Goal: Task Accomplishment & Management: Manage account settings

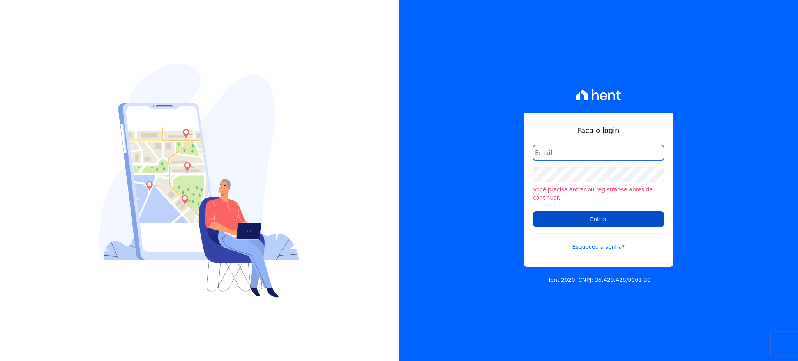
type input "gleice.santos@alcanceengenharia.com.br"
click at [602, 220] on input "Entrar" at bounding box center [598, 219] width 131 height 16
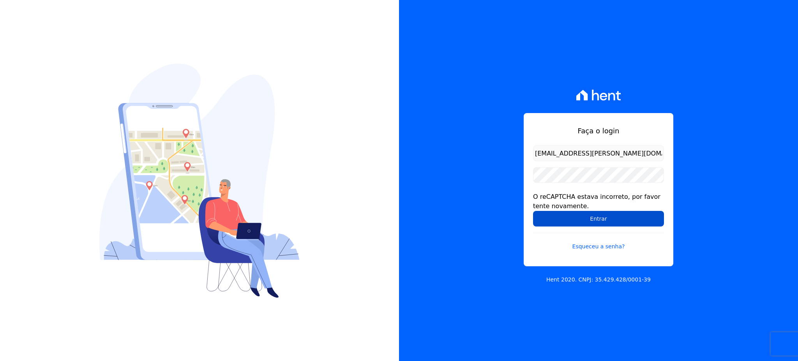
click at [597, 220] on input "Entrar" at bounding box center [598, 219] width 131 height 16
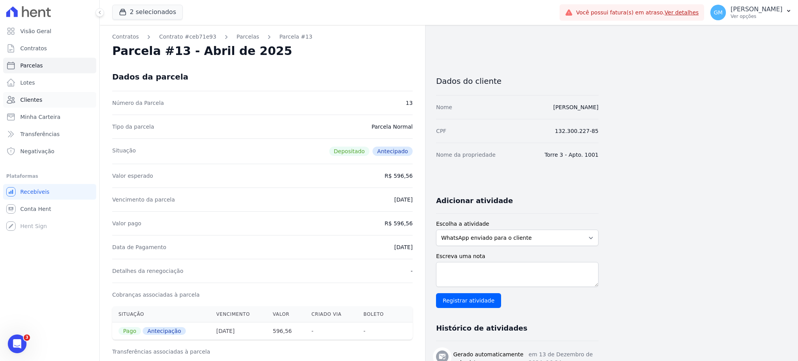
click at [38, 102] on span "Clientes" at bounding box center [31, 100] width 22 height 8
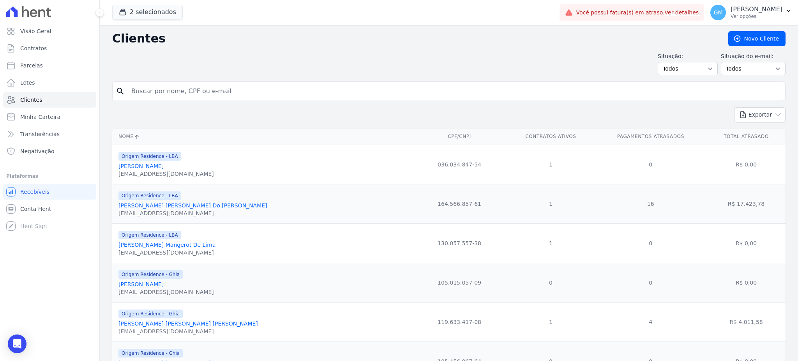
click at [182, 92] on input "search" at bounding box center [454, 91] width 655 height 16
type input "elluar"
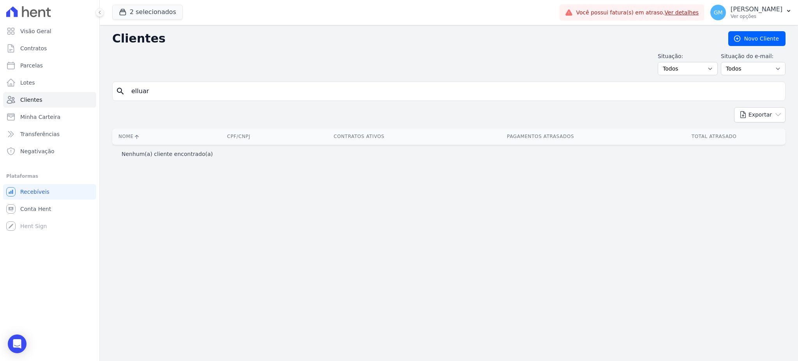
drag, startPoint x: 163, startPoint y: 87, endPoint x: 134, endPoint y: 91, distance: 28.8
click at [134, 91] on input "elluar" at bounding box center [454, 91] width 655 height 16
click at [140, 8] on button "2 selecionados" at bounding box center [147, 12] width 71 height 15
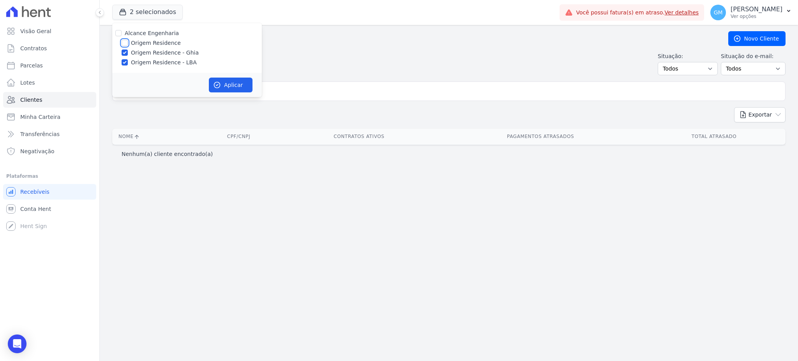
click at [126, 42] on input "Origem Residence" at bounding box center [125, 43] width 6 height 6
checkbox input "true"
click at [221, 85] on button "Aplicar" at bounding box center [231, 85] width 44 height 15
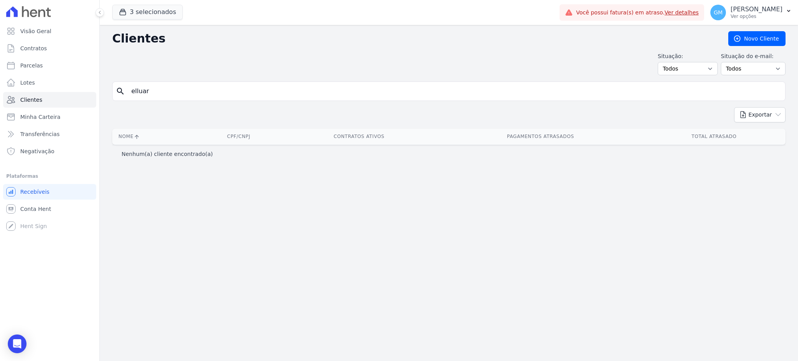
click at [174, 96] on input "elluar" at bounding box center [454, 91] width 655 height 16
type input "el"
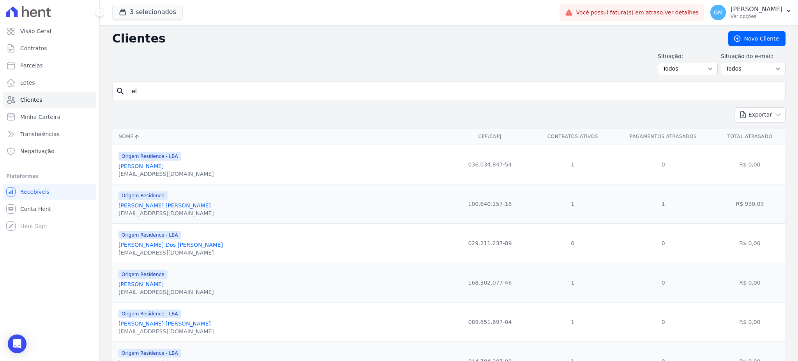
click at [174, 96] on input "el" at bounding box center [454, 91] width 655 height 16
type input "e"
type input "teles"
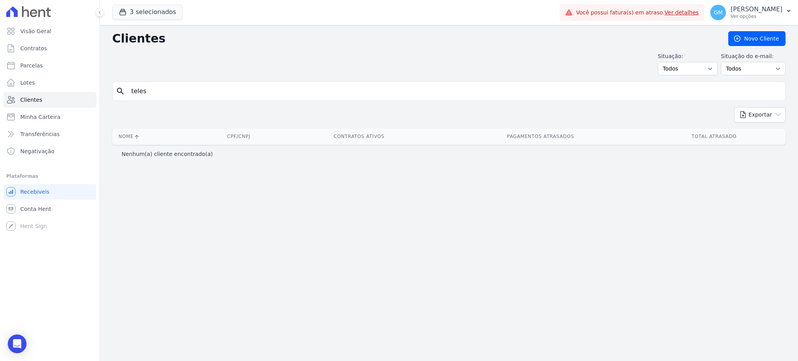
click at [174, 96] on input "teles" at bounding box center [454, 91] width 655 height 16
drag, startPoint x: 174, startPoint y: 96, endPoint x: 139, endPoint y: 101, distance: 34.6
click at [139, 101] on div "search teles" at bounding box center [448, 90] width 673 height 19
type input "Eluar Telles Moreira"
drag, startPoint x: 193, startPoint y: 90, endPoint x: 127, endPoint y: 92, distance: 66.6
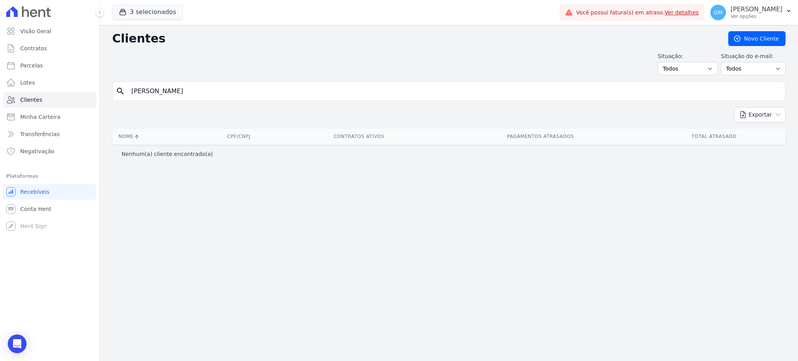
click at [127, 92] on input "Eluar Telles Moreira" at bounding box center [454, 91] width 655 height 16
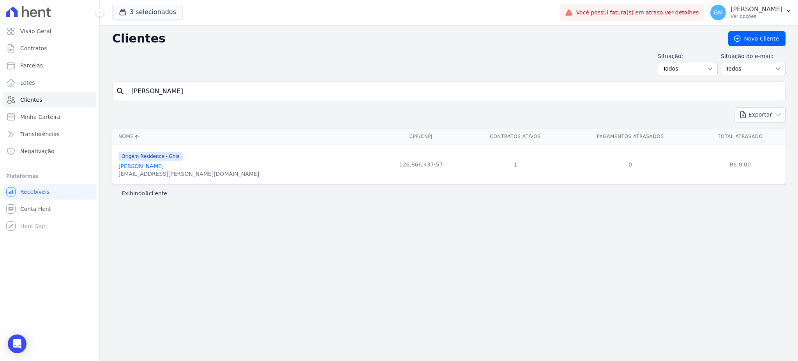
click at [155, 165] on link "Eluar Telles Moreira" at bounding box center [140, 166] width 45 height 6
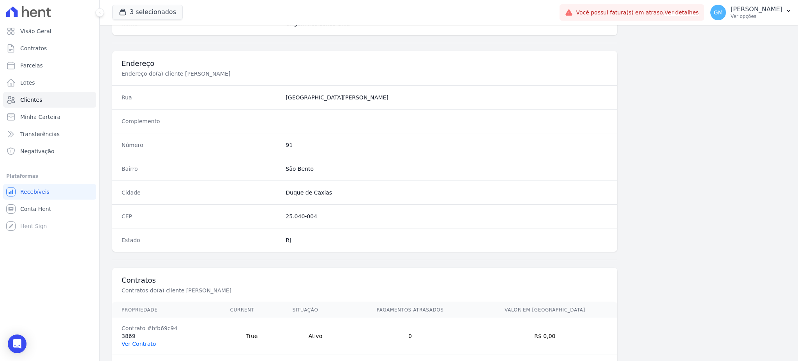
scroll to position [369, 0]
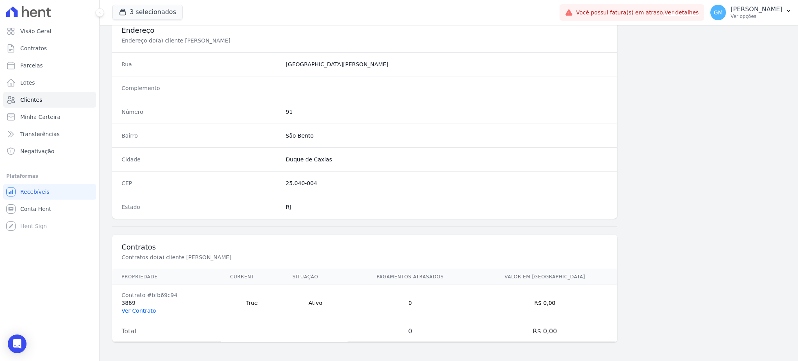
click at [138, 309] on link "Ver Contrato" at bounding box center [139, 310] width 34 height 6
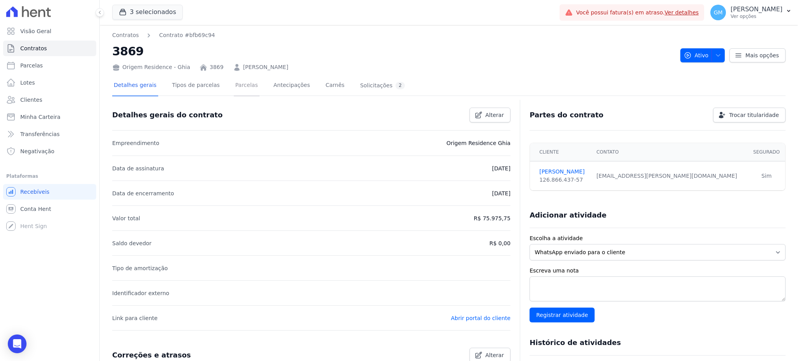
click at [234, 90] on link "Parcelas" at bounding box center [247, 86] width 26 height 21
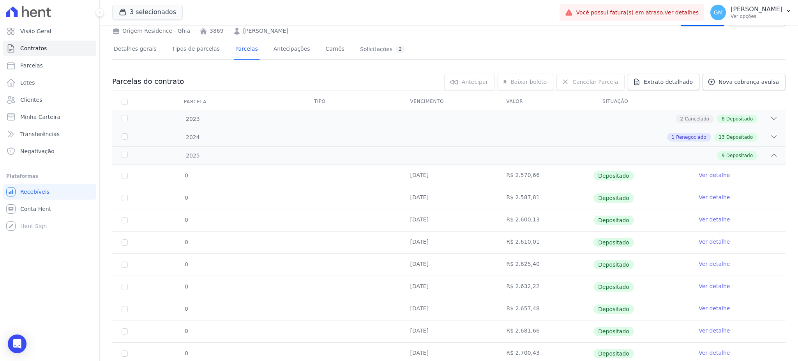
scroll to position [63, 0]
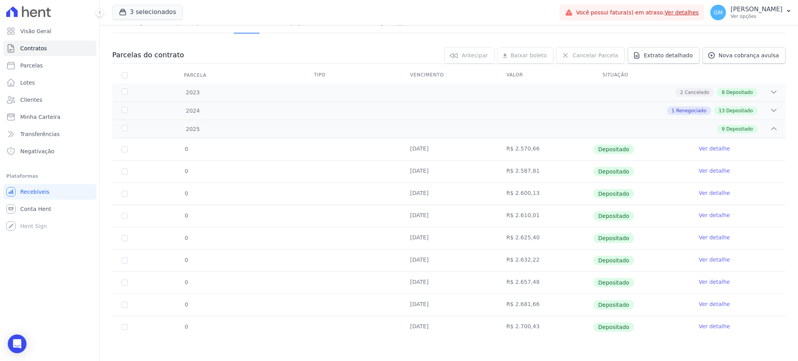
click at [706, 326] on link "Ver detalhe" at bounding box center [713, 326] width 31 height 8
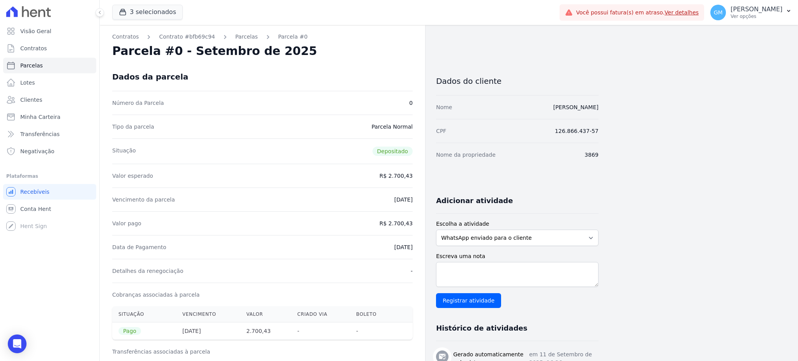
click at [370, 69] on div "Dados da parcela" at bounding box center [262, 77] width 300 height 28
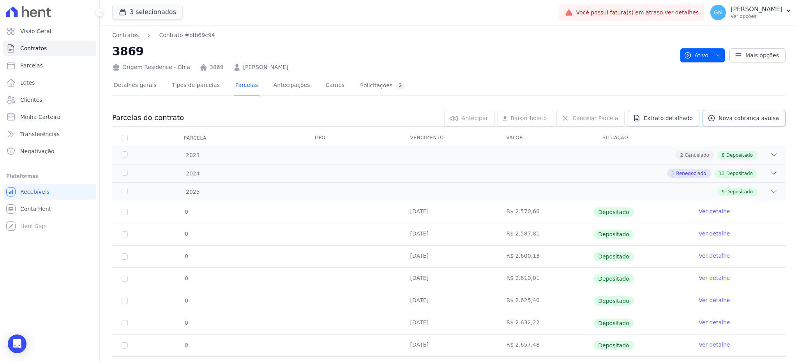
click at [727, 115] on span "Nova cobrança avulsa" at bounding box center [748, 118] width 60 height 8
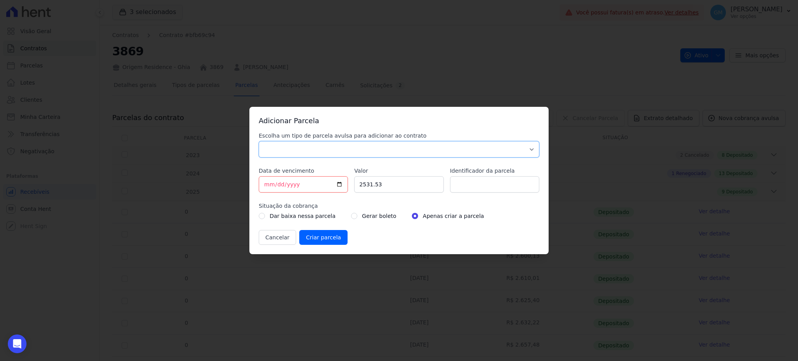
click at [386, 151] on select "Parcela Normal Sinal Caução Intercalada Chaves Pré Chaves Pós Chaves Taxas Quit…" at bounding box center [399, 149] width 280 height 16
select select "standard"
click at [259, 141] on select "Parcela Normal Sinal Caução Intercalada Chaves Pré Chaves Pós Chaves Taxas Quit…" at bounding box center [399, 149] width 280 height 16
click at [338, 183] on input "[DATE]" at bounding box center [303, 184] width 89 height 16
type input "2025-10-15"
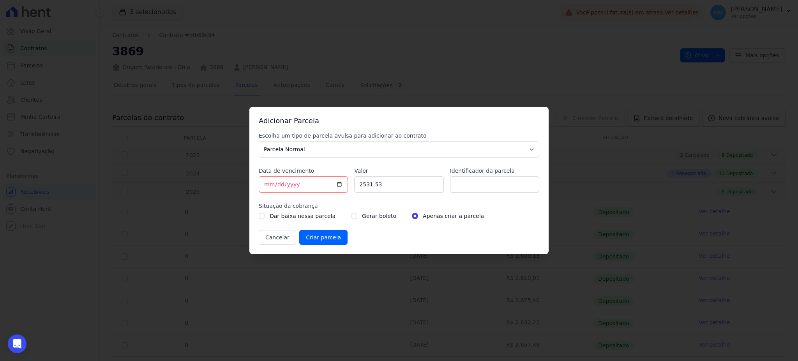
click at [445, 185] on div "Escolha um tipo de parcela avulsa para adicionar ao contrato Parcela Normal Sin…" at bounding box center [399, 188] width 280 height 113
click at [453, 185] on input "Identificador da parcela" at bounding box center [494, 184] width 89 height 16
type input "Outubro"
drag, startPoint x: 423, startPoint y: 187, endPoint x: 322, endPoint y: 187, distance: 100.9
click at [322, 187] on div "Escolha um tipo de parcela avulsa para adicionar ao contrato Parcela Normal Sin…" at bounding box center [399, 188] width 280 height 113
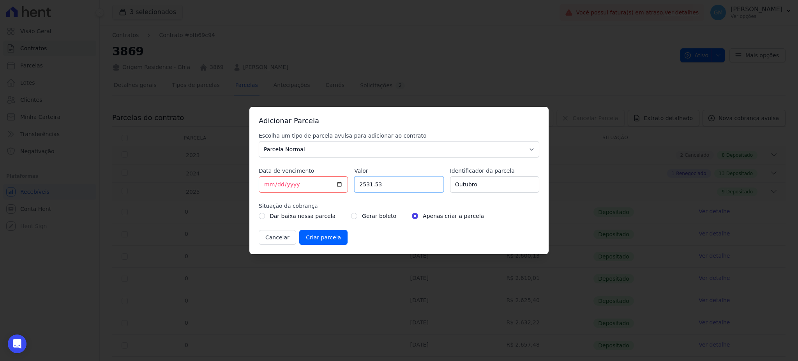
paste input ".70610"
click at [363, 187] on input "2.70610" at bounding box center [398, 184] width 89 height 16
click at [369, 187] on input "270610" at bounding box center [398, 184] width 89 height 16
click at [371, 187] on input "270610" at bounding box center [398, 184] width 89 height 16
type input "2706.10"
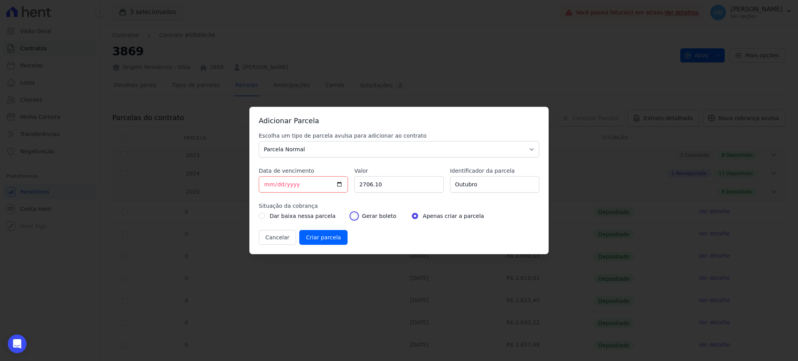
click at [351, 216] on input "radio" at bounding box center [354, 216] width 6 height 6
radio input "true"
click at [332, 235] on input "Criar parcela" at bounding box center [323, 237] width 48 height 15
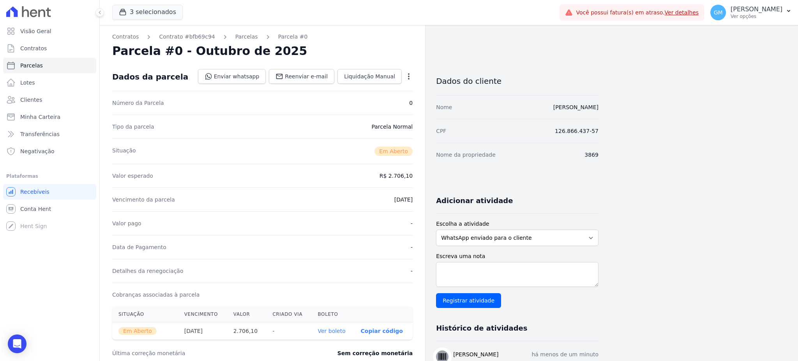
click at [339, 334] on link "Ver boleto" at bounding box center [331, 331] width 28 height 6
click at [63, 104] on link "Clientes" at bounding box center [49, 100] width 93 height 16
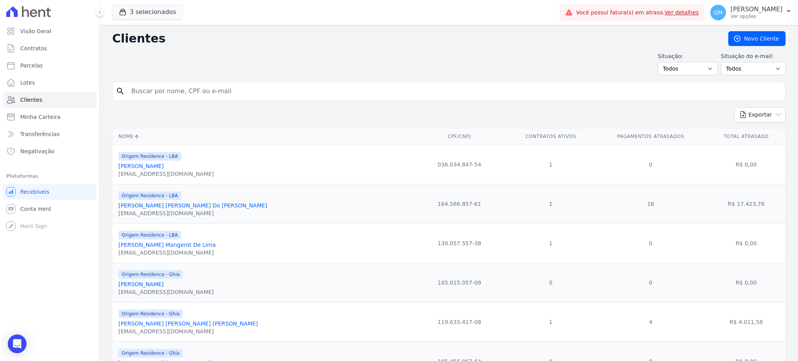
click at [184, 93] on input "search" at bounding box center [454, 91] width 655 height 16
paste input "Cleudilene da costa silva"
type input "Cleudilene da costa silva"
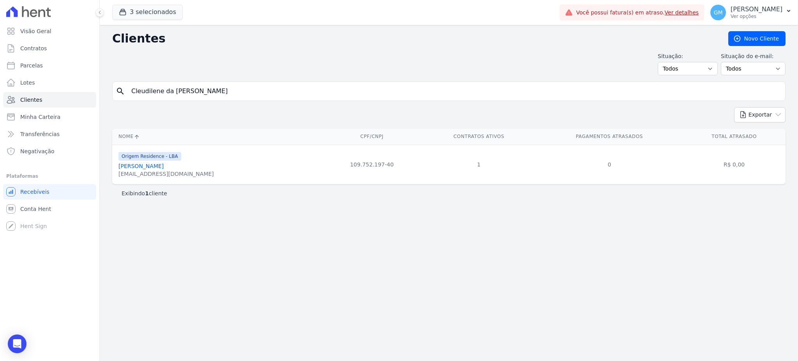
click at [164, 168] on link "[PERSON_NAME]" at bounding box center [140, 166] width 45 height 6
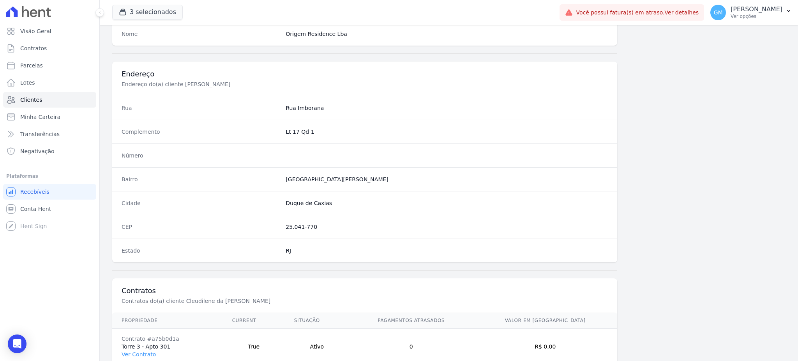
scroll to position [369, 0]
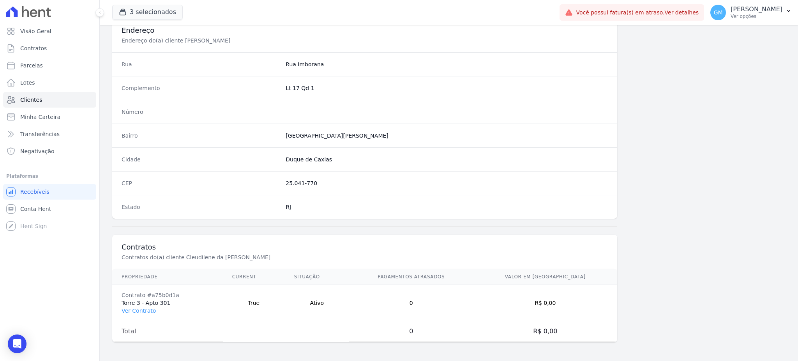
click at [138, 314] on td "Contrato #a75b0d1a Torre 3 - Apto 301 Ver Contrato" at bounding box center [167, 303] width 111 height 36
click at [143, 302] on td "Contrato #a75b0d1a Torre 3 - Apto 301 Ver Contrato" at bounding box center [167, 303] width 111 height 36
click at [138, 309] on link "Ver Contrato" at bounding box center [139, 310] width 34 height 6
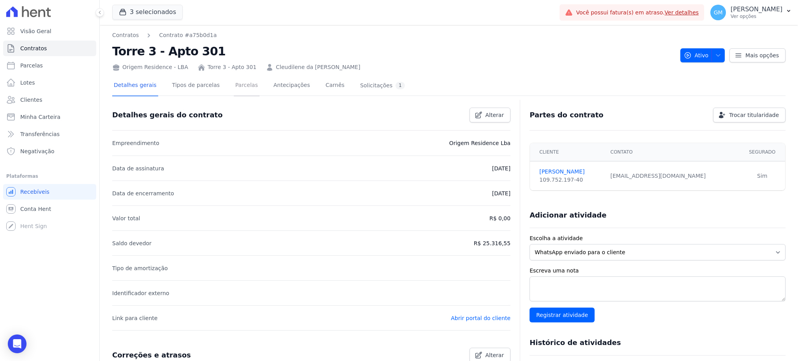
click at [234, 79] on link "Parcelas" at bounding box center [247, 86] width 26 height 21
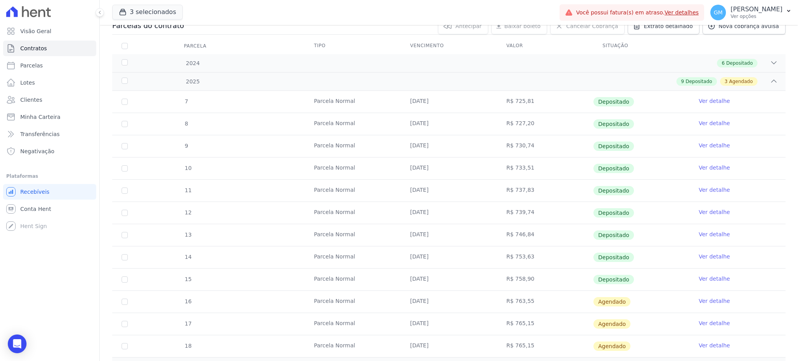
scroll to position [156, 0]
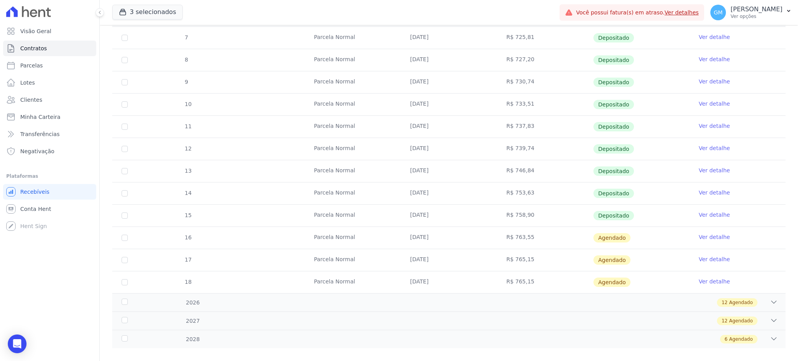
click at [700, 215] on link "Ver detalhe" at bounding box center [713, 215] width 31 height 8
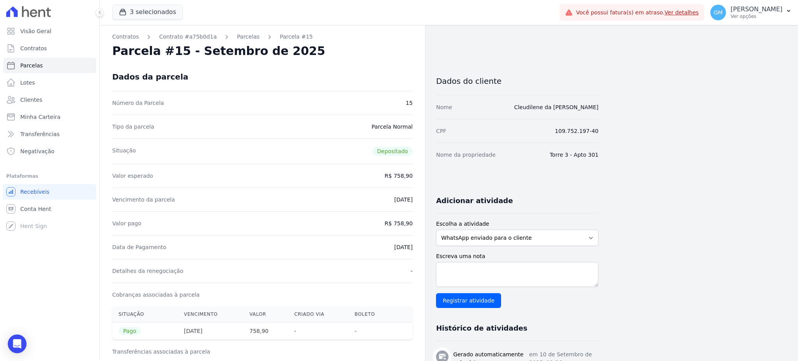
click at [407, 204] on div "Vencimento da parcela 20/09/2025" at bounding box center [262, 199] width 300 height 24
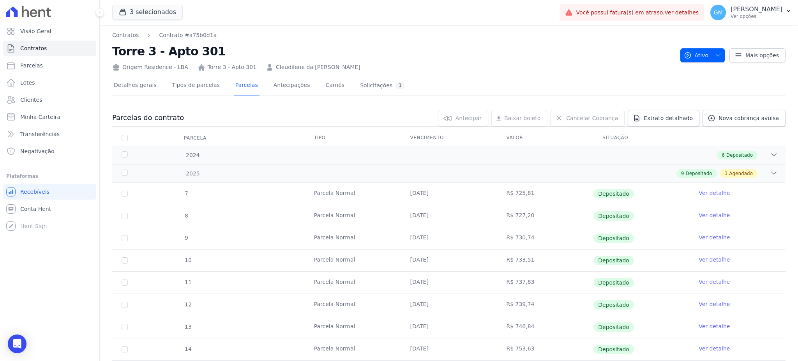
scroll to position [104, 0]
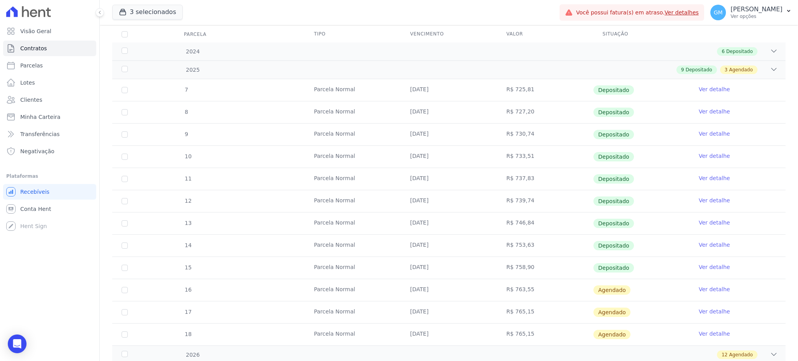
click at [701, 291] on link "Ver detalhe" at bounding box center [713, 289] width 31 height 8
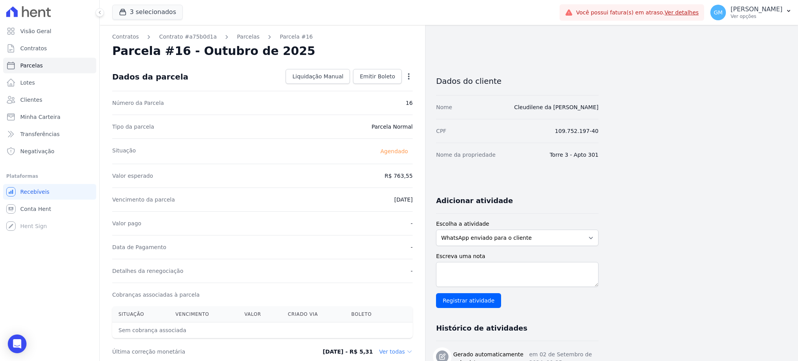
click at [409, 75] on icon "button" at bounding box center [409, 76] width 8 height 8
click at [365, 85] on link "Alterar" at bounding box center [375, 87] width 69 height 14
drag, startPoint x: 418, startPoint y: 173, endPoint x: 430, endPoint y: 173, distance: 11.7
click at [430, 173] on div "Contratos Contrato #a75b0d1a Parcelas Parcela #16 Parcela #16 - Outubro de 2025…" at bounding box center [349, 275] width 499 height 500
paste input "0.49"
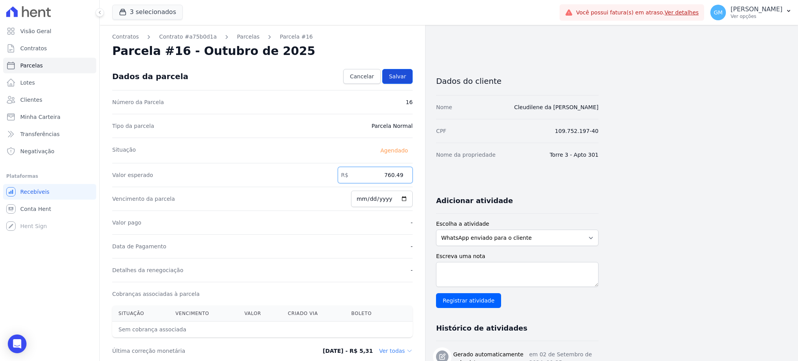
type input "760.49"
click at [405, 80] on link "Salvar" at bounding box center [397, 76] width 30 height 15
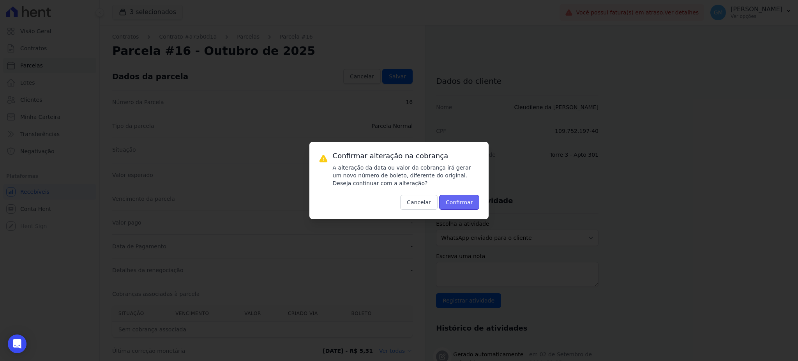
click at [464, 200] on button "Confirmar" at bounding box center [459, 202] width 41 height 15
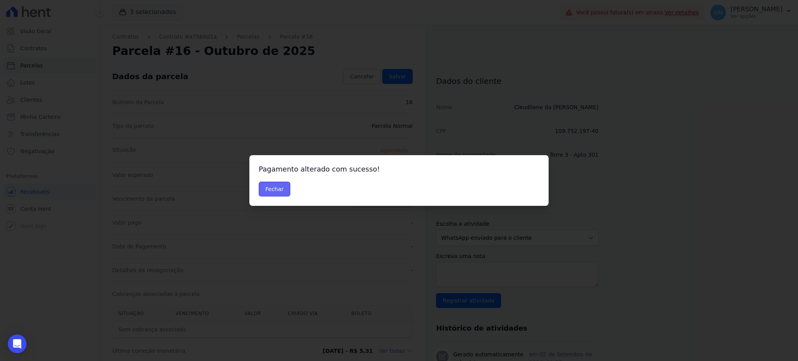
click at [278, 191] on button "Fechar" at bounding box center [275, 189] width 32 height 15
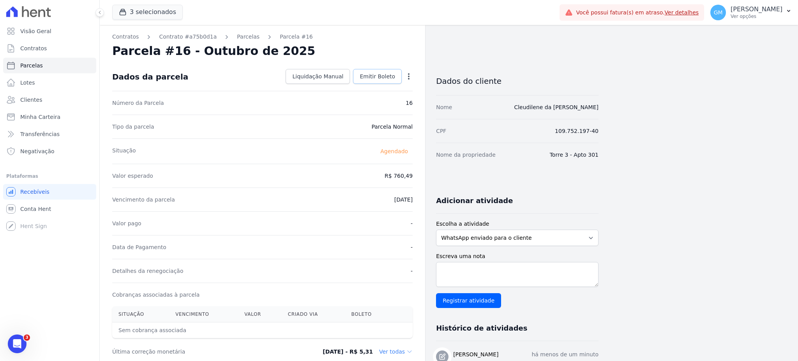
click at [369, 79] on span "Emitir Boleto" at bounding box center [377, 76] width 35 height 8
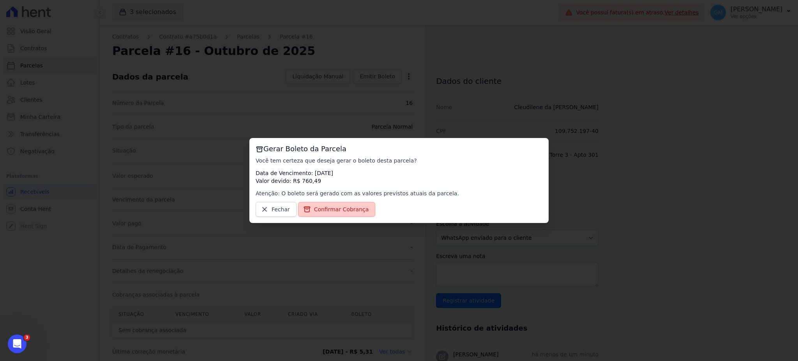
click at [327, 209] on span "Confirmar Cobrança" at bounding box center [341, 209] width 55 height 8
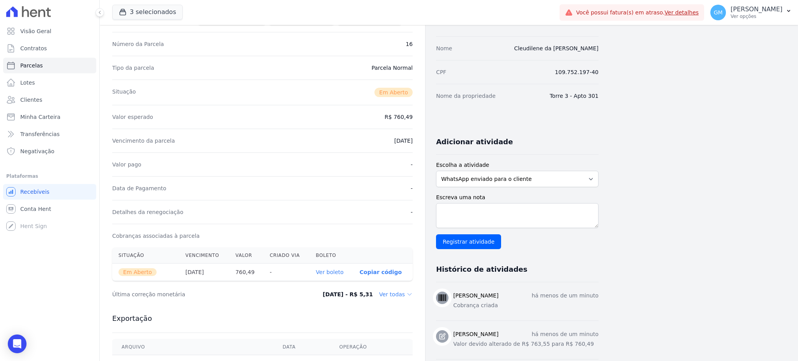
scroll to position [104, 0]
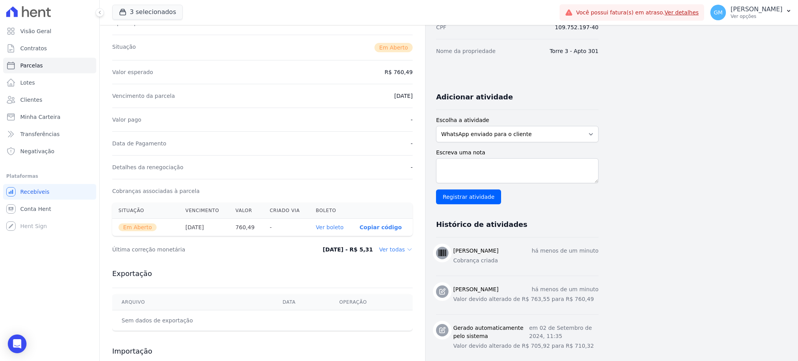
click at [328, 227] on link "Ver boleto" at bounding box center [330, 227] width 28 height 6
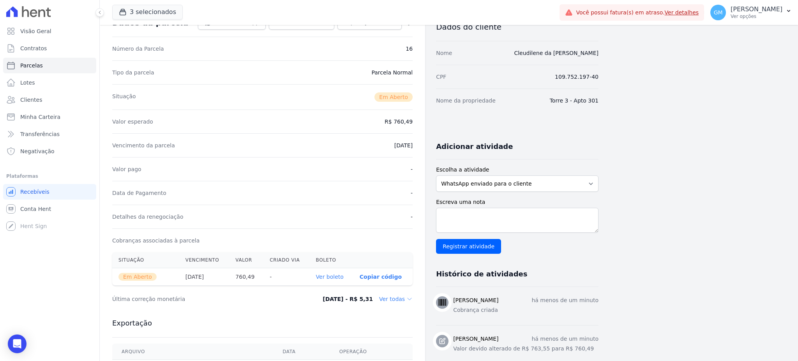
scroll to position [0, 0]
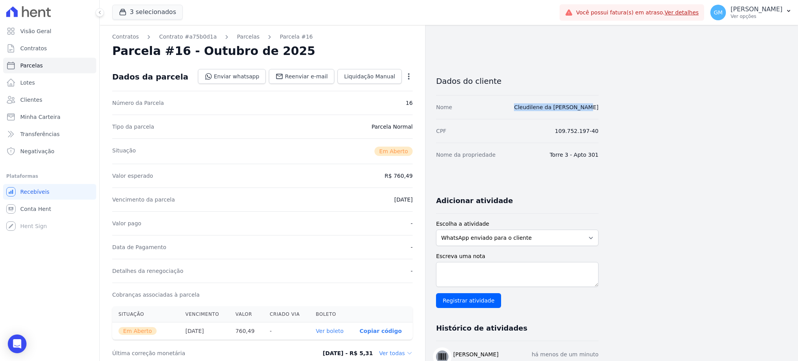
drag, startPoint x: 613, startPoint y: 104, endPoint x: 523, endPoint y: 116, distance: 91.2
click at [523, 116] on div "Contratos Contrato #a75b0d1a Parcelas Parcela #16 Parcela #16 - Outubro de 2025…" at bounding box center [443, 294] width 686 height 539
click at [358, 253] on div "Data de Pagamento -" at bounding box center [262, 247] width 300 height 24
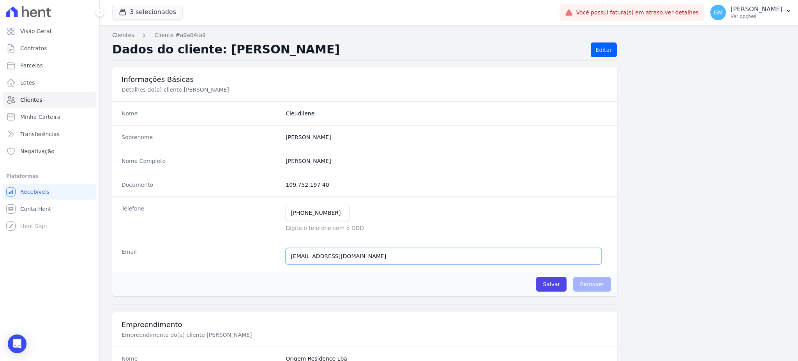
click at [421, 259] on input "cleudilenecostasilva@hotmail.com" at bounding box center [444, 256] width 316 height 16
paste input "cleudilenecostasilva@hotmail.com"
drag, startPoint x: 466, startPoint y: 259, endPoint x: 372, endPoint y: 261, distance: 93.9
click at [372, 261] on input "cleudilenecostasilva@hotmail.com cleudilenecostasilva@hotmail.com" at bounding box center [444, 256] width 316 height 16
type input "cleudilenecostasilva@hotmail.com"
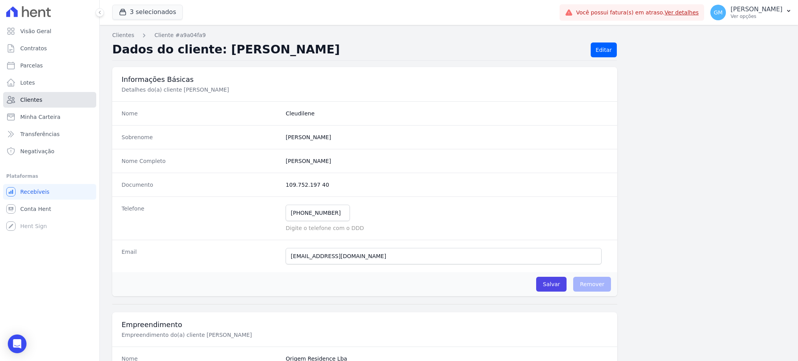
click at [38, 101] on span "Clientes" at bounding box center [31, 100] width 22 height 8
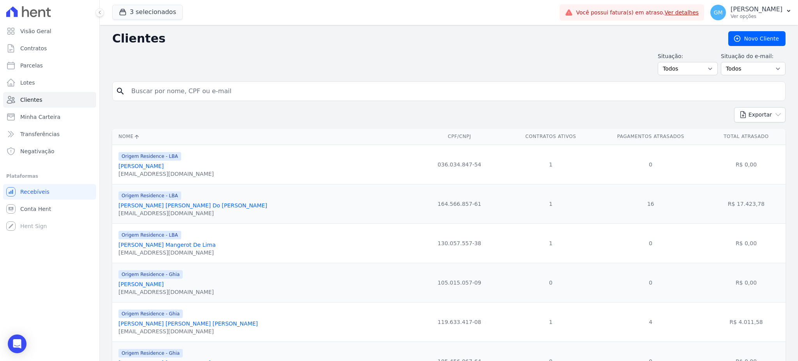
click at [179, 97] on input "search" at bounding box center [454, 91] width 655 height 16
type input "[PERSON_NAME]"
drag, startPoint x: 223, startPoint y: 95, endPoint x: 132, endPoint y: 88, distance: 91.5
click at [132, 88] on input "[PERSON_NAME]" at bounding box center [454, 91] width 655 height 16
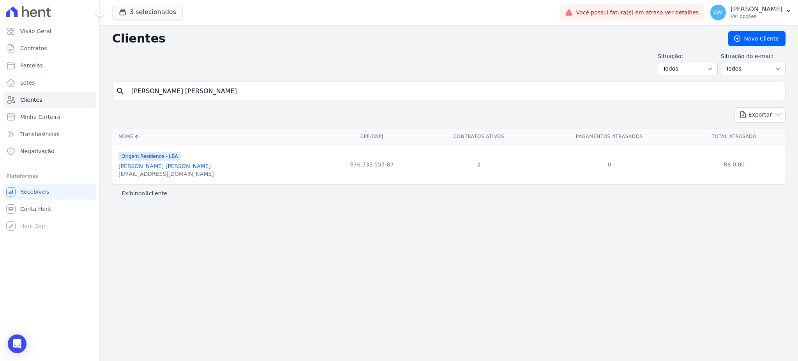
click at [170, 168] on link "Marcio Valerio Lourenco Pontes" at bounding box center [164, 166] width 92 height 6
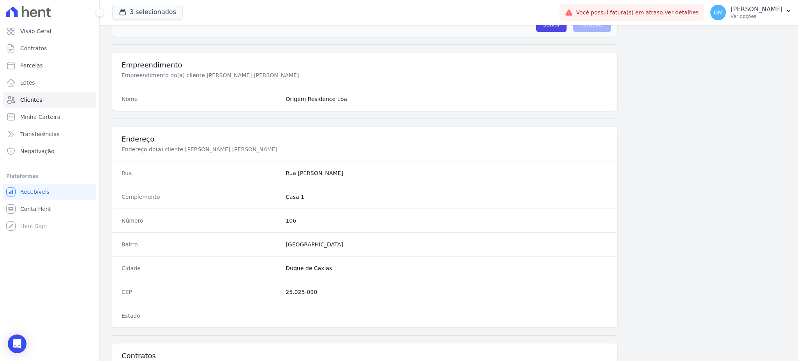
scroll to position [440, 0]
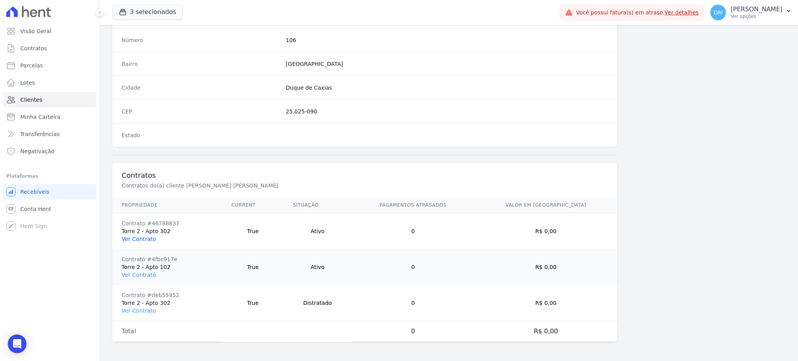
drag, startPoint x: 139, startPoint y: 238, endPoint x: 147, endPoint y: 240, distance: 8.7
click at [139, 238] on link "Ver Contrato" at bounding box center [139, 239] width 34 height 6
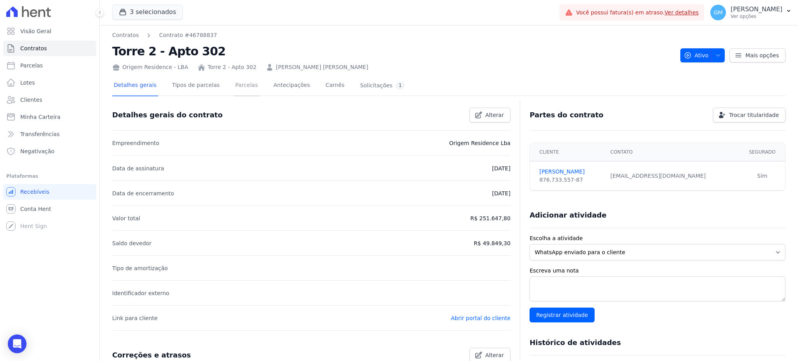
click at [234, 81] on link "Parcelas" at bounding box center [247, 86] width 26 height 21
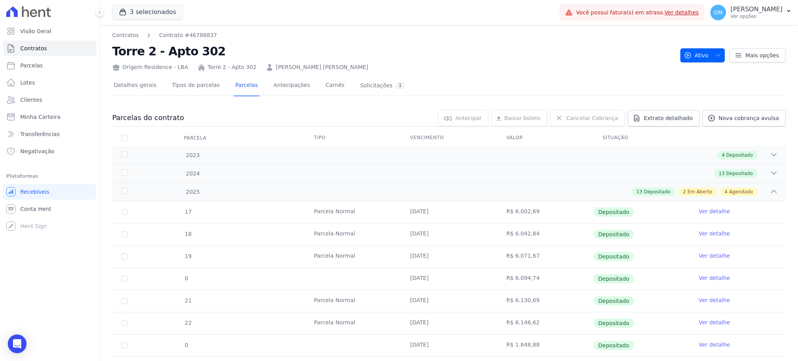
scroll to position [259, 0]
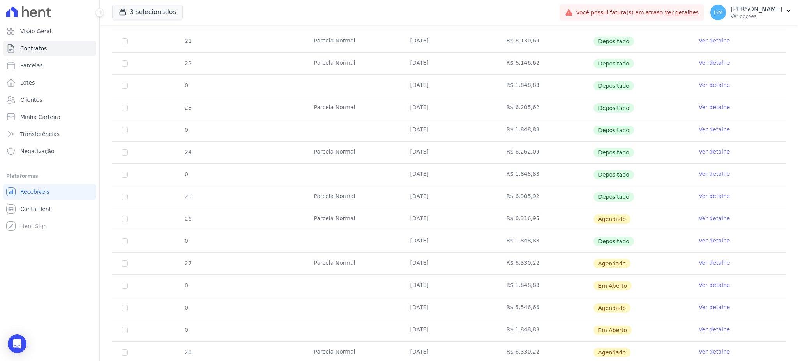
click at [714, 194] on link "Ver detalhe" at bounding box center [713, 196] width 31 height 8
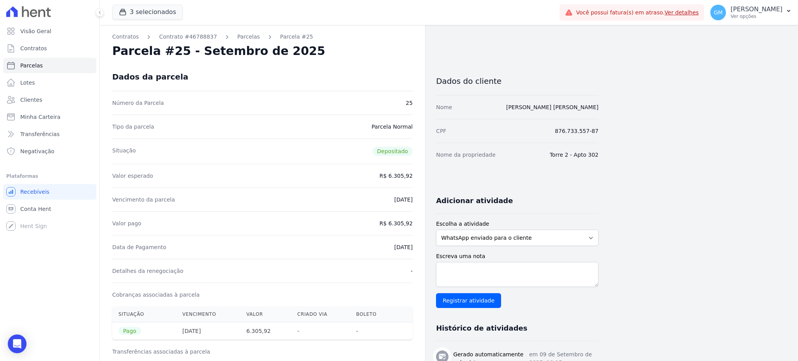
click at [365, 71] on div "Dados da parcela" at bounding box center [262, 77] width 300 height 28
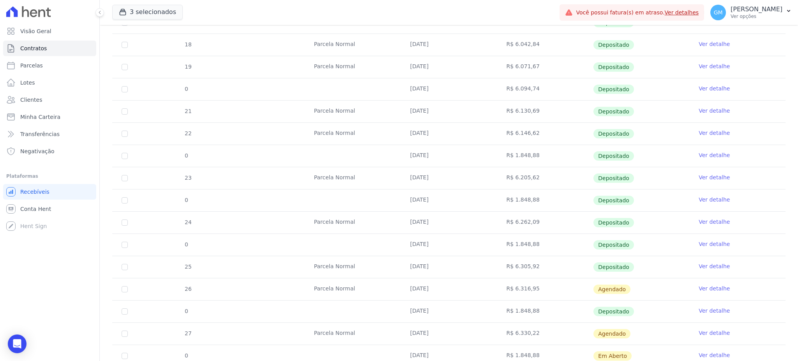
scroll to position [208, 0]
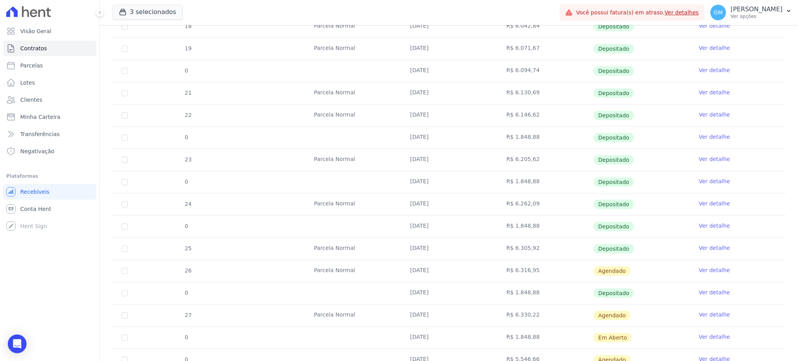
click at [703, 270] on link "Ver detalhe" at bounding box center [713, 270] width 31 height 8
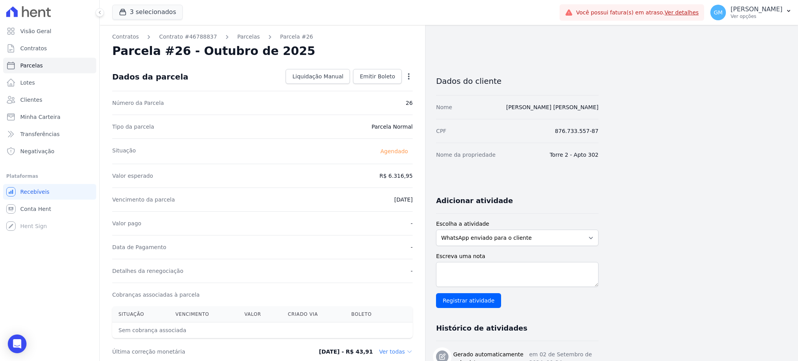
click at [411, 74] on icon "button" at bounding box center [409, 76] width 8 height 8
click at [362, 81] on link "Alterar" at bounding box center [375, 87] width 69 height 14
drag, startPoint x: 379, startPoint y: 171, endPoint x: 420, endPoint y: 175, distance: 41.1
paste input ".31916"
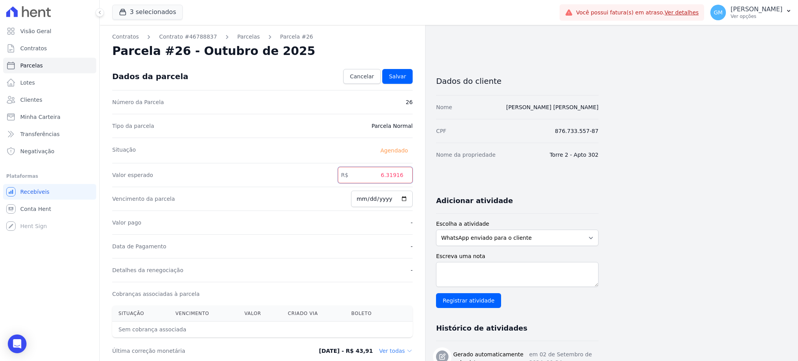
click at [390, 178] on input "6.31916" at bounding box center [375, 175] width 75 height 16
click at [397, 176] on input "631916" at bounding box center [375, 175] width 75 height 16
type input "6319.16"
click at [390, 81] on link "Salvar" at bounding box center [397, 76] width 30 height 15
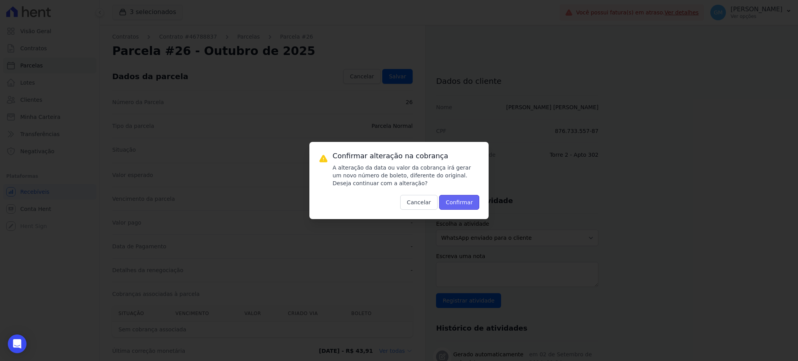
click at [456, 208] on button "Confirmar" at bounding box center [459, 202] width 41 height 15
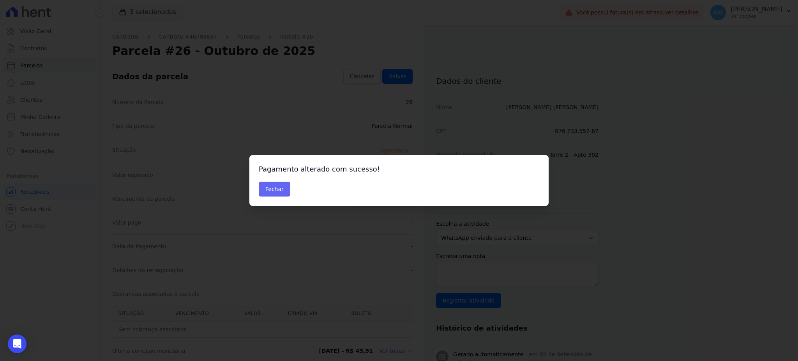
click at [263, 183] on button "Fechar" at bounding box center [275, 189] width 32 height 15
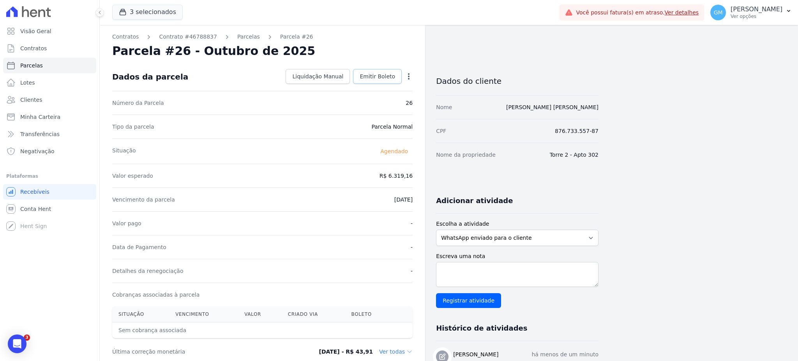
click at [388, 69] on link "Emitir Boleto" at bounding box center [377, 76] width 49 height 15
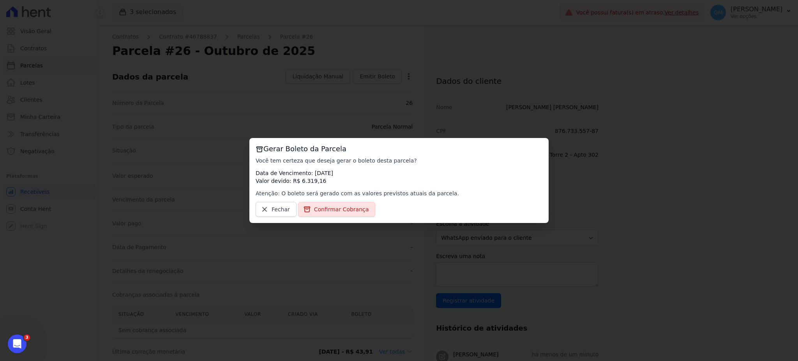
click at [350, 198] on div "Gerar Boleto da Parcela Você tem certeza que deseja gerar o boleto desta parcel…" at bounding box center [398, 180] width 299 height 85
click at [349, 202] on link "Confirmar Cobrança" at bounding box center [337, 209] width 78 height 15
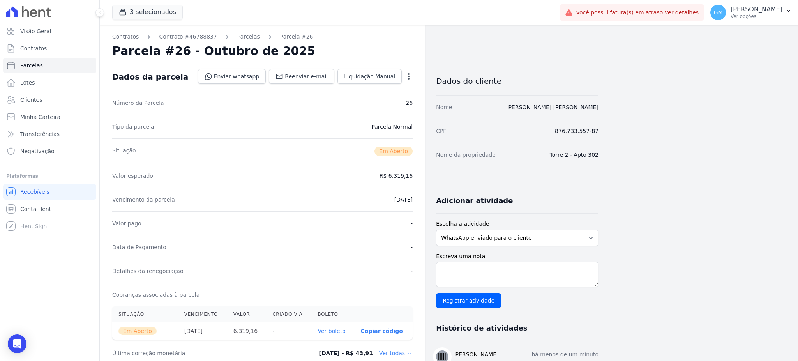
click at [333, 330] on link "Ver boleto" at bounding box center [331, 331] width 28 height 6
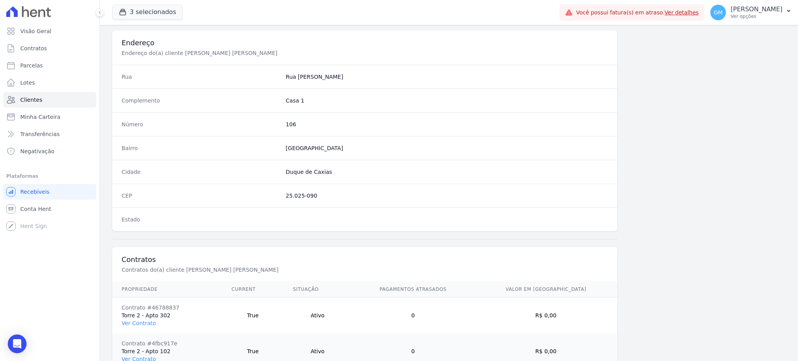
scroll to position [440, 0]
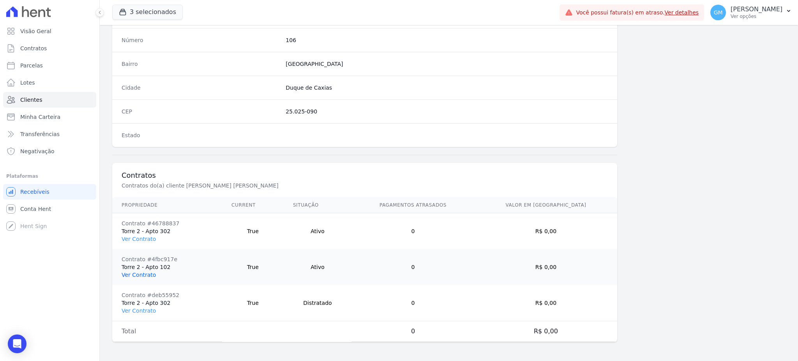
click at [148, 275] on link "Ver Contrato" at bounding box center [139, 275] width 34 height 6
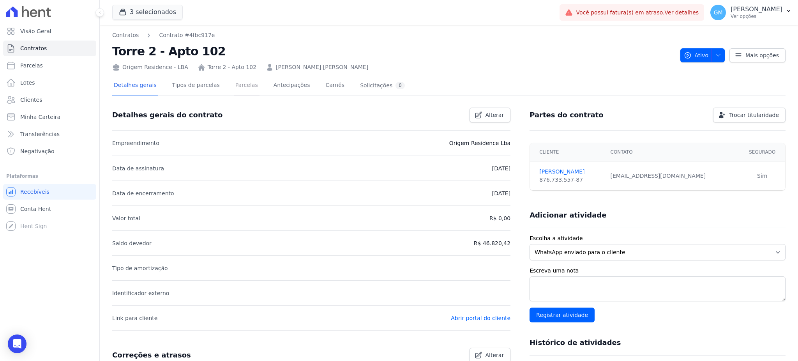
click at [237, 85] on link "Parcelas" at bounding box center [247, 86] width 26 height 21
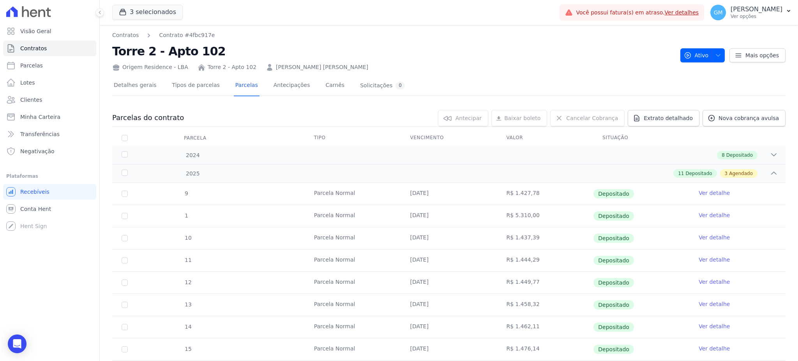
scroll to position [208, 0]
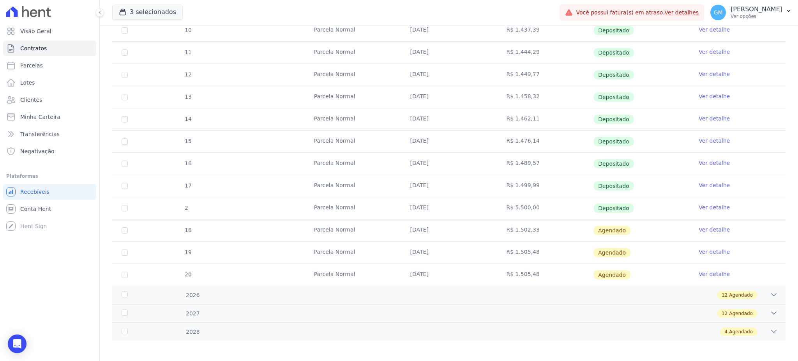
click at [712, 187] on link "Ver detalhe" at bounding box center [713, 185] width 31 height 8
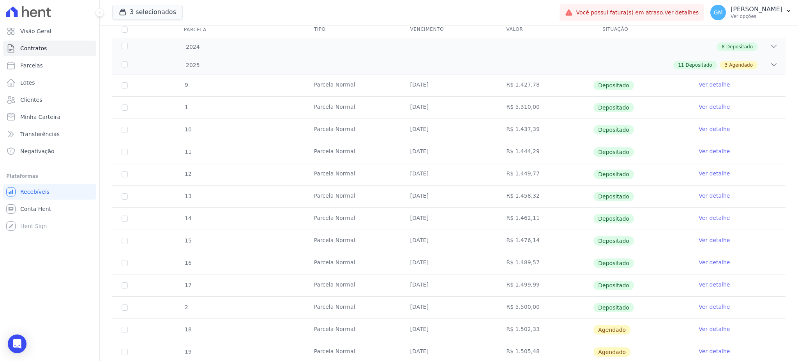
scroll to position [210, 0]
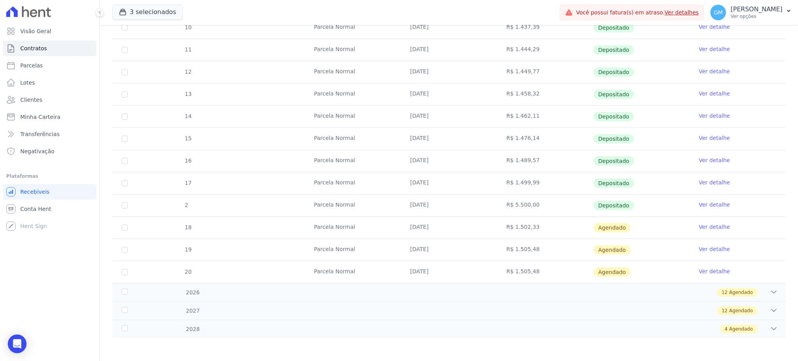
click at [712, 225] on link "Ver detalhe" at bounding box center [713, 227] width 31 height 8
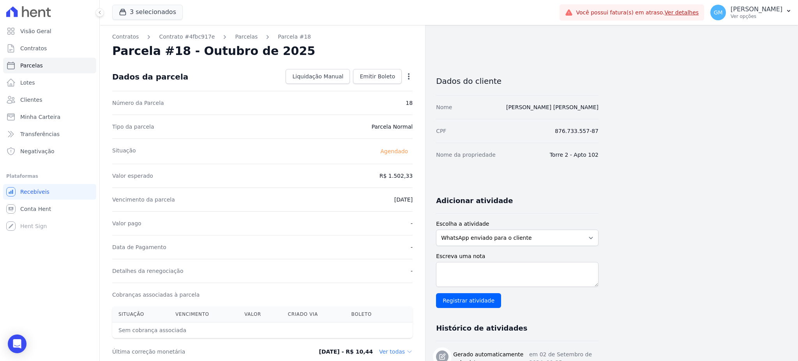
click at [406, 77] on icon "button" at bounding box center [409, 76] width 8 height 8
click at [374, 87] on link "Alterar" at bounding box center [375, 87] width 69 height 14
drag, startPoint x: 409, startPoint y: 175, endPoint x: 413, endPoint y: 174, distance: 4.1
click at [413, 174] on div "Contratos Contrato #4fbc917e Parcelas Parcela #18 Parcela #18 - Outubro de 2025…" at bounding box center [262, 346] width 325 height 643
paste input ".5031"
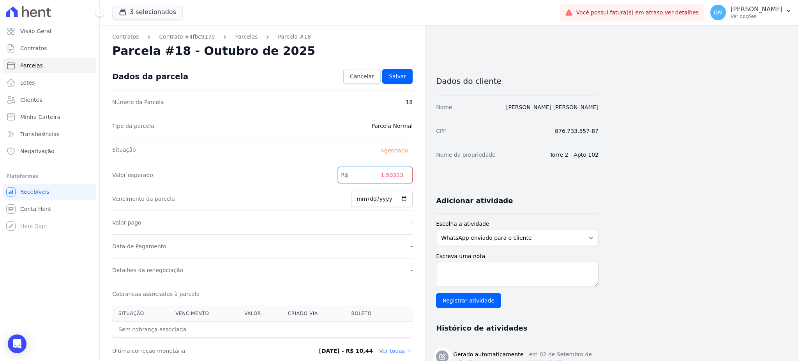
click at [390, 177] on input "1.50313" at bounding box center [375, 175] width 75 height 16
click at [399, 177] on input "150313" at bounding box center [375, 175] width 75 height 16
type input "1503.13"
click at [393, 78] on span "Salvar" at bounding box center [397, 76] width 17 height 8
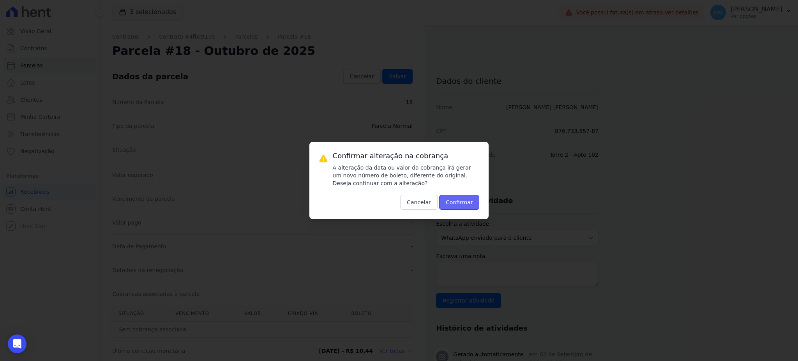
click at [446, 200] on button "Confirmar" at bounding box center [459, 202] width 41 height 15
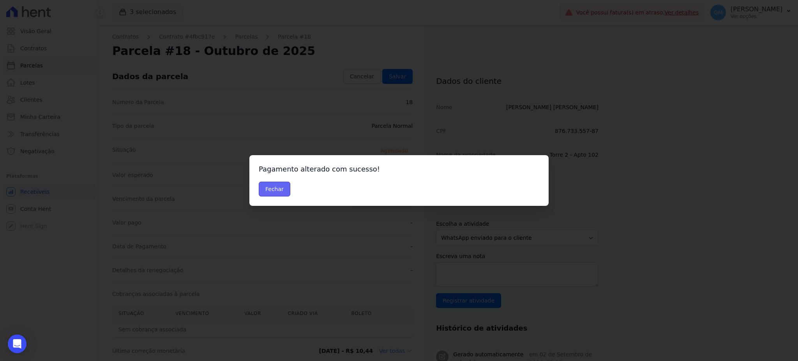
click at [279, 192] on button "Fechar" at bounding box center [275, 189] width 32 height 15
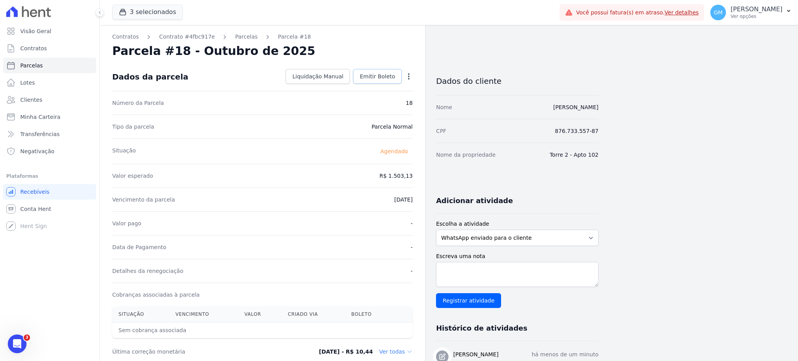
click at [357, 74] on link "Emitir Boleto" at bounding box center [377, 76] width 49 height 15
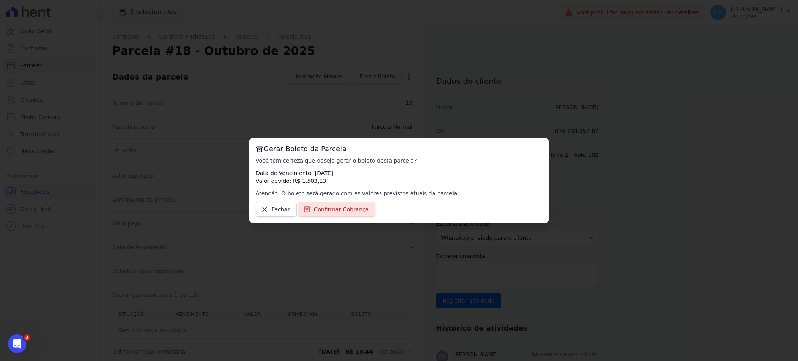
click at [338, 223] on div "Gerar Boleto da Parcela Você tem certeza que deseja gerar o boleto desta parcel…" at bounding box center [399, 180] width 798 height 361
click at [338, 216] on link "Confirmar Cobrança" at bounding box center [337, 209] width 78 height 15
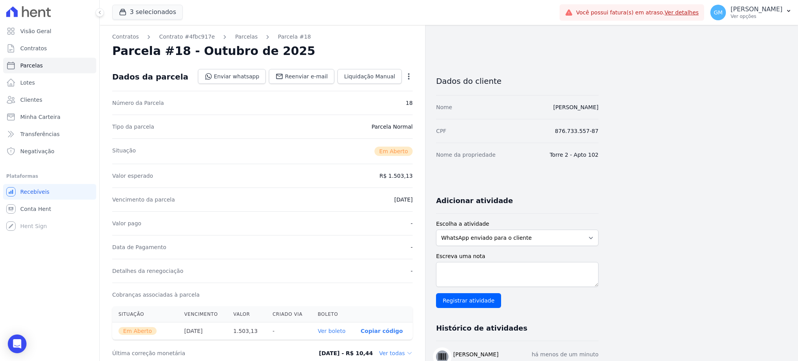
click at [345, 331] on link "Ver boleto" at bounding box center [331, 331] width 28 height 6
click at [51, 55] on link "Contratos" at bounding box center [49, 49] width 93 height 16
click at [51, 62] on link "Parcelas" at bounding box center [49, 66] width 93 height 16
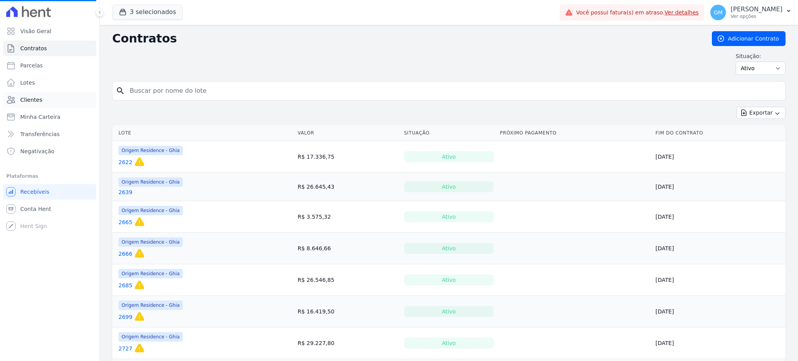
select select
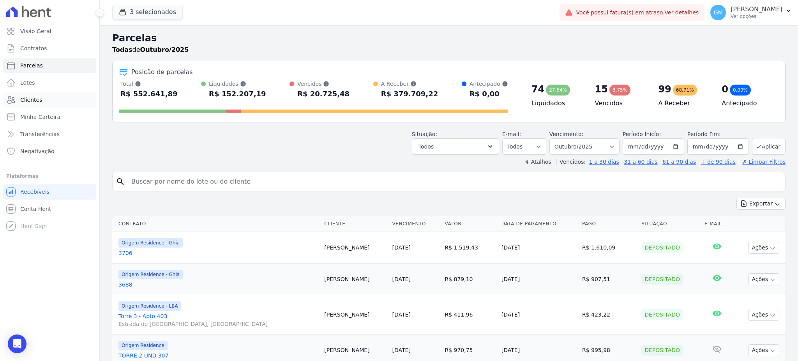
click at [45, 102] on link "Clientes" at bounding box center [49, 100] width 93 height 16
click at [46, 64] on link "Parcelas" at bounding box center [49, 66] width 93 height 16
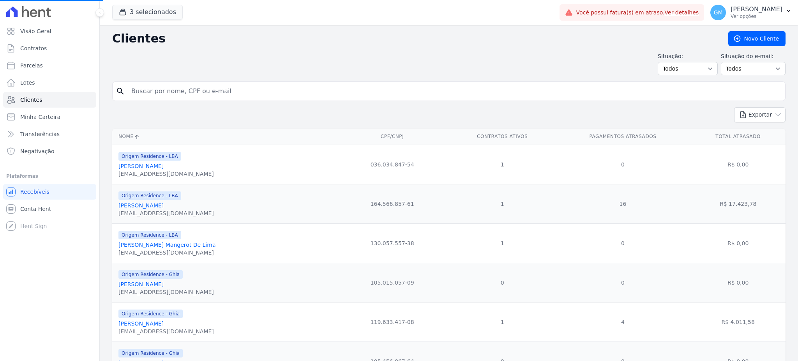
select select
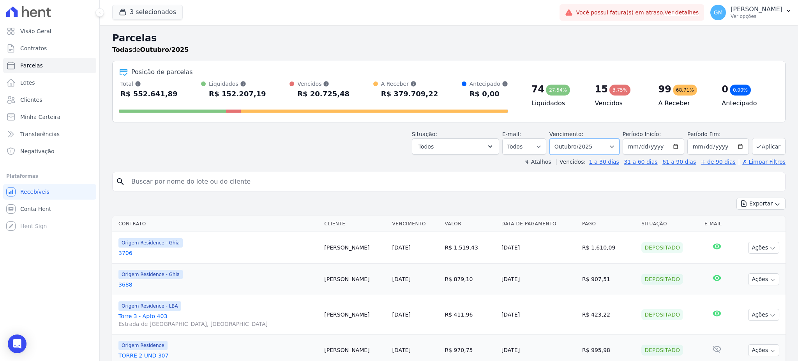
click at [578, 148] on select "[GEOGRAPHIC_DATA] por período ──────── Todos os meses Maio/2023 Junho/2023 Julh…" at bounding box center [584, 146] width 70 height 16
select select "all"
click at [552, 138] on select "[GEOGRAPHIC_DATA] por período ──────── Todos os meses Maio/2023 Junho/2023 Julh…" at bounding box center [584, 146] width 70 height 16
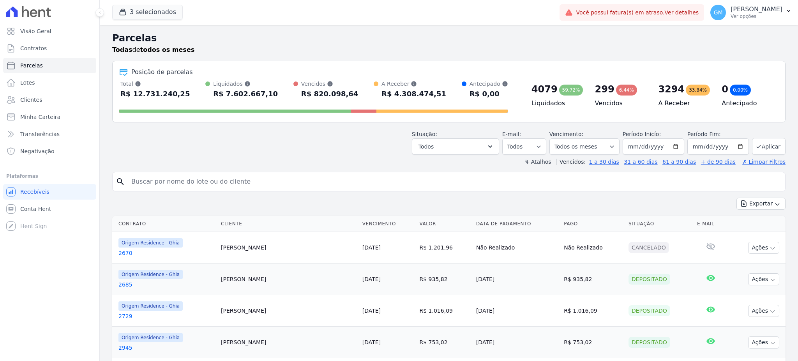
select select
click at [687, 146] on input "[DATE]" at bounding box center [718, 146] width 62 height 16
type input "[DATE]"
type input "252050-01-01"
type input "[DATE]"
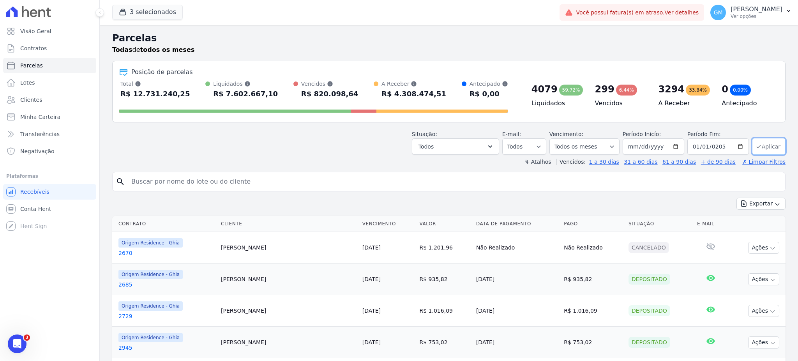
click at [756, 143] on button "Aplicar" at bounding box center [769, 146] width 34 height 17
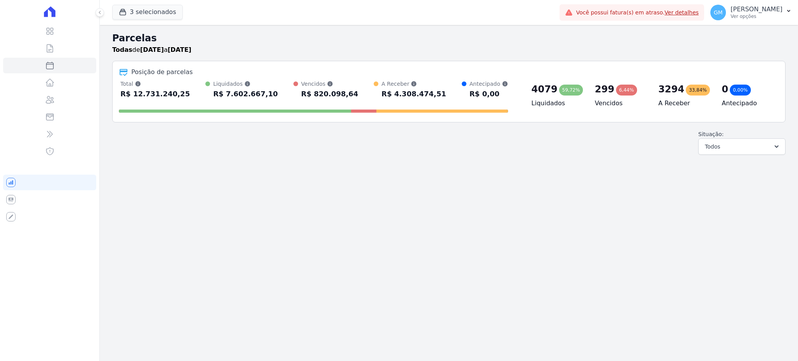
select select
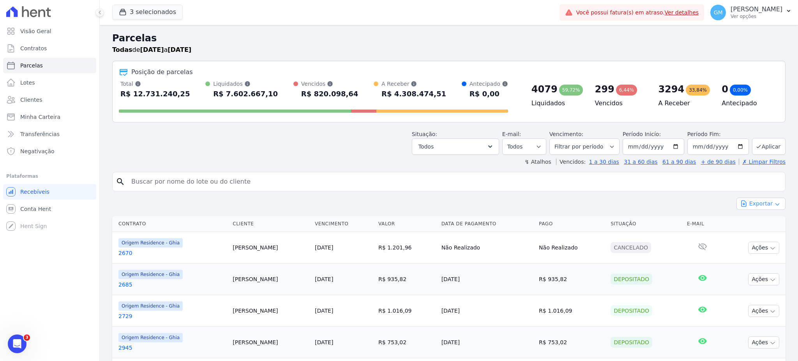
click at [753, 203] on button "Exportar" at bounding box center [760, 204] width 49 height 12
click at [756, 234] on span "Exportar CSV" at bounding box center [759, 235] width 41 height 8
click at [50, 59] on link "Parcelas" at bounding box center [49, 66] width 93 height 16
select select
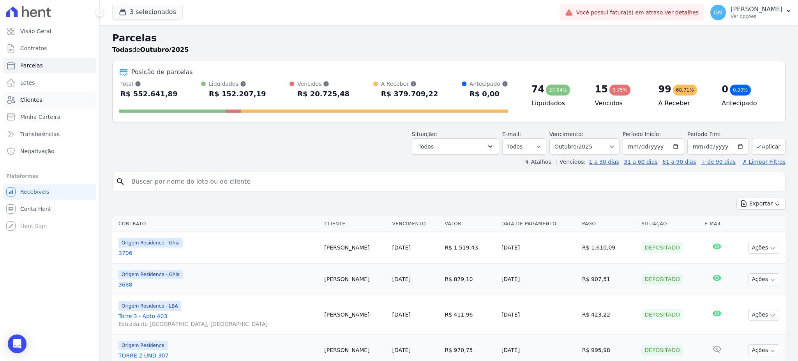
click at [42, 100] on link "Clientes" at bounding box center [49, 100] width 93 height 16
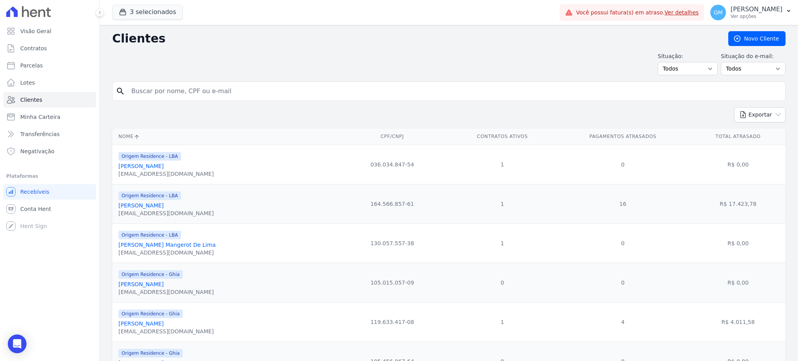
click at [176, 96] on input "search" at bounding box center [454, 91] width 655 height 16
paste input "Adriano Francisco Felisberto"
type input "Adriano Francisco Felisberto"
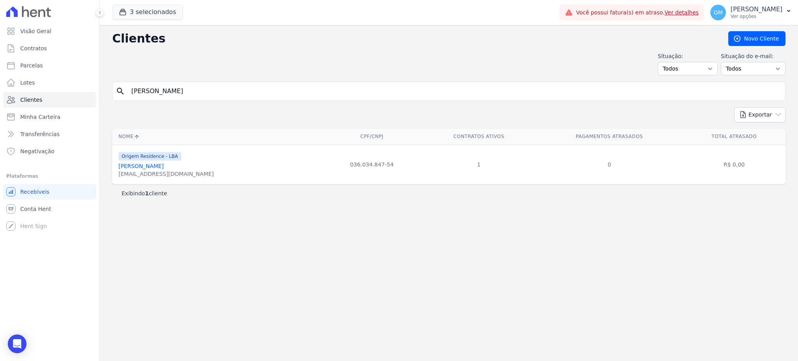
click at [164, 166] on link "Adriano Francisco Felisberto" at bounding box center [140, 166] width 45 height 6
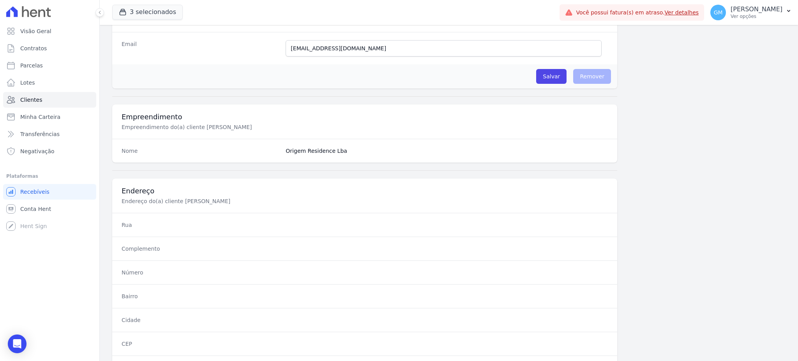
scroll to position [369, 0]
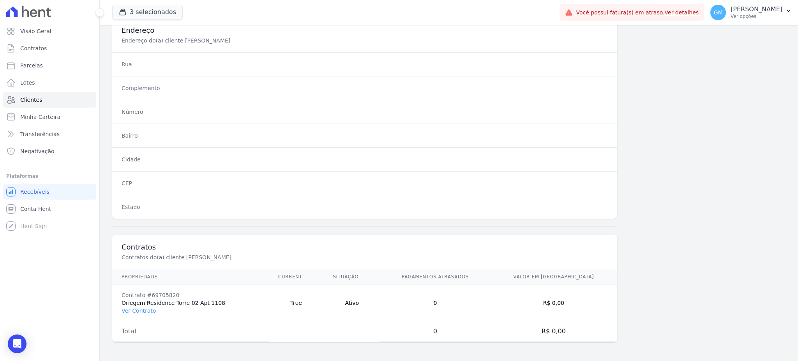
click at [143, 305] on td "Contrato #69705820 Oriegem Residence Torre 02 Apt 1108 Ver Contrato" at bounding box center [190, 303] width 157 height 36
click at [142, 308] on link "Ver Contrato" at bounding box center [139, 310] width 34 height 6
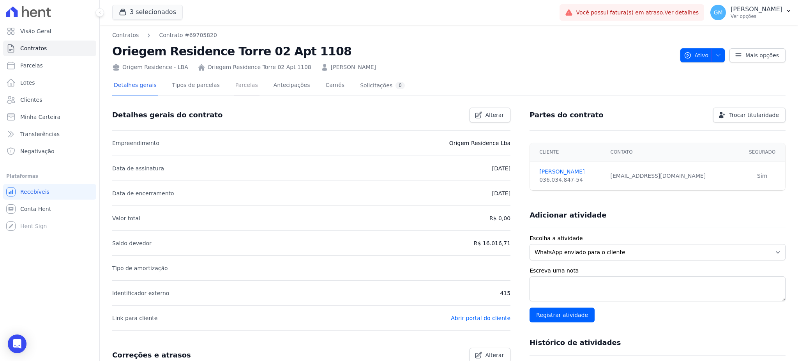
click at [234, 87] on link "Parcelas" at bounding box center [247, 86] width 26 height 21
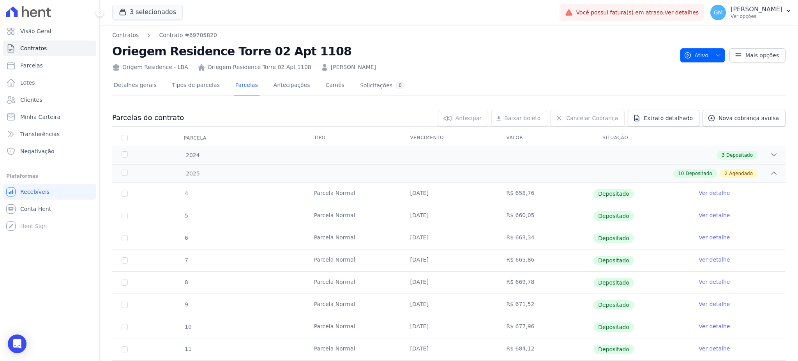
scroll to position [104, 0]
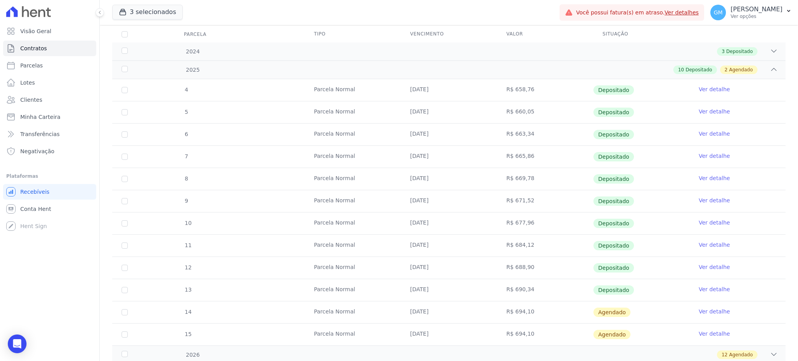
click at [704, 290] on link "Ver detalhe" at bounding box center [713, 289] width 31 height 8
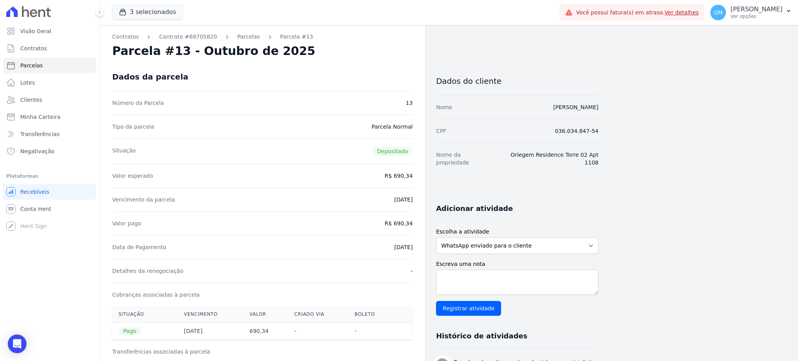
drag, startPoint x: 394, startPoint y: 223, endPoint x: 413, endPoint y: 222, distance: 19.1
click at [413, 222] on div "Contratos Contrato #69705820 Parcelas Parcela #13 Parcela #13 - Outubro de 2025…" at bounding box center [262, 352] width 325 height 654
drag, startPoint x: 386, startPoint y: 220, endPoint x: 403, endPoint y: 227, distance: 18.7
click at [403, 227] on dd "R$ 690,34" at bounding box center [399, 223] width 28 height 8
drag, startPoint x: 397, startPoint y: 224, endPoint x: 414, endPoint y: 224, distance: 16.4
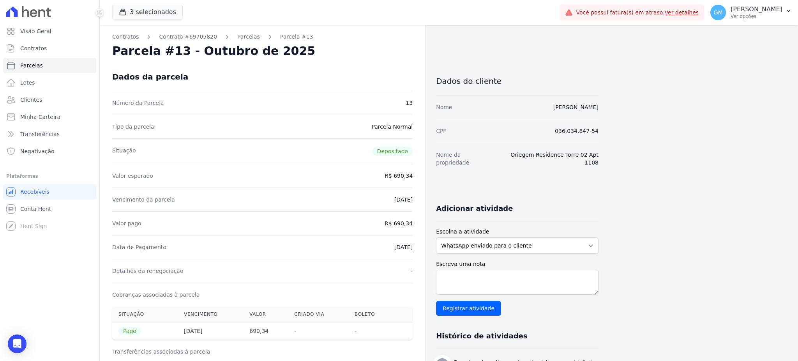
click at [414, 224] on div "Contratos Contrato #69705820 Parcelas Parcela #13 Parcela #13 - Outubro de 2025…" at bounding box center [262, 352] width 325 height 654
click at [393, 193] on div "Vencimento da parcela 13/10/2025" at bounding box center [262, 199] width 300 height 24
drag, startPoint x: 399, startPoint y: 224, endPoint x: 407, endPoint y: 224, distance: 8.6
click at [407, 224] on dd "R$ 690,34" at bounding box center [399, 223] width 28 height 8
drag, startPoint x: 396, startPoint y: 222, endPoint x: 414, endPoint y: 221, distance: 17.9
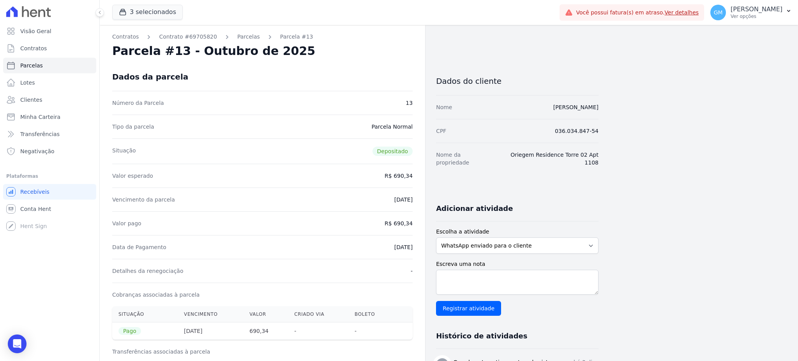
click at [414, 221] on div "Contratos Contrato #69705820 Parcelas Parcela #13 Parcela #13 - Outubro de 2025…" at bounding box center [262, 352] width 325 height 654
copy dd "690,34"
click at [48, 94] on link "Clientes" at bounding box center [49, 100] width 93 height 16
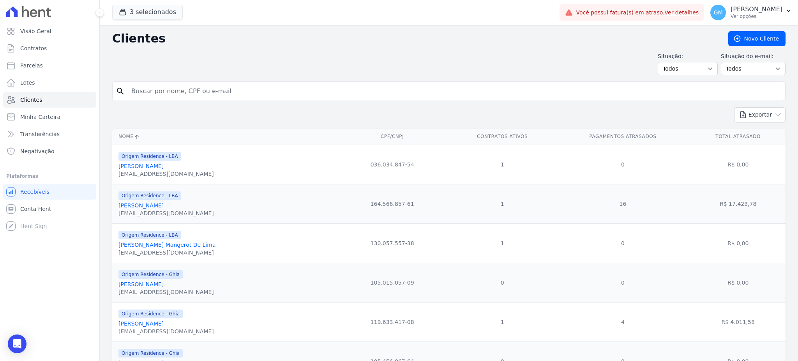
click at [155, 89] on input "search" at bounding box center [454, 91] width 655 height 16
paste input "Ana Beatriz Novais De AraÃºjo"
type input "Ana Beatriz Novais De AraÃºjo"
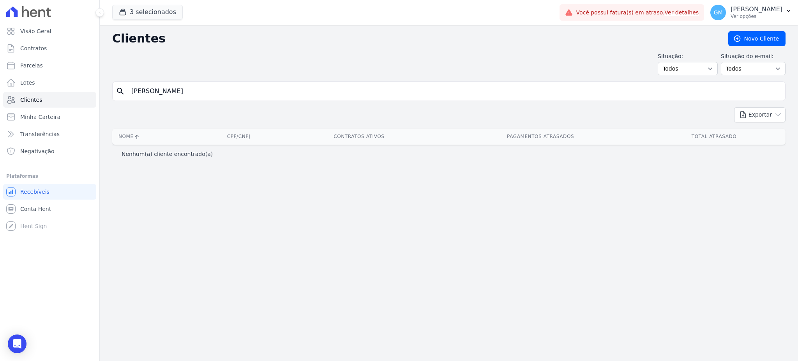
click at [200, 92] on input "Ana Beatriz Novais De AraÃºjo" at bounding box center [454, 91] width 655 height 16
type input "Ana Beatriz Novais De Ar"
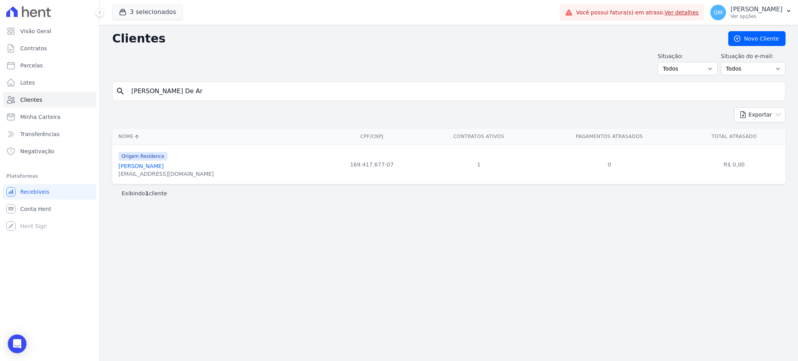
click at [163, 169] on link "[PERSON_NAME]" at bounding box center [140, 166] width 45 height 6
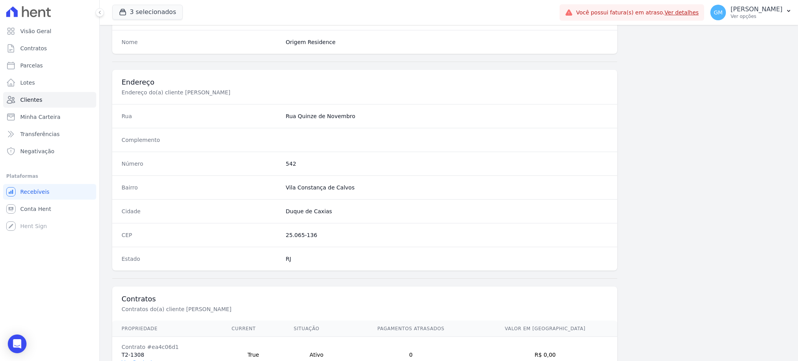
scroll to position [369, 0]
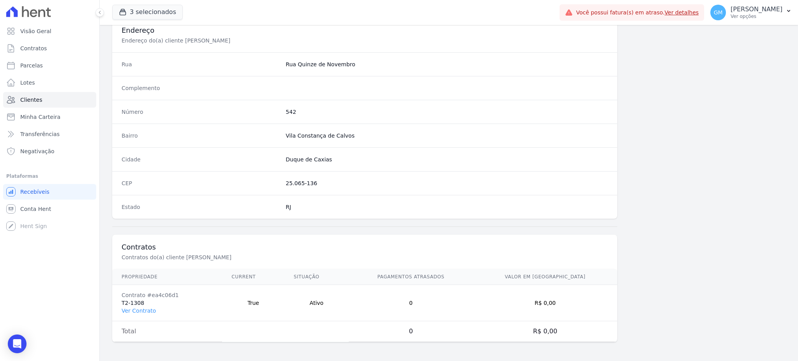
click at [138, 314] on td "Contrato #ea4c06d1 T2-1308 Ver Contrato" at bounding box center [167, 303] width 110 height 36
click at [138, 311] on link "Ver Contrato" at bounding box center [139, 310] width 34 height 6
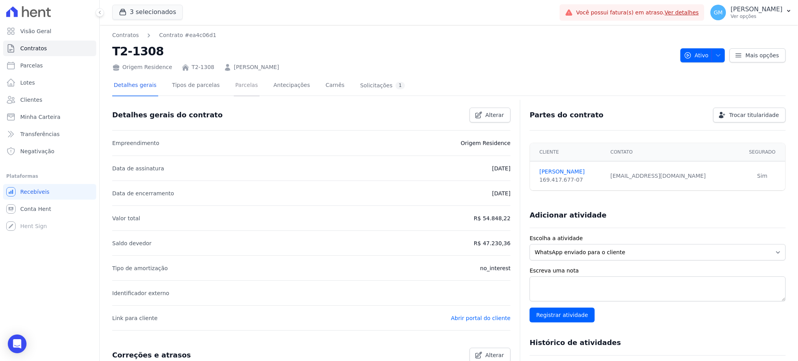
click at [238, 85] on link "Parcelas" at bounding box center [247, 86] width 26 height 21
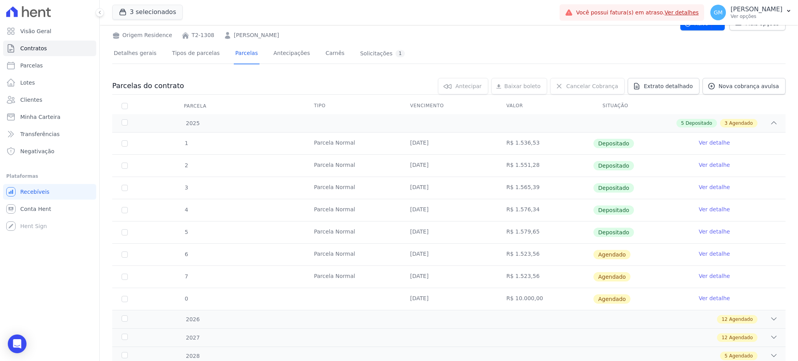
scroll to position [59, 0]
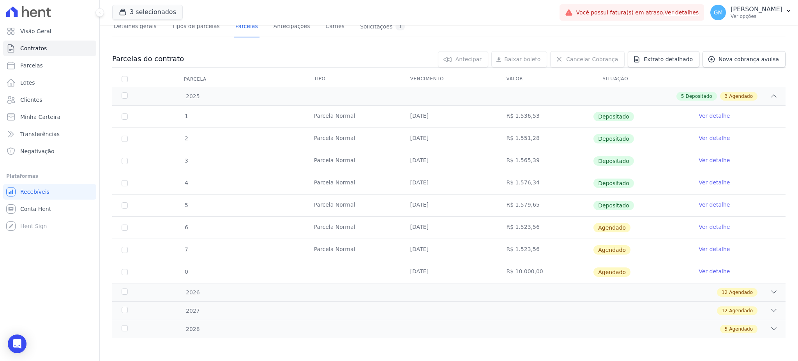
click at [706, 197] on td "Ver detalhe" at bounding box center [737, 205] width 96 height 22
click at [707, 207] on link "Ver detalhe" at bounding box center [713, 205] width 31 height 8
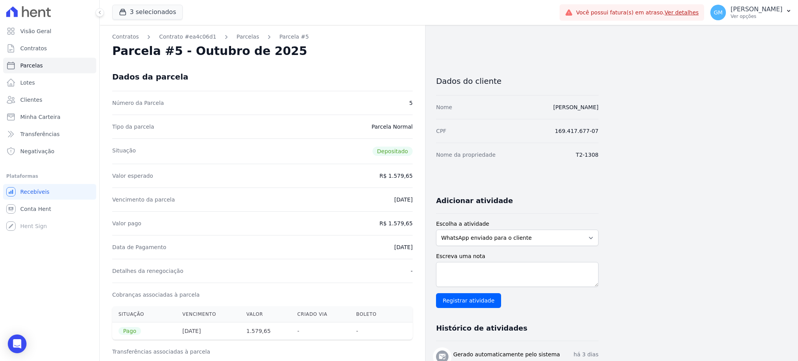
drag, startPoint x: 391, startPoint y: 222, endPoint x: 414, endPoint y: 222, distance: 23.0
click at [414, 222] on div "Contratos Contrato #ea4c06d1 Parcelas Parcela #5 Parcela #5 - Outubro de 2025 D…" at bounding box center [262, 312] width 325 height 574
copy dd "1.579,65"
click at [49, 104] on link "Clientes" at bounding box center [49, 100] width 93 height 16
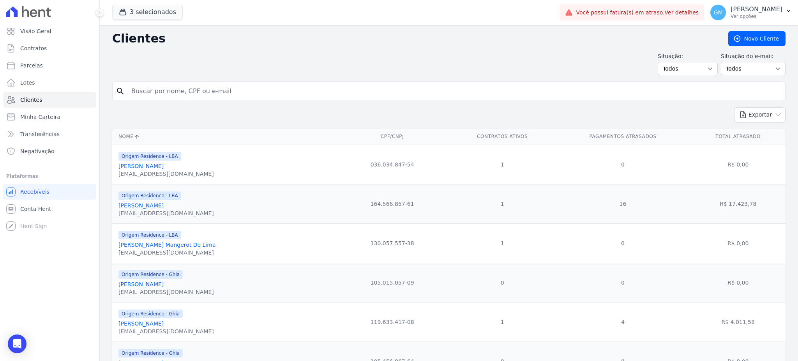
click at [233, 91] on input "search" at bounding box center [454, 91] width 655 height 16
paste input "[PERSON_NAME]"
type input "[PERSON_NAME]"
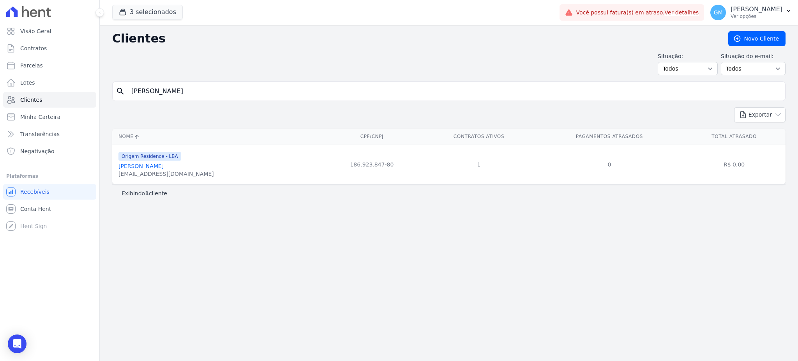
click at [164, 166] on link "[PERSON_NAME]" at bounding box center [140, 166] width 45 height 6
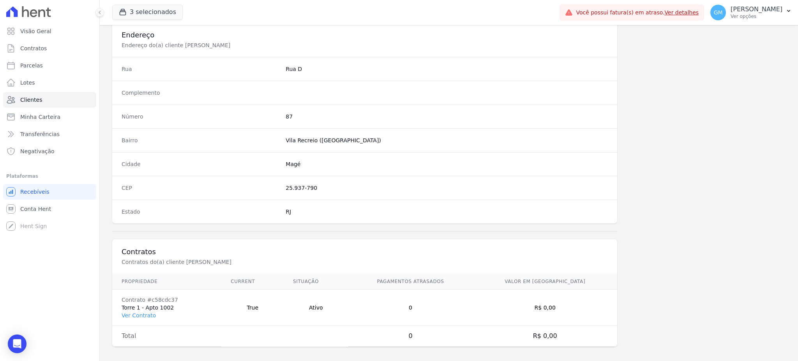
scroll to position [369, 0]
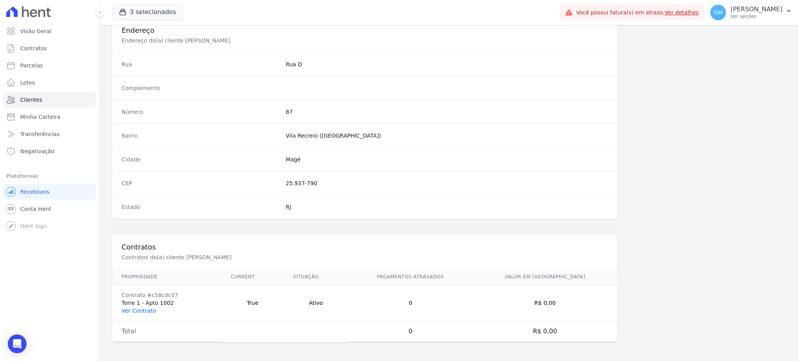
click at [141, 312] on link "Ver Contrato" at bounding box center [139, 310] width 34 height 6
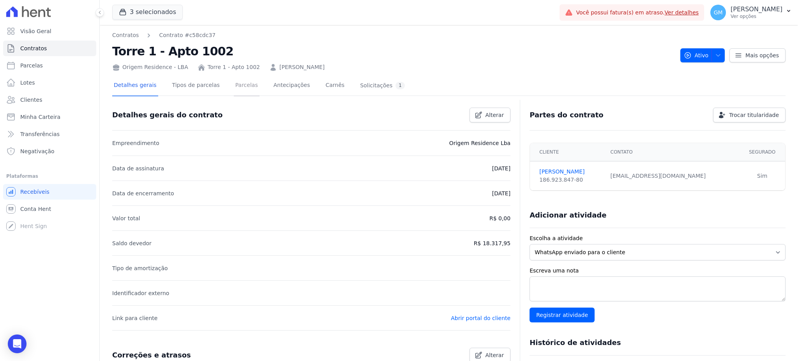
click at [235, 85] on link "Parcelas" at bounding box center [247, 86] width 26 height 21
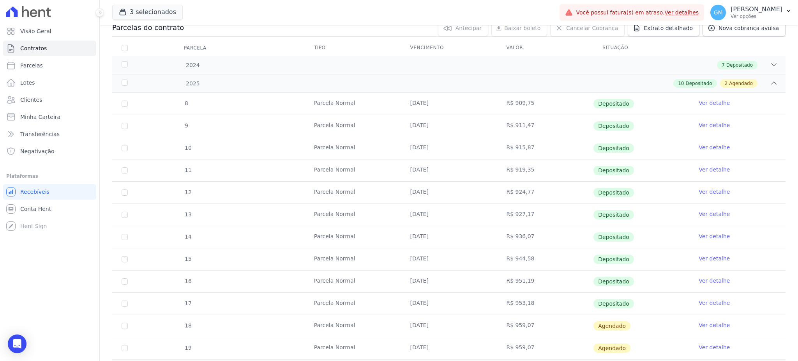
scroll to position [148, 0]
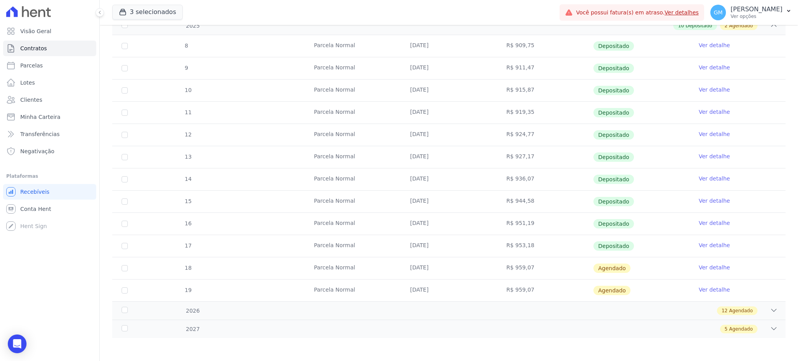
click at [712, 250] on td "Ver detalhe" at bounding box center [737, 246] width 96 height 22
click at [712, 244] on link "Ver detalhe" at bounding box center [713, 245] width 31 height 8
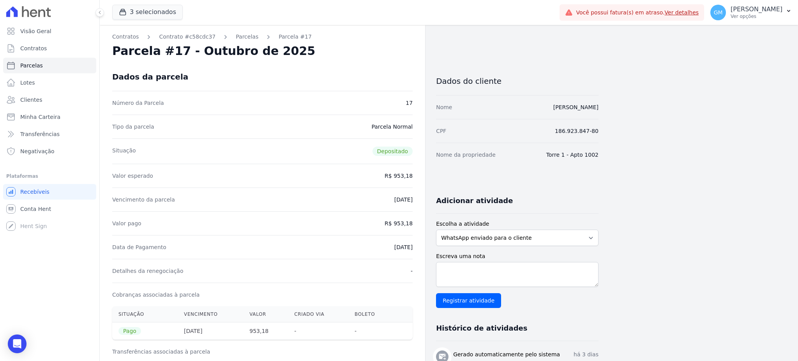
drag, startPoint x: 396, startPoint y: 222, endPoint x: 415, endPoint y: 222, distance: 18.3
copy dd "953,18"
click at [62, 96] on link "Clientes" at bounding box center [49, 100] width 93 height 16
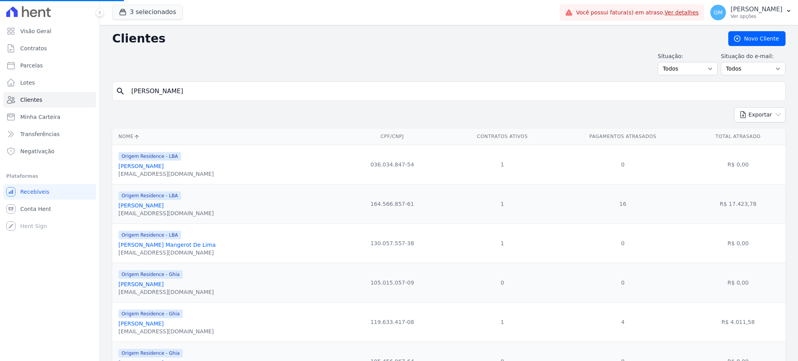
click at [150, 97] on input "[PERSON_NAME]" at bounding box center [454, 91] width 655 height 16
click at [194, 89] on input "search" at bounding box center [454, 91] width 655 height 16
type input "Ana Paula Lopes Da ConceiÃ§Ã£o"
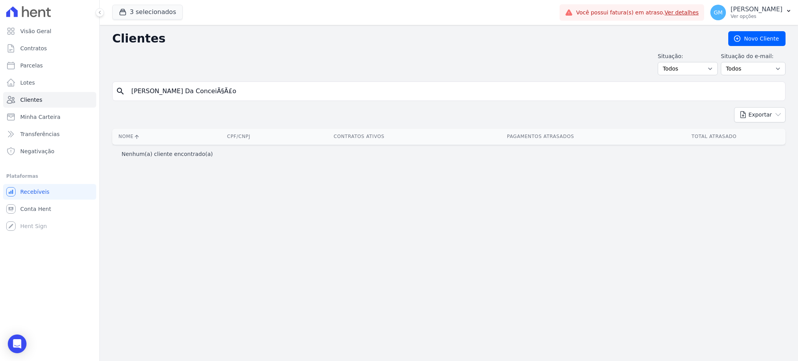
drag, startPoint x: 226, startPoint y: 92, endPoint x: 200, endPoint y: 92, distance: 25.7
click at [200, 92] on input "Ana Paula Lopes Da ConceiÃ§Ã£o" at bounding box center [454, 91] width 655 height 16
type input "Ana Paula Lopes Da Conc"
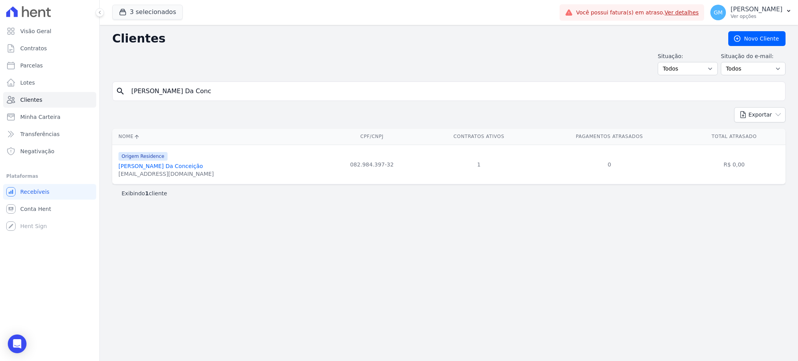
click at [154, 166] on link "[PERSON_NAME] Da Conceição" at bounding box center [160, 166] width 85 height 6
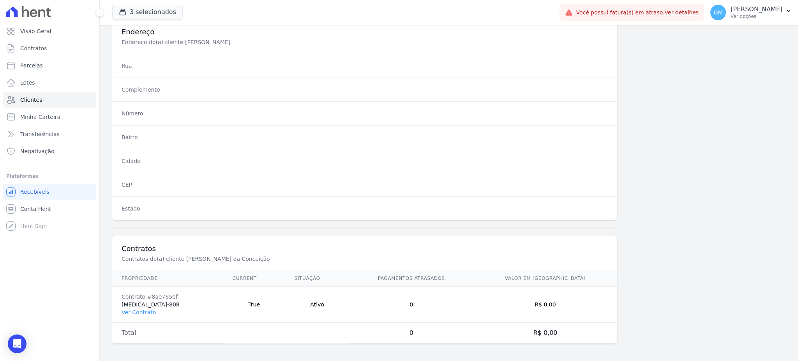
scroll to position [369, 0]
click at [139, 310] on link "Ver Contrato" at bounding box center [139, 310] width 34 height 6
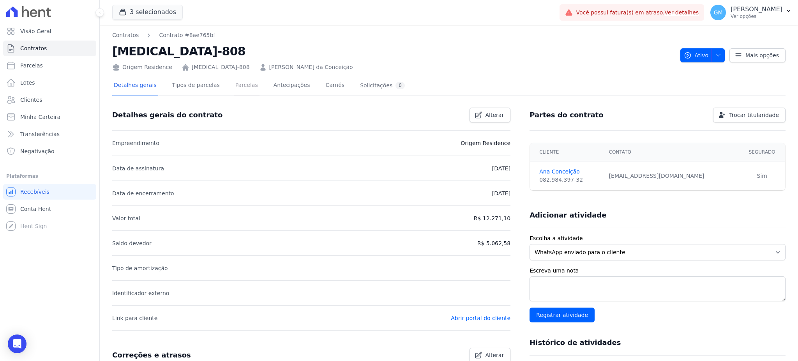
click at [236, 91] on link "Parcelas" at bounding box center [247, 86] width 26 height 21
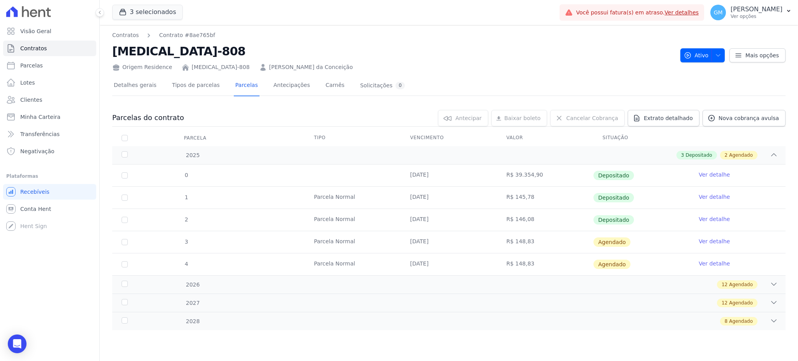
click at [714, 215] on link "Ver detalhe" at bounding box center [713, 219] width 31 height 8
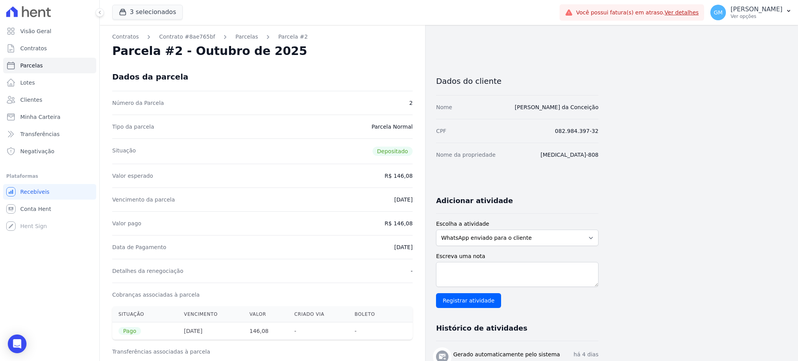
drag, startPoint x: 506, startPoint y: 106, endPoint x: 606, endPoint y: 113, distance: 100.0
click at [606, 113] on div "Contratos Contrato #8ae765bf Parcelas Parcela #2 Parcela #2 - Outubro de 2025 D…" at bounding box center [443, 322] width 686 height 594
copy link "Ana Paula Lopes da Conceição"
drag, startPoint x: 396, startPoint y: 220, endPoint x: 418, endPoint y: 225, distance: 23.0
click at [418, 225] on div "Contratos Contrato #8ae765bf Parcelas Parcela #2 Parcela #2 - Outubro de 2025 D…" at bounding box center [262, 322] width 325 height 594
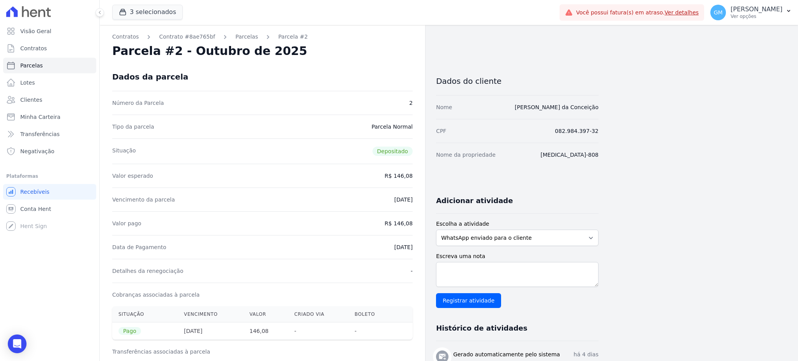
copy dd "146,08"
click at [34, 94] on link "Clientes" at bounding box center [49, 100] width 93 height 16
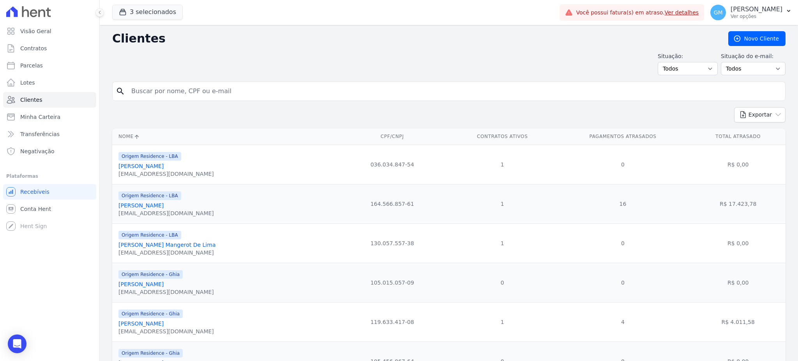
click at [152, 88] on input "search" at bounding box center [454, 91] width 655 height 16
paste input "AntÃ´nio Correa Gomes Junior"
type input "AntÃ´nio Correa Gomes Junior"
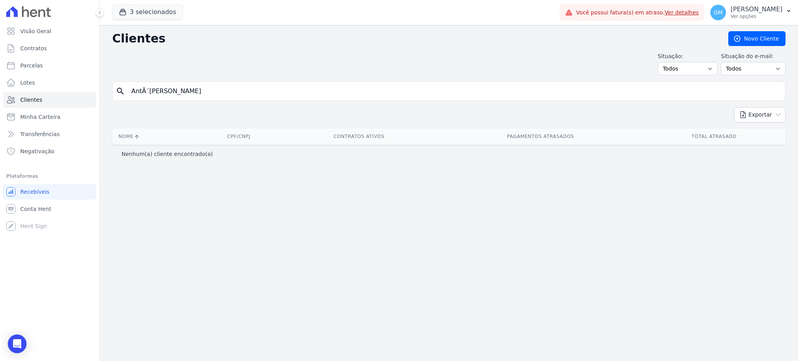
drag, startPoint x: 148, startPoint y: 90, endPoint x: 130, endPoint y: 90, distance: 17.5
click at [130, 90] on input "AntÃ´nio Correa Gomes Junior" at bounding box center [454, 91] width 655 height 16
type input "nio Correa Gomes Junior"
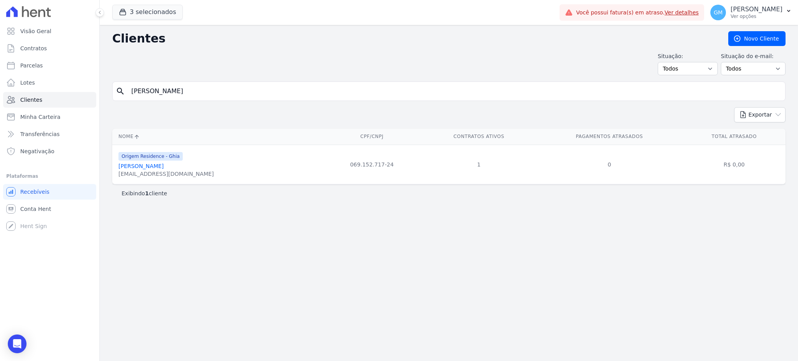
click at [164, 168] on link "[PERSON_NAME]" at bounding box center [140, 166] width 45 height 6
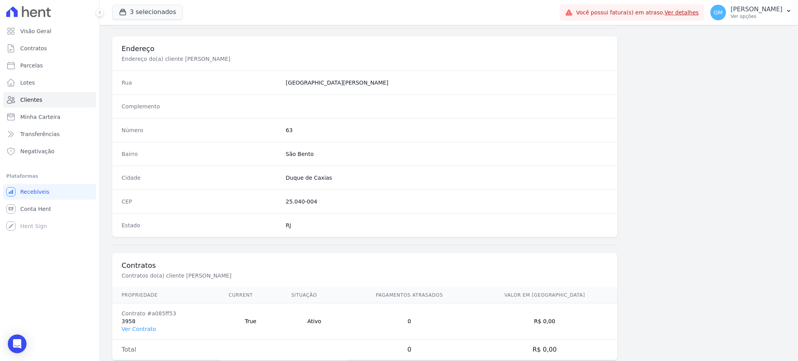
scroll to position [369, 0]
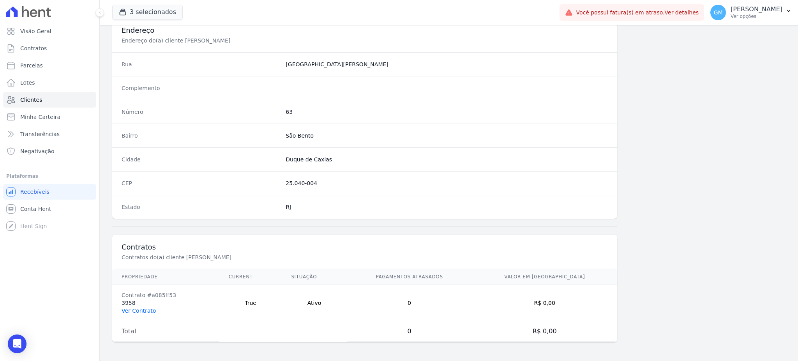
click at [138, 310] on link "Ver Contrato" at bounding box center [139, 310] width 34 height 6
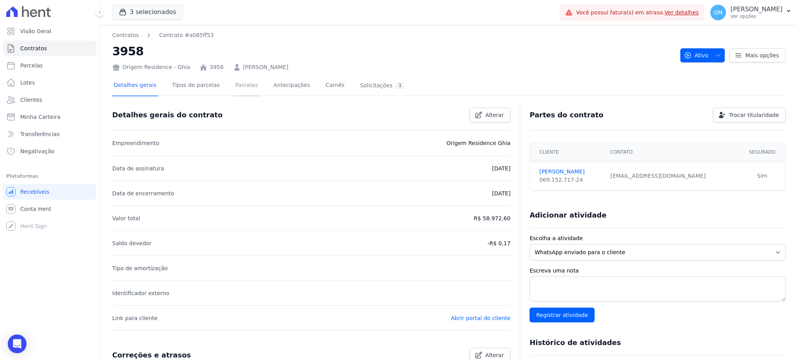
click at [240, 84] on link "Parcelas" at bounding box center [247, 86] width 26 height 21
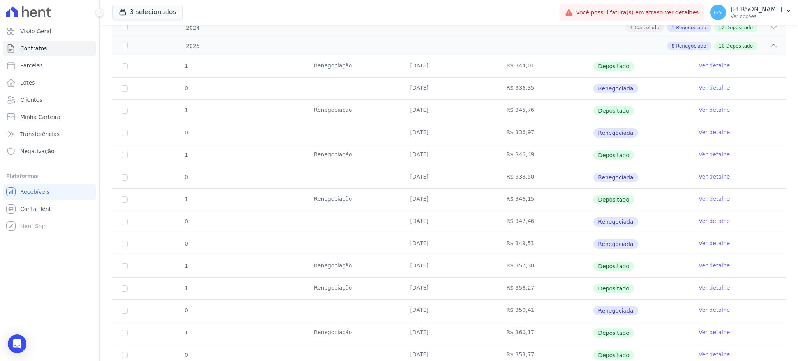
scroll to position [263, 0]
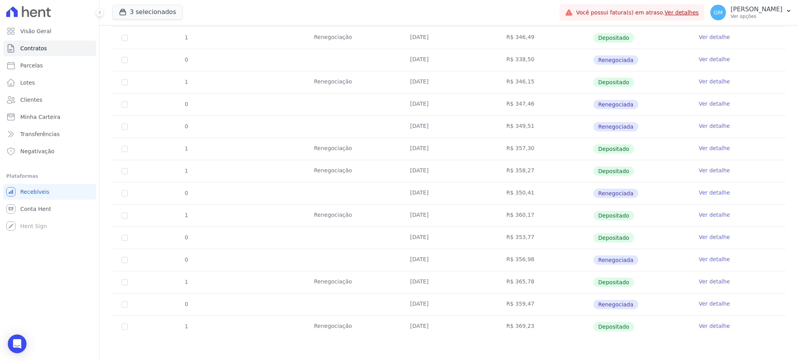
click at [707, 282] on link "Ver detalhe" at bounding box center [713, 281] width 31 height 8
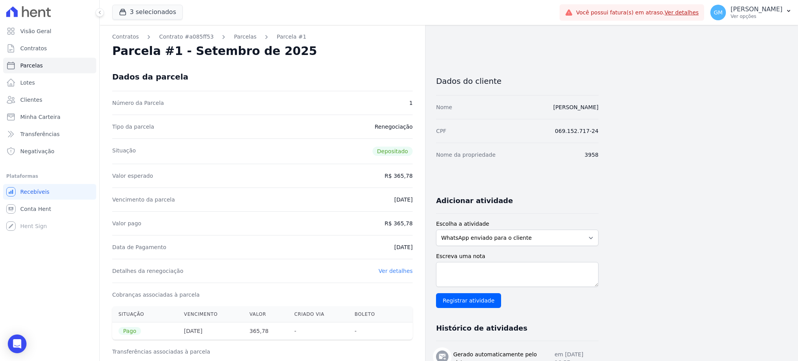
drag, startPoint x: 514, startPoint y: 106, endPoint x: 603, endPoint y: 108, distance: 89.6
click at [603, 108] on div "Contratos Contrato #a085ff53 Parcelas Parcela #1 Parcela #1 - Setembro de 2025 …" at bounding box center [443, 322] width 686 height 594
copy link "[PERSON_NAME]"
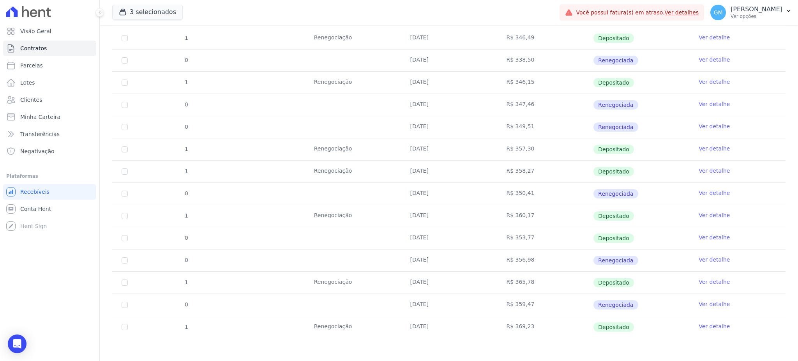
scroll to position [263, 0]
click at [698, 324] on link "Ver detalhe" at bounding box center [713, 326] width 31 height 8
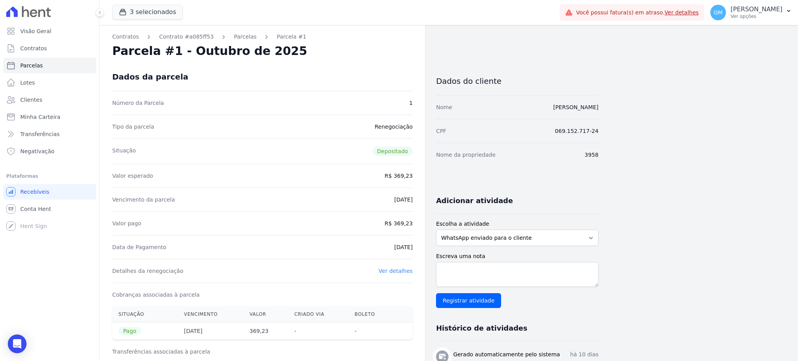
drag, startPoint x: 376, startPoint y: 245, endPoint x: 416, endPoint y: 250, distance: 40.4
click at [416, 250] on div "Contratos Contrato #a085ff53 Parcelas Parcela #1 Parcela #1 - Outubro de 2025 D…" at bounding box center [262, 322] width 325 height 594
drag, startPoint x: 397, startPoint y: 223, endPoint x: 413, endPoint y: 223, distance: 15.6
click at [413, 223] on div "Contratos Contrato #a085ff53 Parcelas Parcela #1 Parcela #1 - Outubro de 2025 D…" at bounding box center [262, 322] width 325 height 594
copy dd "369,23"
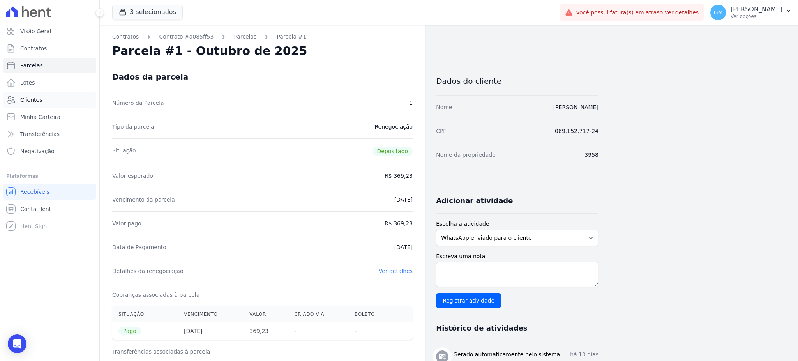
click at [30, 99] on span "Clientes" at bounding box center [31, 100] width 22 height 8
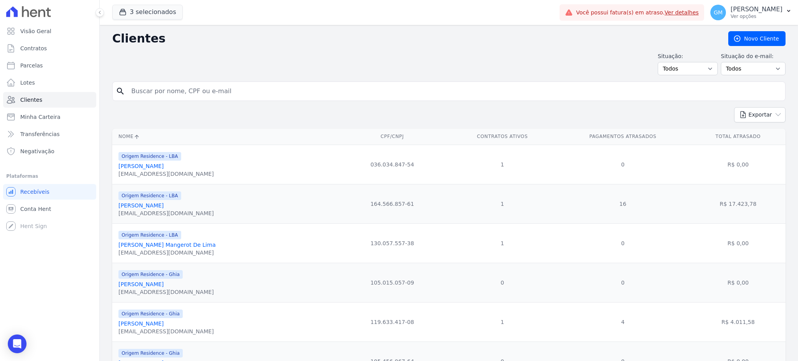
click at [207, 95] on input "search" at bounding box center [454, 91] width 655 height 16
paste input "[PERSON_NAME]"
type input "[PERSON_NAME]"
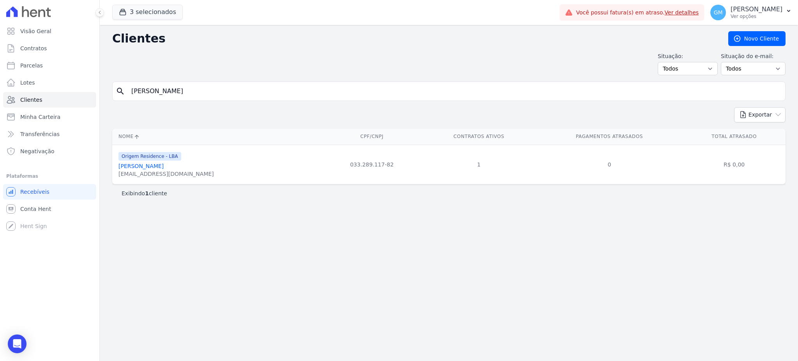
click at [164, 166] on link "[PERSON_NAME]" at bounding box center [140, 166] width 45 height 6
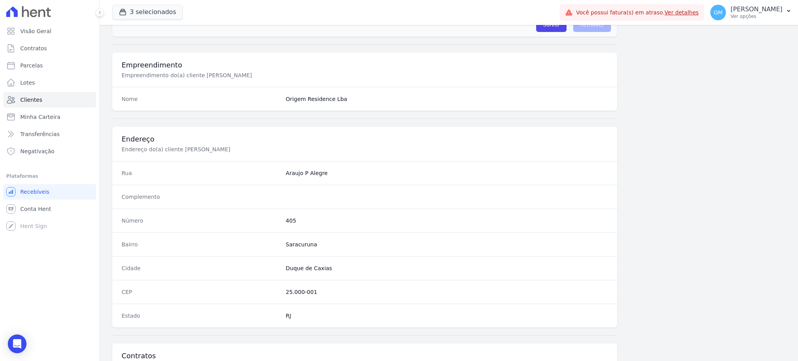
scroll to position [369, 0]
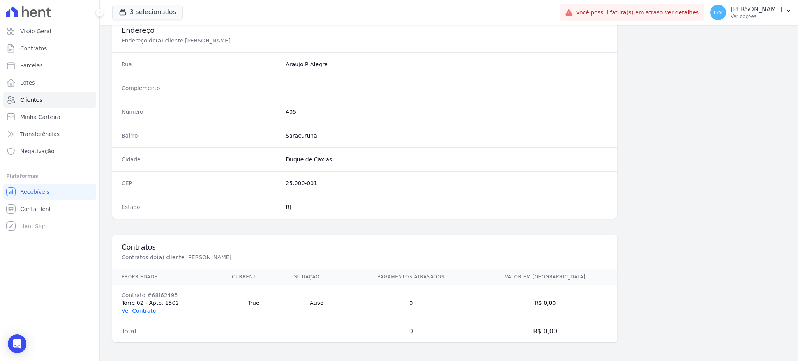
click at [140, 308] on link "Ver Contrato" at bounding box center [139, 310] width 34 height 6
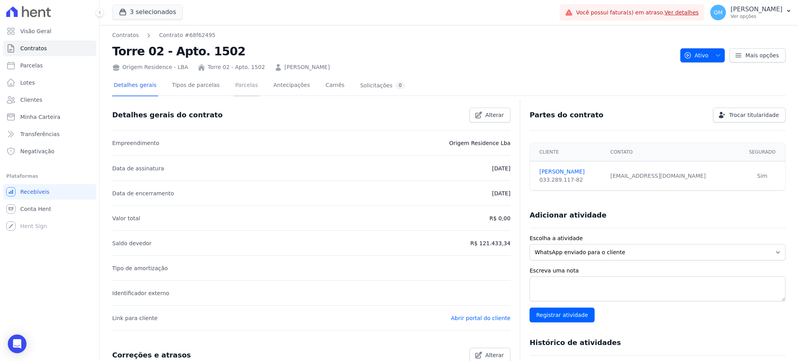
click at [238, 84] on link "Parcelas" at bounding box center [247, 86] width 26 height 21
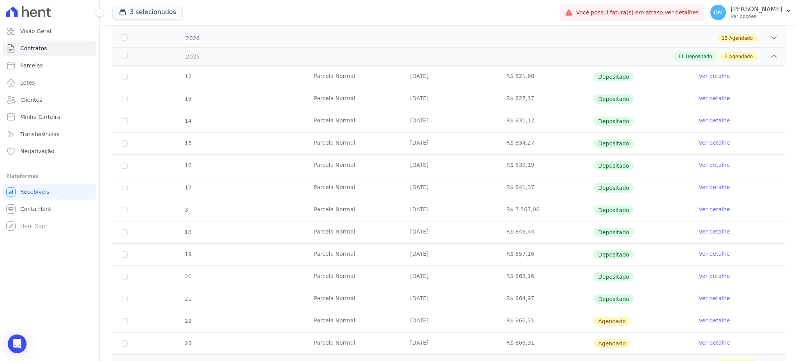
scroll to position [188, 0]
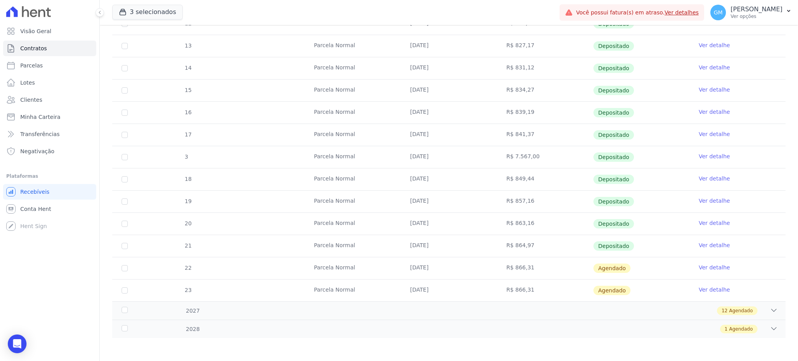
click at [707, 245] on link "Ver detalhe" at bounding box center [713, 245] width 31 height 8
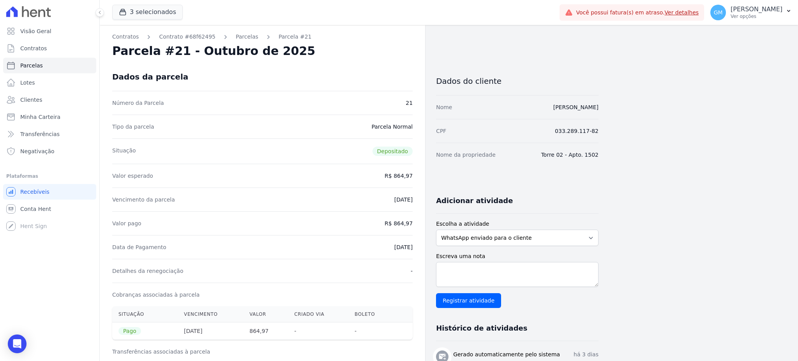
drag, startPoint x: 396, startPoint y: 224, endPoint x: 415, endPoint y: 224, distance: 18.3
copy dd "864,97"
click at [39, 94] on link "Clientes" at bounding box center [49, 100] width 93 height 16
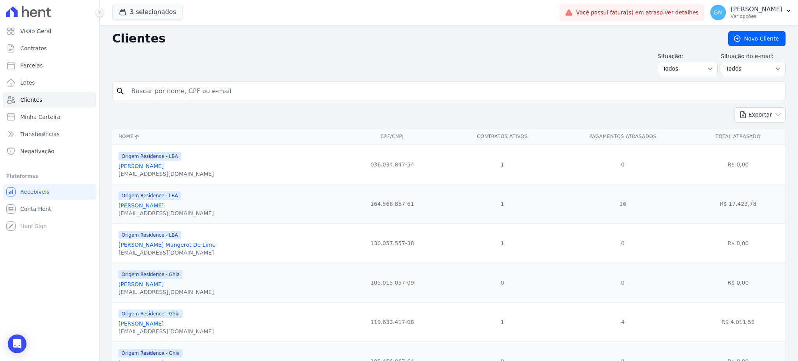
click at [152, 90] on input "search" at bounding box center [454, 91] width 655 height 16
paste input "Bruno Araujo Santos"
type input "Bruno Araujo Santos"
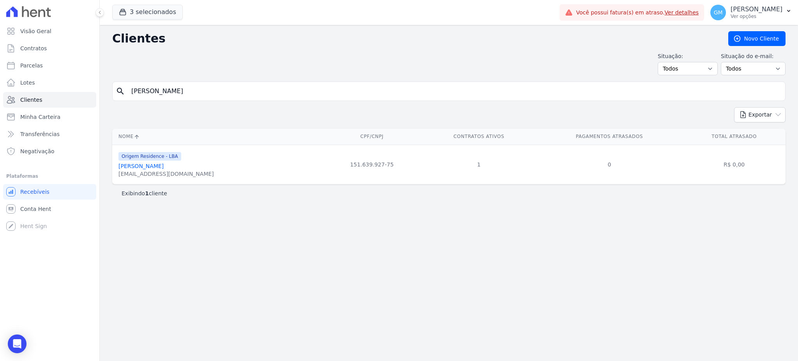
click at [164, 168] on link "Bruno Araujo Santos" at bounding box center [140, 166] width 45 height 6
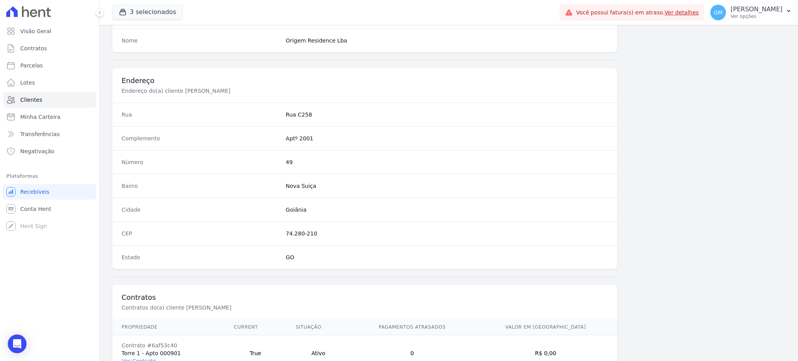
scroll to position [369, 0]
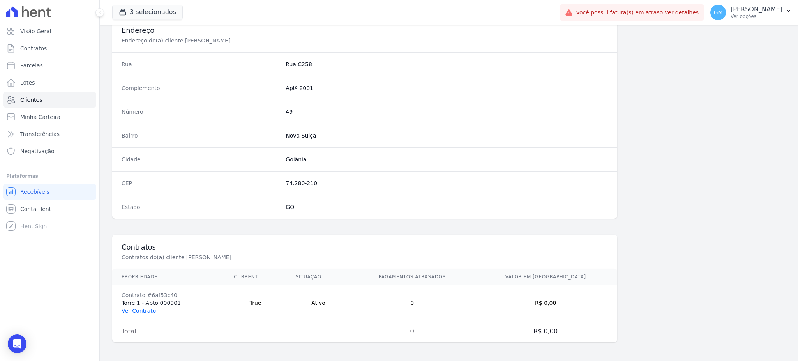
click at [146, 309] on link "Ver Contrato" at bounding box center [139, 310] width 34 height 6
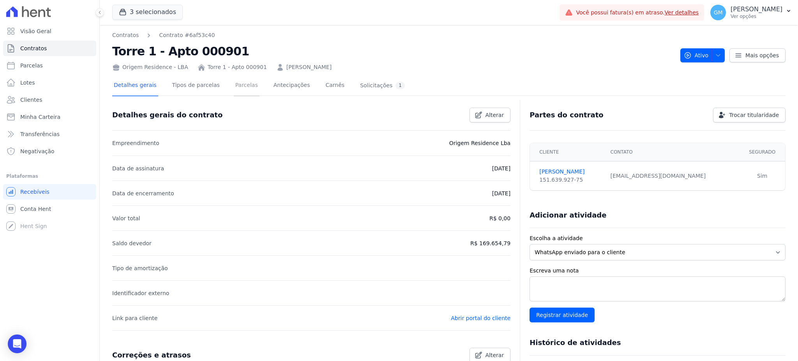
click at [235, 85] on link "Parcelas" at bounding box center [247, 86] width 26 height 21
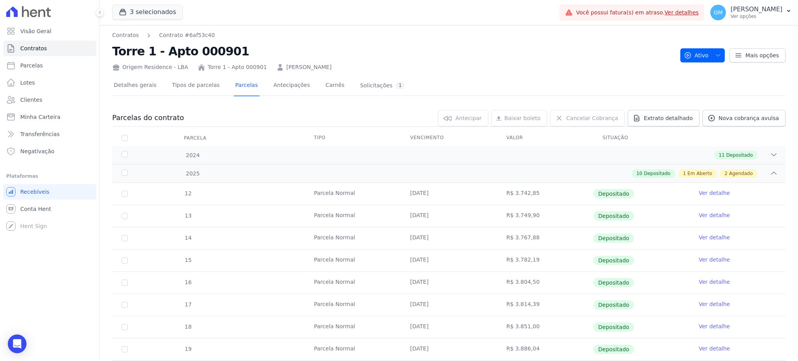
scroll to position [188, 0]
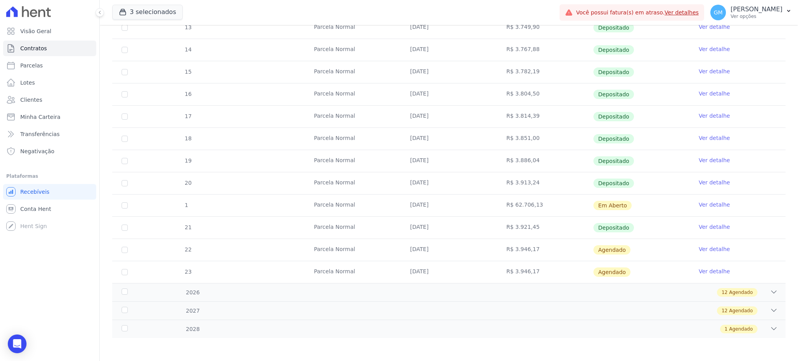
click at [708, 225] on link "Ver detalhe" at bounding box center [713, 227] width 31 height 8
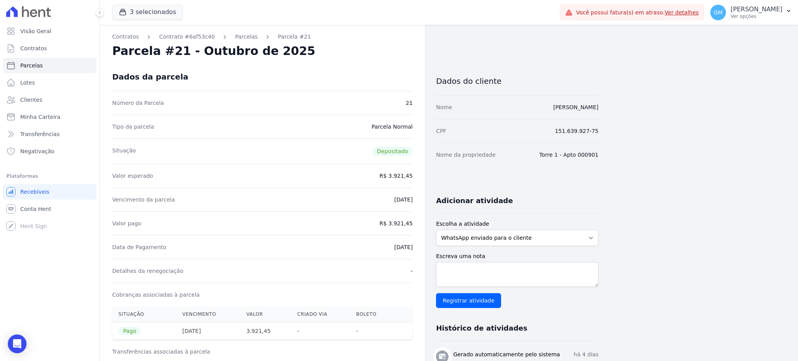
drag, startPoint x: 392, startPoint y: 223, endPoint x: 419, endPoint y: 225, distance: 27.3
copy dd "3.921,45"
click at [45, 101] on link "Clientes" at bounding box center [49, 100] width 93 height 16
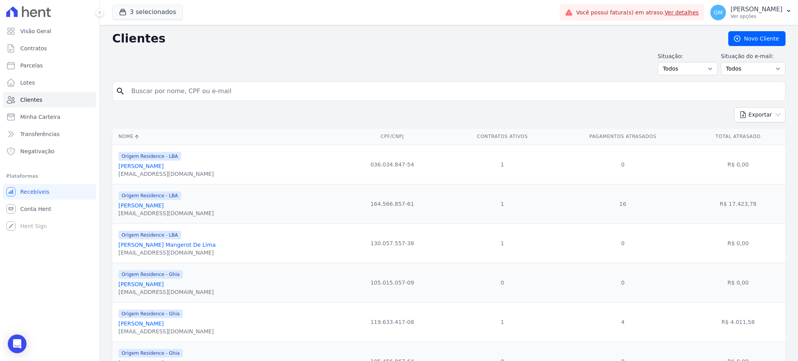
click at [189, 84] on input "search" at bounding box center [454, 91] width 655 height 16
paste input "Bruno Faria GonÃ§alves"
click at [177, 90] on input "Bruno Faria GonÃ§alves" at bounding box center [454, 91] width 655 height 16
type input "Bruno Faria Gon"
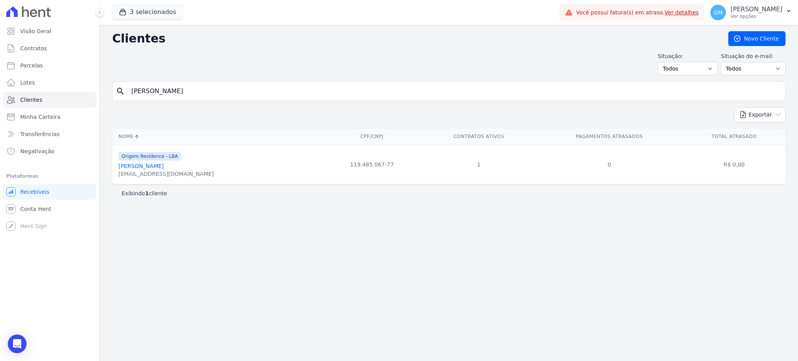
click at [164, 169] on link "Bruno Faria Gonçalves" at bounding box center [140, 166] width 45 height 6
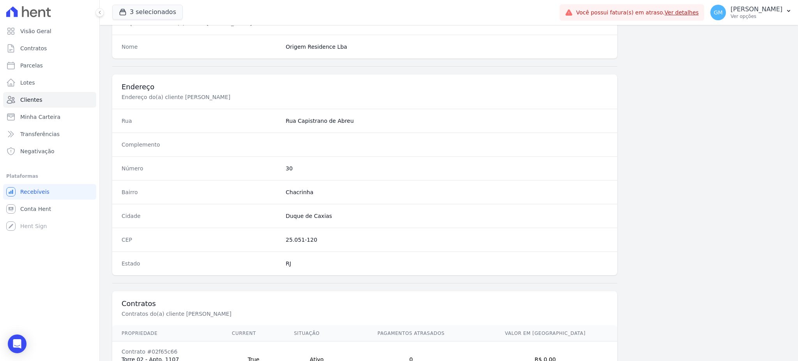
scroll to position [369, 0]
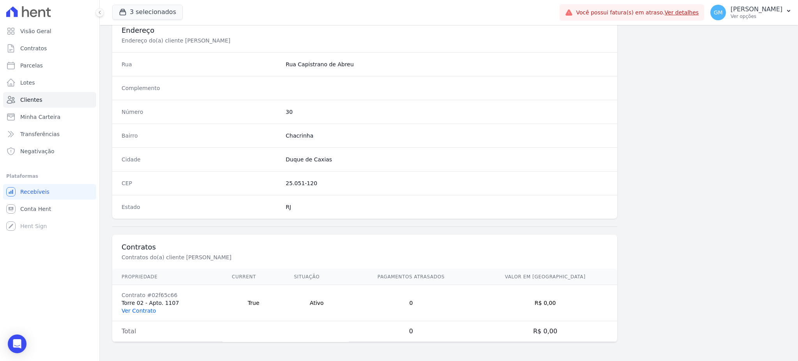
click at [147, 309] on link "Ver Contrato" at bounding box center [139, 310] width 34 height 6
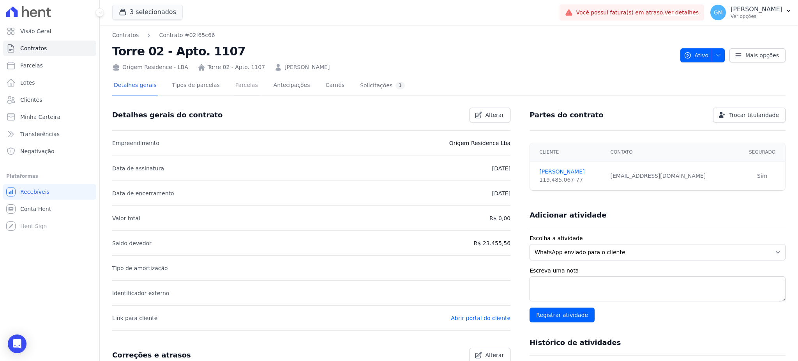
click at [244, 84] on link "Parcelas" at bounding box center [247, 86] width 26 height 21
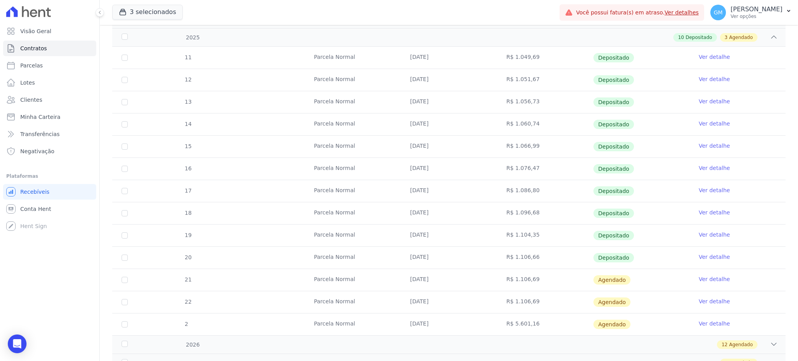
scroll to position [156, 0]
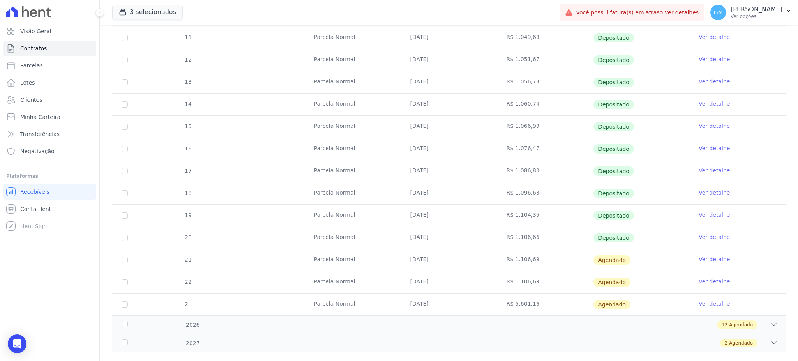
click at [709, 236] on link "Ver detalhe" at bounding box center [713, 237] width 31 height 8
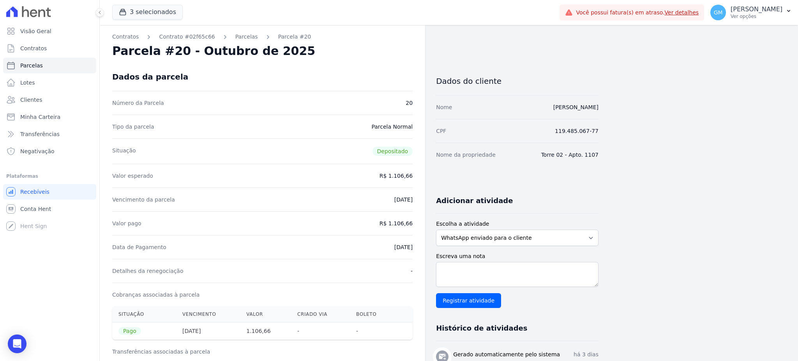
drag, startPoint x: 393, startPoint y: 224, endPoint x: 414, endPoint y: 223, distance: 21.5
copy dd "1.106,66"
drag, startPoint x: 534, startPoint y: 104, endPoint x: 605, endPoint y: 108, distance: 70.2
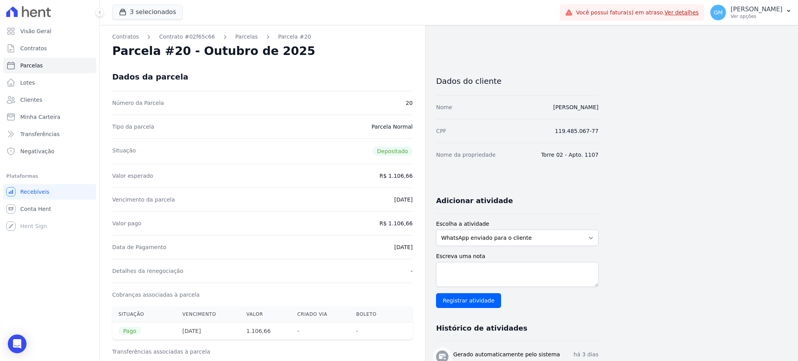
drag, startPoint x: 401, startPoint y: 223, endPoint x: 415, endPoint y: 223, distance: 13.2
drag, startPoint x: 537, startPoint y: 106, endPoint x: 603, endPoint y: 106, distance: 65.8
drag, startPoint x: 392, startPoint y: 223, endPoint x: 422, endPoint y: 219, distance: 30.7
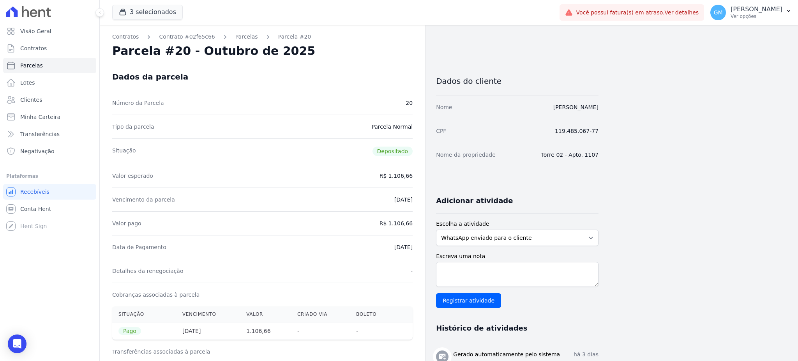
click at [64, 102] on link "Clientes" at bounding box center [49, 100] width 93 height 16
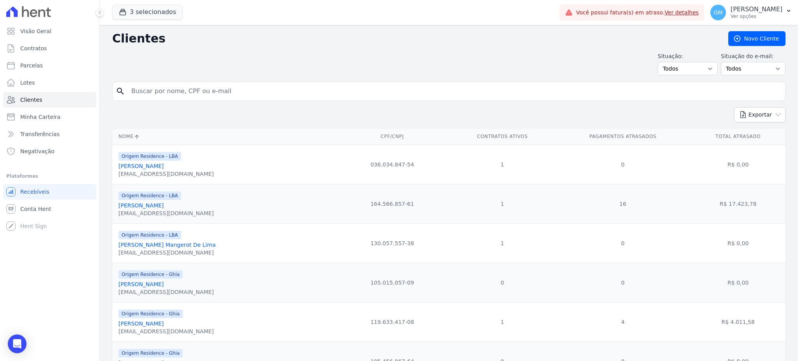
click at [180, 91] on input "search" at bounding box center [454, 91] width 655 height 16
paste input "Carlos De Jesus Monteiro"
type input "Carlos De Jesus Monteiro"
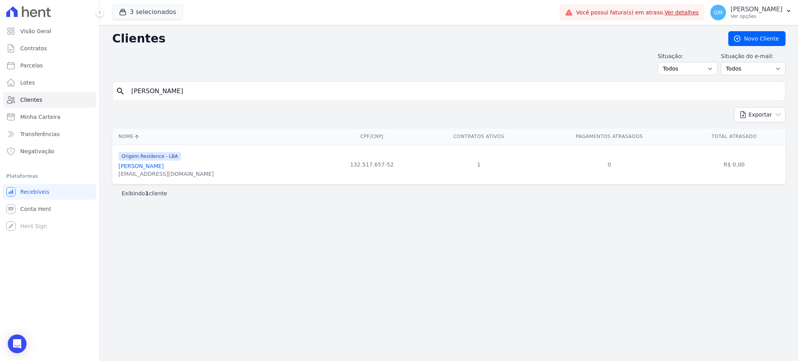
click at [161, 169] on link "Carlos De Jesus Monteiro" at bounding box center [140, 166] width 45 height 6
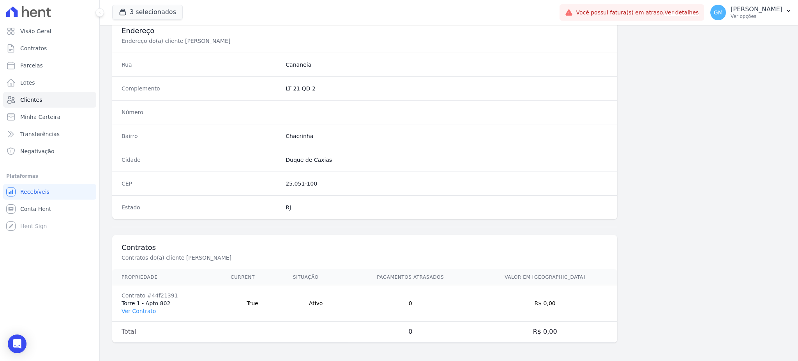
scroll to position [369, 0]
click at [141, 310] on link "Ver Contrato" at bounding box center [139, 310] width 34 height 6
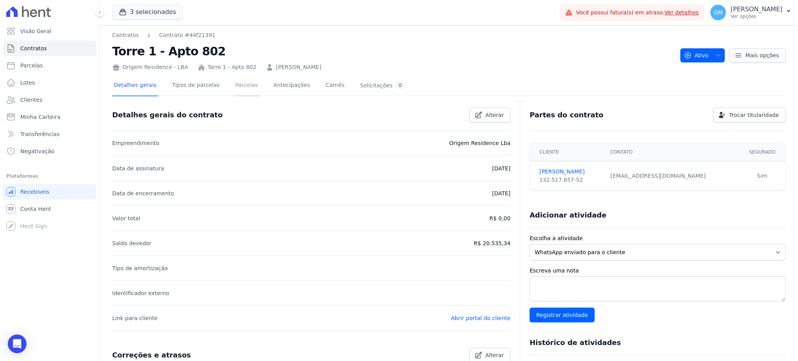
click at [234, 88] on link "Parcelas" at bounding box center [247, 86] width 26 height 21
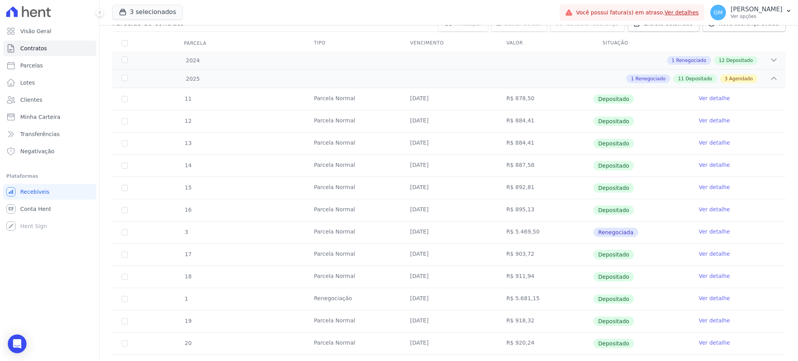
scroll to position [156, 0]
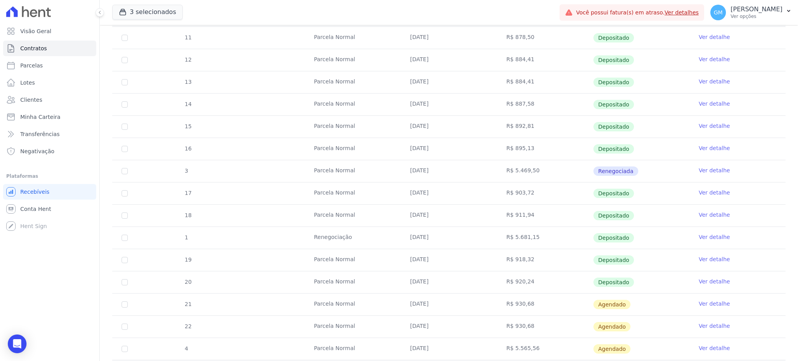
drag, startPoint x: 717, startPoint y: 282, endPoint x: 709, endPoint y: 273, distance: 12.7
click at [717, 282] on link "Ver detalhe" at bounding box center [713, 281] width 31 height 8
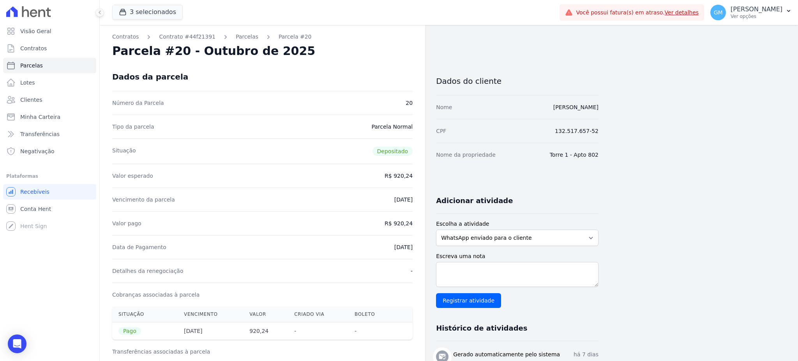
drag, startPoint x: 396, startPoint y: 223, endPoint x: 414, endPoint y: 223, distance: 17.5
click at [48, 101] on link "Clientes" at bounding box center [49, 100] width 93 height 16
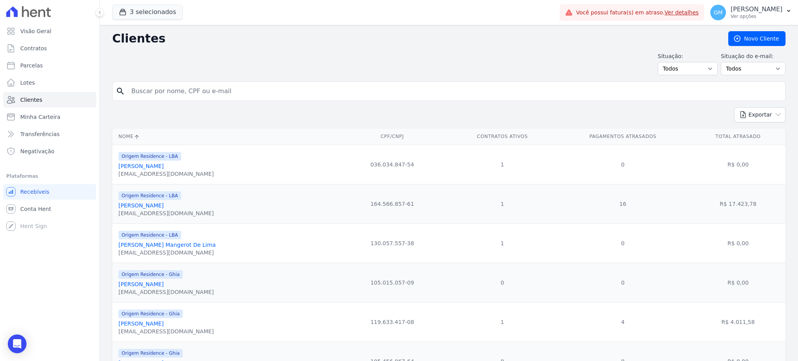
click at [180, 93] on input "search" at bounding box center [454, 91] width 655 height 16
paste input "Cassio Secundino Dos Reis"
type input "Cassio Secundino Dos Reis"
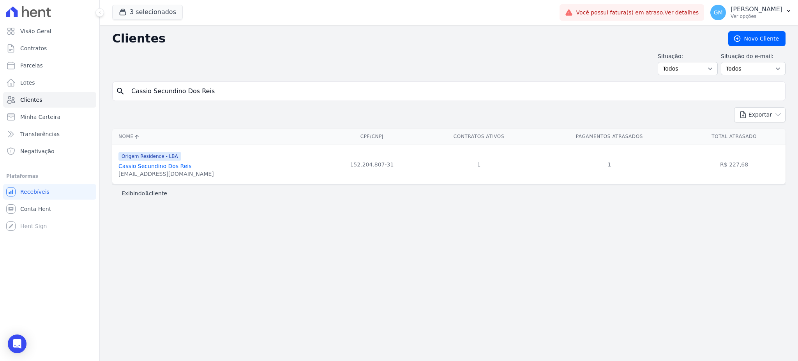
click at [169, 169] on link "Cassio Secundino Dos Reis" at bounding box center [154, 166] width 73 height 6
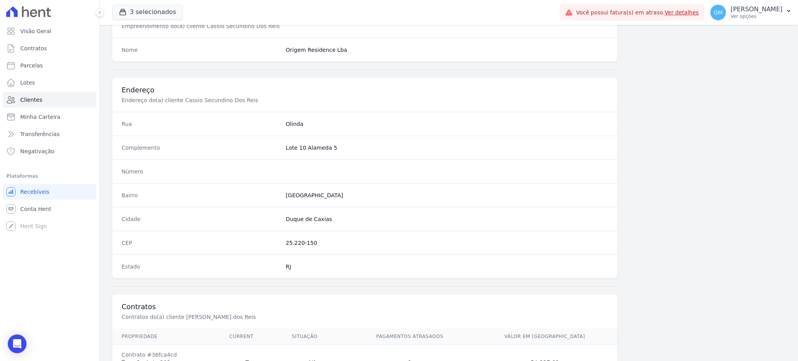
scroll to position [369, 0]
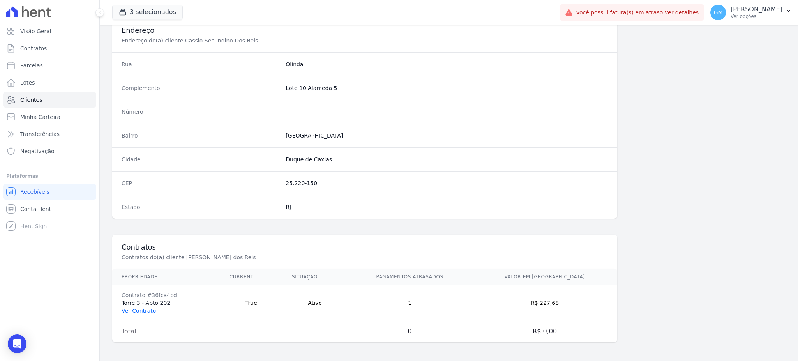
click at [136, 312] on link "Ver Contrato" at bounding box center [139, 310] width 34 height 6
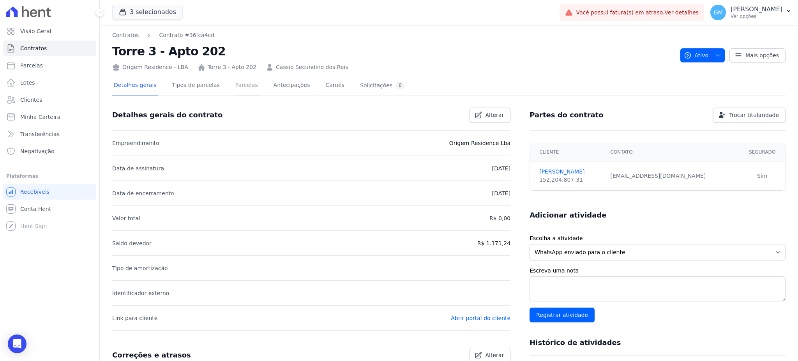
click at [238, 92] on link "Parcelas" at bounding box center [247, 86] width 26 height 21
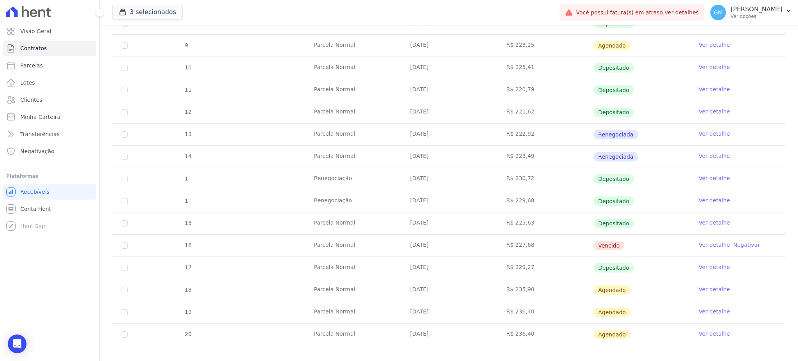
scroll to position [178, 0]
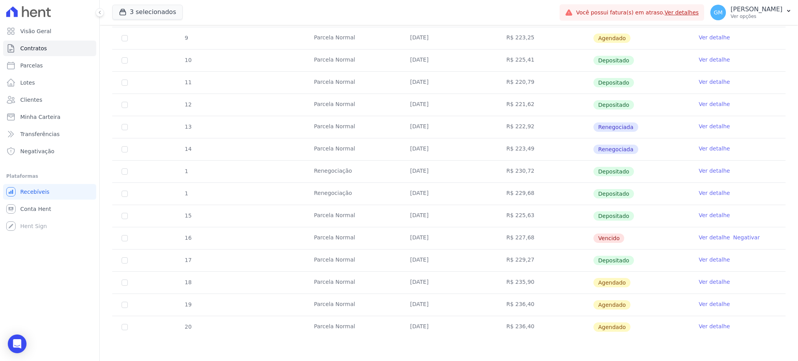
click at [702, 256] on link "Ver detalhe" at bounding box center [713, 260] width 31 height 8
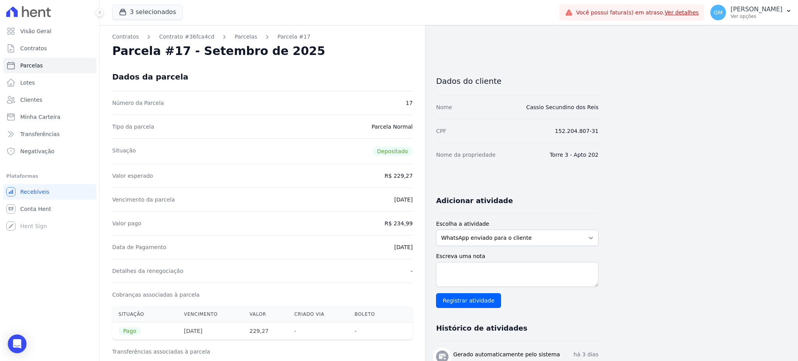
scroll to position [52, 0]
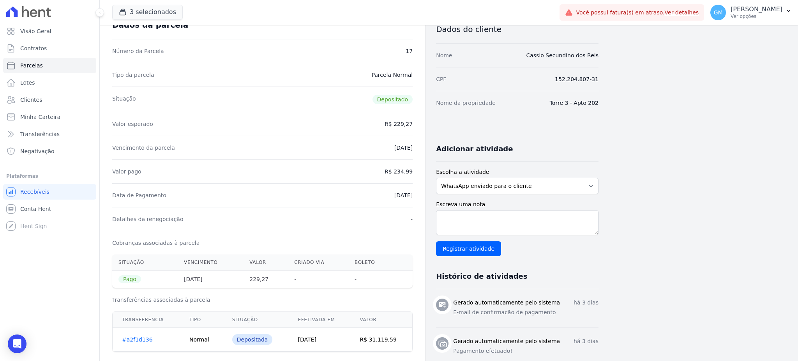
drag, startPoint x: 397, startPoint y: 172, endPoint x: 413, endPoint y: 173, distance: 16.0
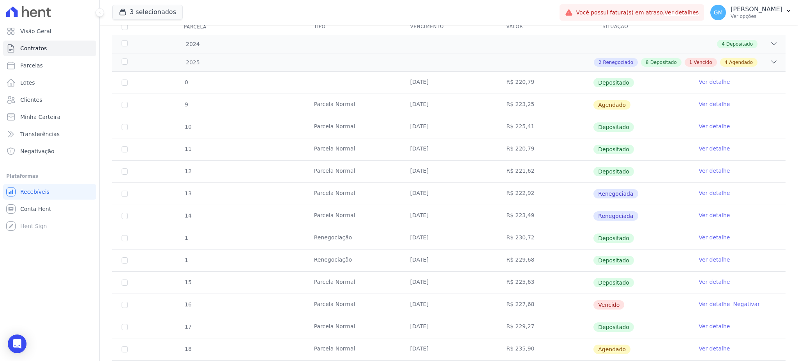
scroll to position [178, 0]
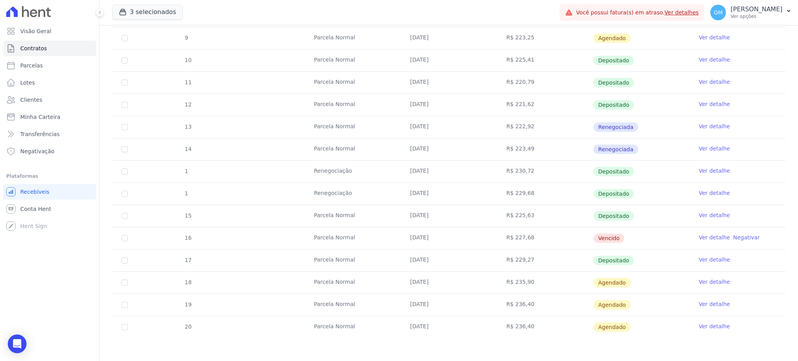
click at [698, 259] on link "Ver detalhe" at bounding box center [713, 260] width 31 height 8
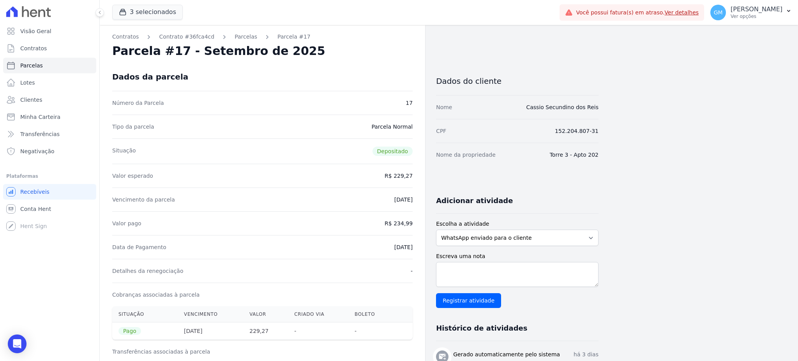
drag, startPoint x: 370, startPoint y: 67, endPoint x: 280, endPoint y: 23, distance: 99.8
click at [370, 67] on div "Dados da parcela" at bounding box center [262, 77] width 300 height 28
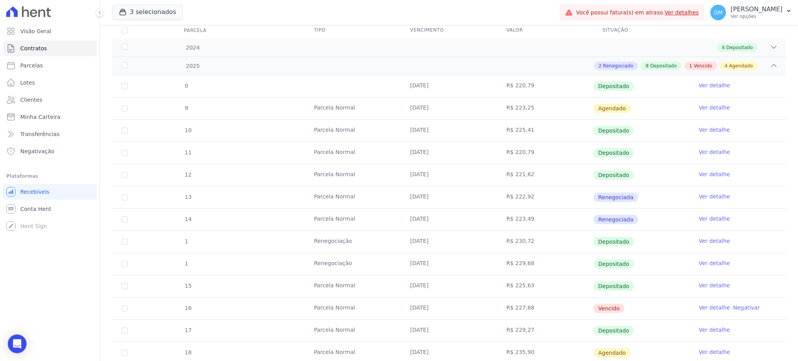
scroll to position [178, 0]
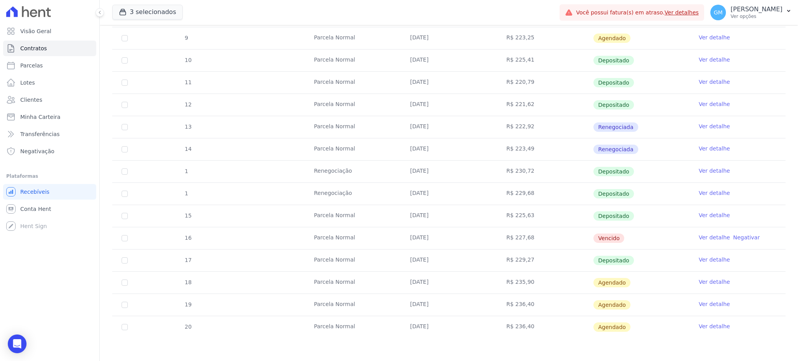
click at [706, 280] on link "Ver detalhe" at bounding box center [713, 282] width 31 height 8
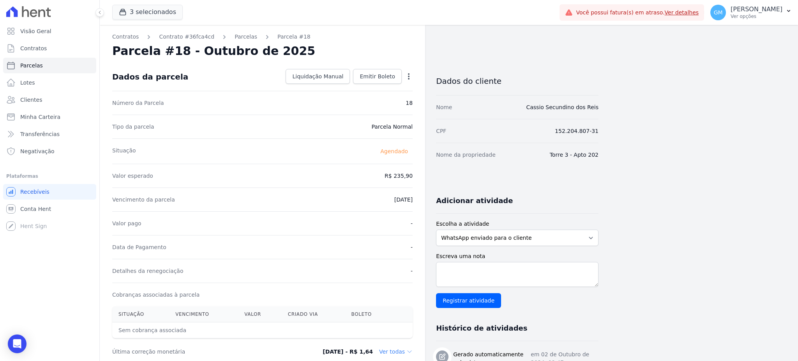
click at [408, 74] on icon "button" at bounding box center [409, 76] width 2 height 6
click at [378, 87] on link "Alterar" at bounding box center [375, 87] width 69 height 14
click at [353, 88] on link "Alterar" at bounding box center [375, 87] width 69 height 14
click at [353, 85] on link "Alterar" at bounding box center [375, 87] width 69 height 14
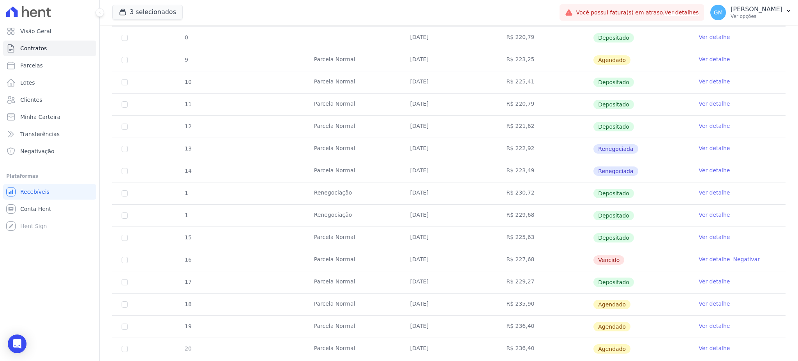
scroll to position [178, 0]
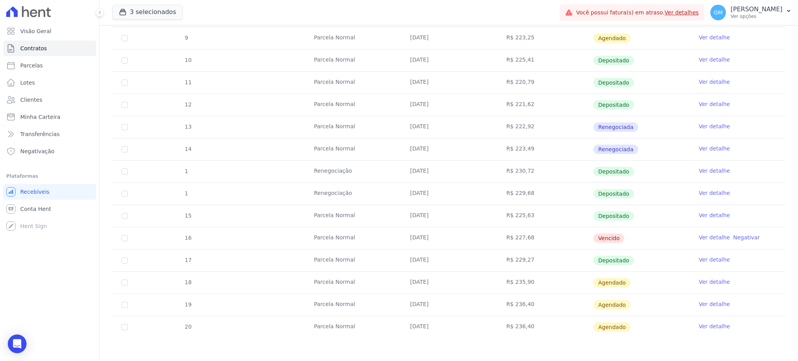
click at [702, 259] on link "Ver detalhe" at bounding box center [713, 260] width 31 height 8
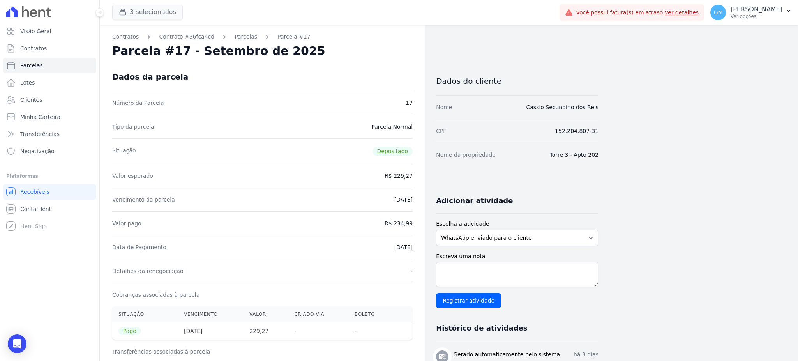
drag, startPoint x: 363, startPoint y: 55, endPoint x: 142, endPoint y: 9, distance: 225.6
click at [363, 55] on div "Parcela #17 - Setembro de 2025" at bounding box center [262, 51] width 300 height 14
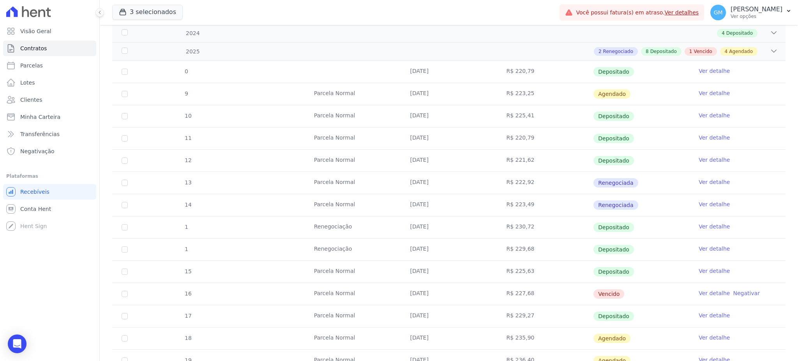
scroll to position [178, 0]
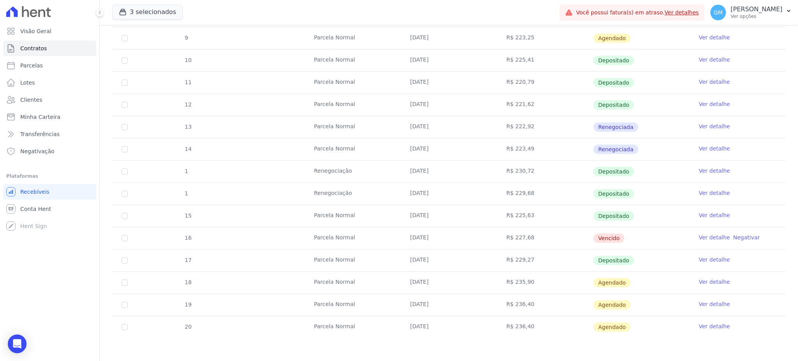
click at [705, 278] on link "Ver detalhe" at bounding box center [713, 282] width 31 height 8
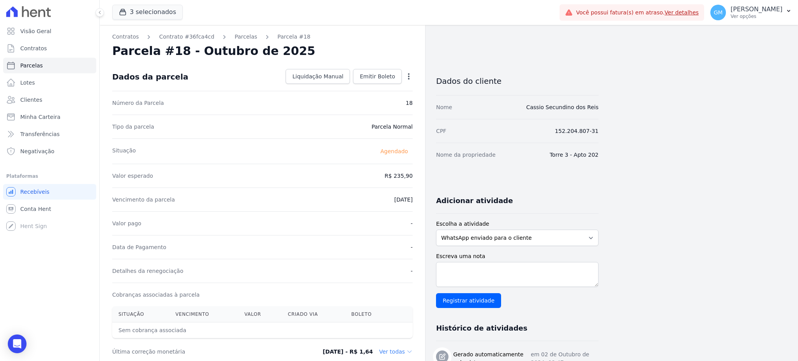
click at [409, 75] on icon "button" at bounding box center [409, 76] width 8 height 8
click at [362, 90] on link "Alterar" at bounding box center [375, 87] width 69 height 14
drag, startPoint x: 385, startPoint y: 177, endPoint x: 415, endPoint y: 177, distance: 30.0
click at [415, 177] on div "Contratos Contrato #36fca4cd [GEOGRAPHIC_DATA] Parcela #18 [GEOGRAPHIC_DATA] #1…" at bounding box center [262, 349] width 325 height 649
paste input "29.75"
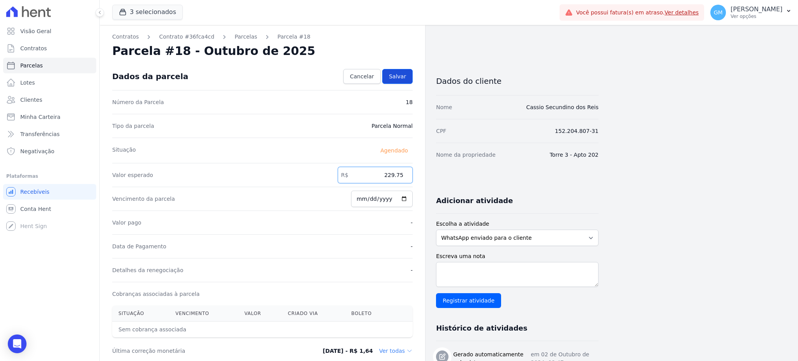
type input "229.75"
click at [406, 74] on span "Salvar" at bounding box center [397, 76] width 17 height 8
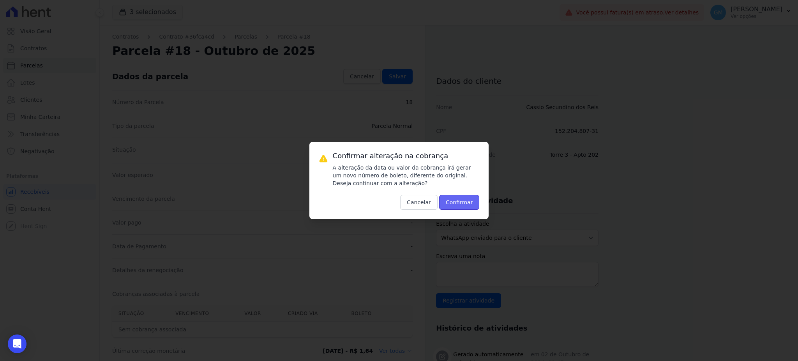
click at [462, 202] on button "Confirmar" at bounding box center [459, 202] width 41 height 15
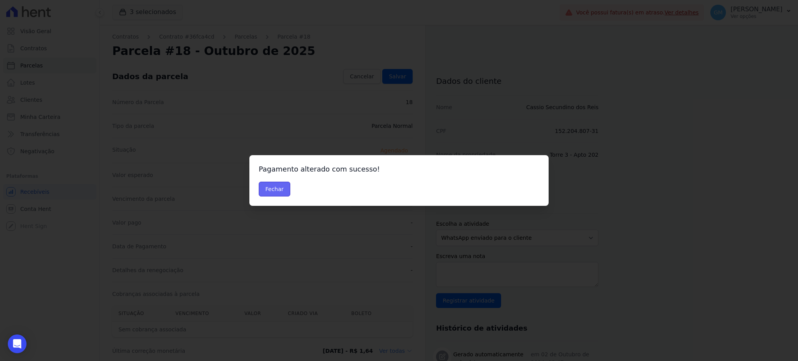
click at [281, 186] on button "Fechar" at bounding box center [275, 189] width 32 height 15
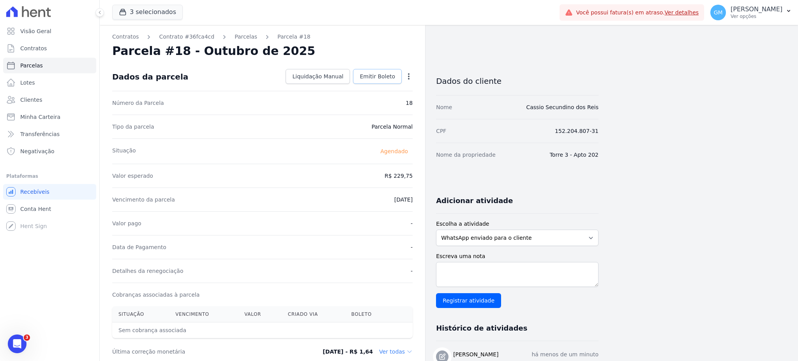
click at [383, 75] on span "Emitir Boleto" at bounding box center [377, 76] width 35 height 8
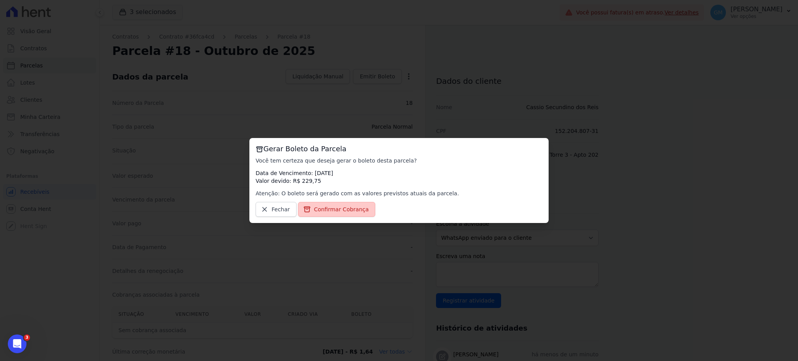
click at [338, 214] on link "Confirmar Cobrança" at bounding box center [337, 209] width 78 height 15
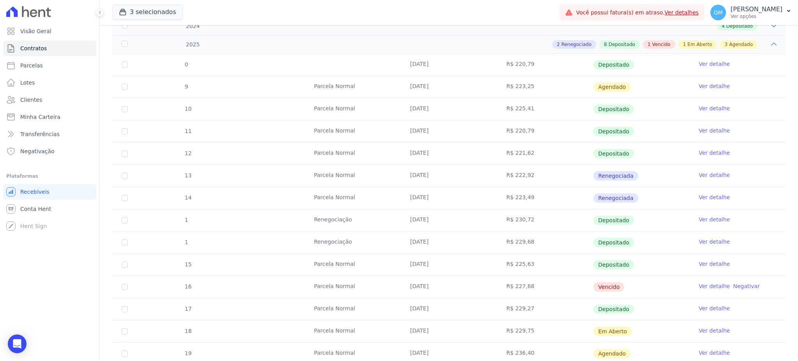
scroll to position [178, 0]
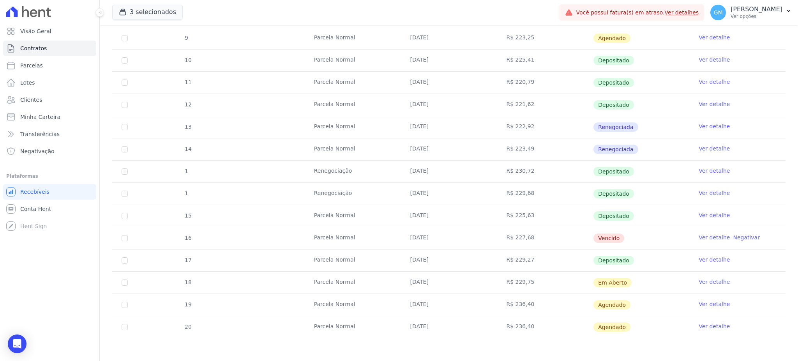
click at [706, 261] on link "Ver detalhe" at bounding box center [713, 260] width 31 height 8
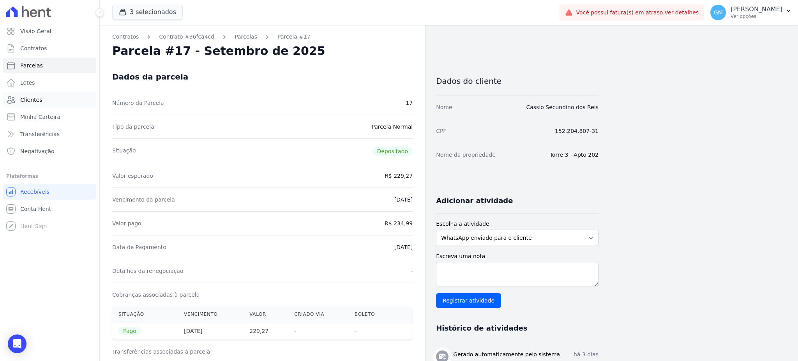
click at [32, 96] on span "Clientes" at bounding box center [31, 100] width 22 height 8
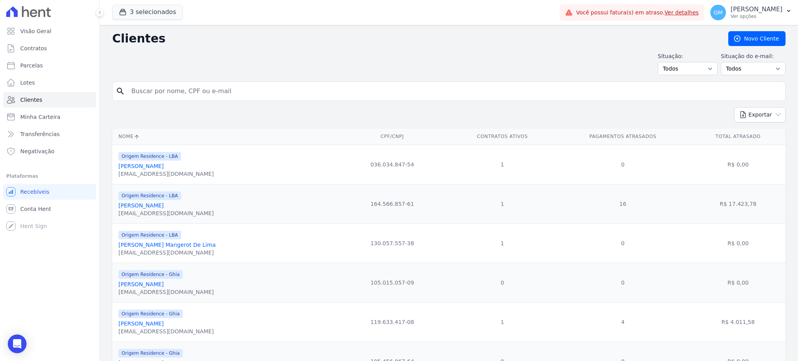
click at [158, 93] on input "search" at bounding box center [454, 91] width 655 height 16
paste input "[PERSON_NAME]"
type input "[PERSON_NAME]"
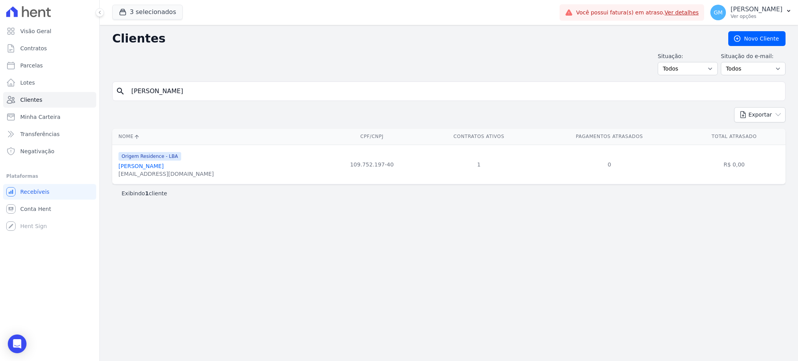
click at [164, 166] on link "[PERSON_NAME]" at bounding box center [140, 166] width 45 height 6
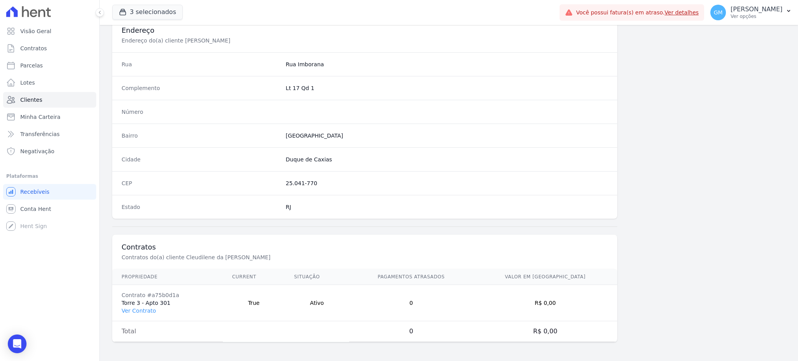
scroll to position [369, 0]
click at [148, 309] on link "Ver Contrato" at bounding box center [139, 310] width 34 height 6
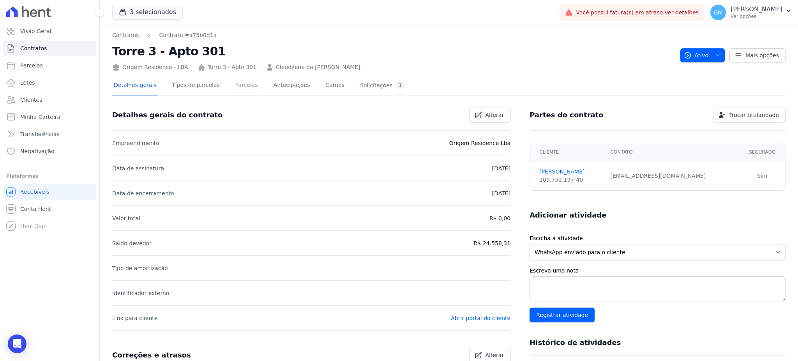
click at [234, 85] on link "Parcelas" at bounding box center [247, 86] width 26 height 21
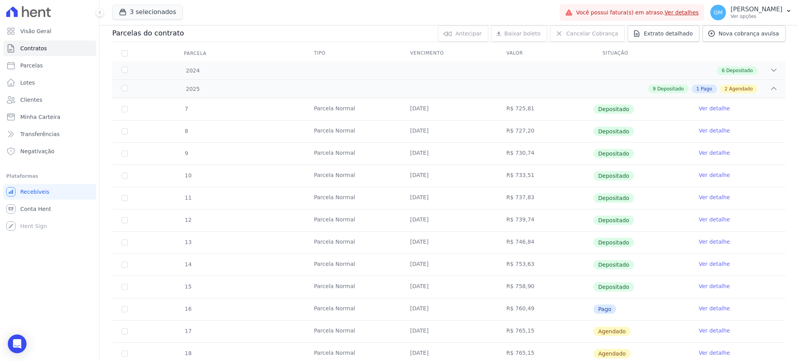
scroll to position [156, 0]
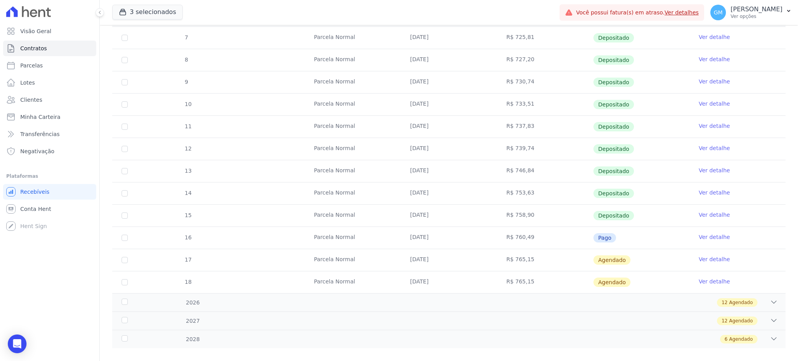
click at [712, 235] on link "Ver detalhe" at bounding box center [713, 237] width 31 height 8
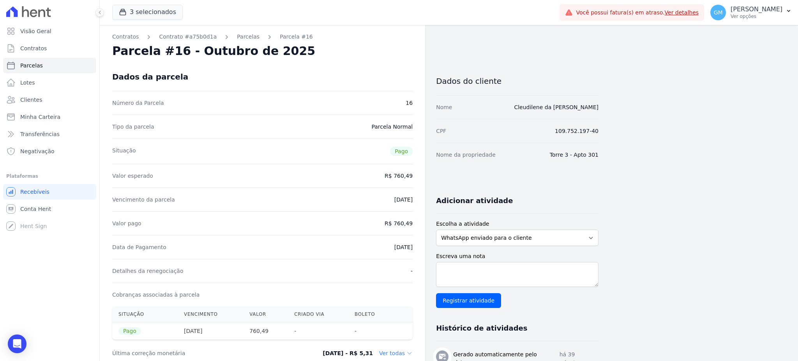
drag, startPoint x: 395, startPoint y: 224, endPoint x: 414, endPoint y: 224, distance: 19.1
click at [414, 224] on div "Contratos Contrato #a75b0d1a [GEOGRAPHIC_DATA] Parcela #16 [GEOGRAPHIC_DATA] #1…" at bounding box center [262, 360] width 325 height 671
copy dd "760,49"
click at [41, 100] on link "Clientes" at bounding box center [49, 100] width 93 height 16
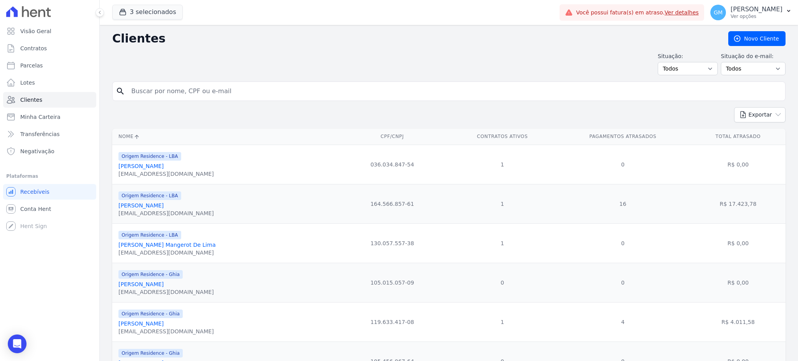
click at [202, 89] on input "search" at bounding box center [454, 91] width 655 height 16
paste input "DanÃºbia [PERSON_NAME]"
drag, startPoint x: 141, startPoint y: 91, endPoint x: 90, endPoint y: 81, distance: 52.3
click at [90, 90] on div "Visão Geral Contratos [GEOGRAPHIC_DATA] Lotes Clientes Minha Carteira Transferê…" at bounding box center [399, 180] width 798 height 361
type input "[PERSON_NAME]"
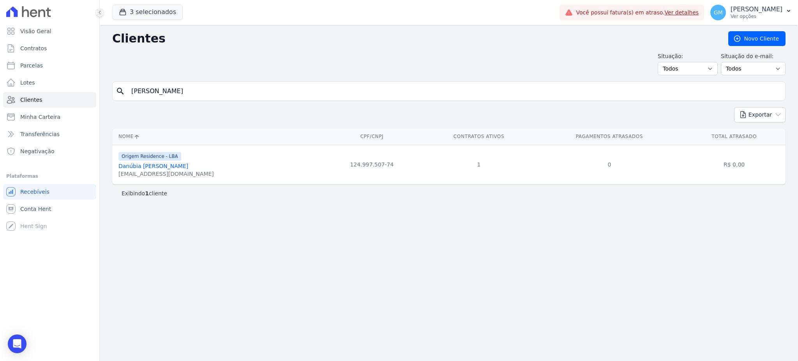
drag, startPoint x: 195, startPoint y: 166, endPoint x: 199, endPoint y: 168, distance: 4.4
click at [188, 166] on link "Danúbia [PERSON_NAME]" at bounding box center [153, 166] width 70 height 6
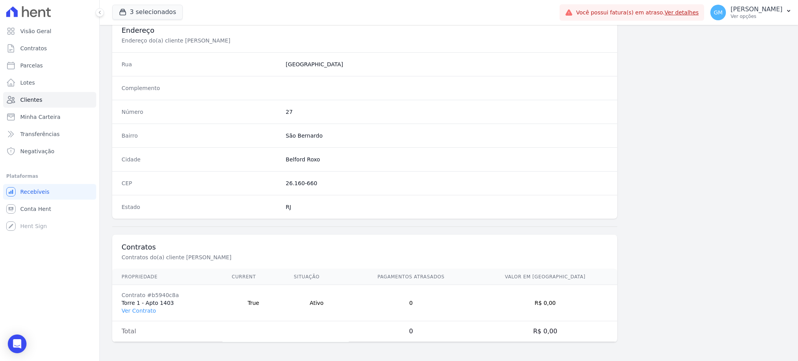
scroll to position [369, 0]
click at [146, 310] on link "Ver Contrato" at bounding box center [139, 310] width 34 height 6
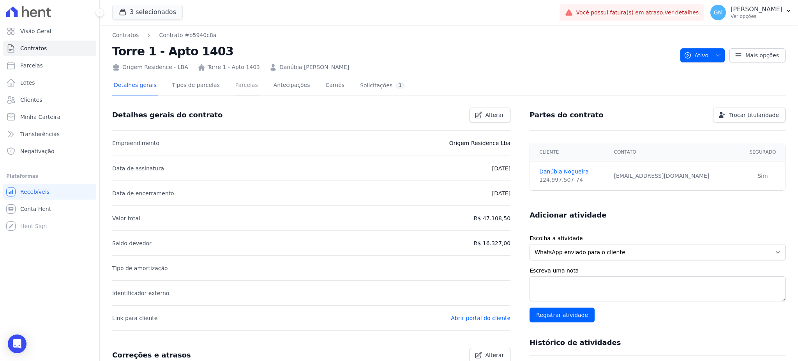
click at [234, 83] on link "Parcelas" at bounding box center [247, 86] width 26 height 21
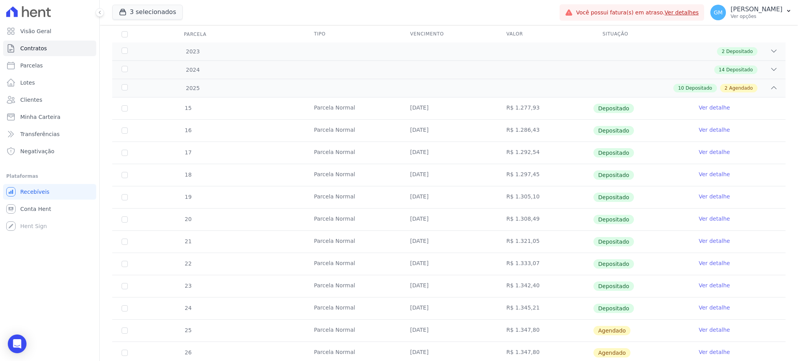
scroll to position [148, 0]
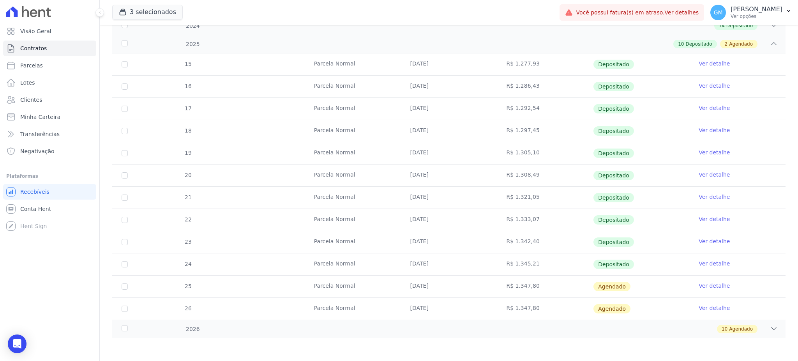
click at [711, 263] on link "Ver detalhe" at bounding box center [713, 263] width 31 height 8
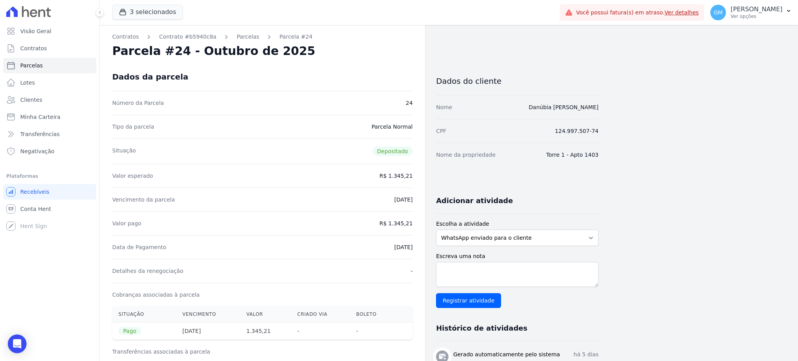
drag, startPoint x: 383, startPoint y: 249, endPoint x: 353, endPoint y: 36, distance: 214.8
click at [409, 245] on div "Data de Pagamento [DATE]" at bounding box center [262, 247] width 300 height 24
drag, startPoint x: 487, startPoint y: 109, endPoint x: 609, endPoint y: 110, distance: 121.9
copy link "Danúbia [PERSON_NAME]"
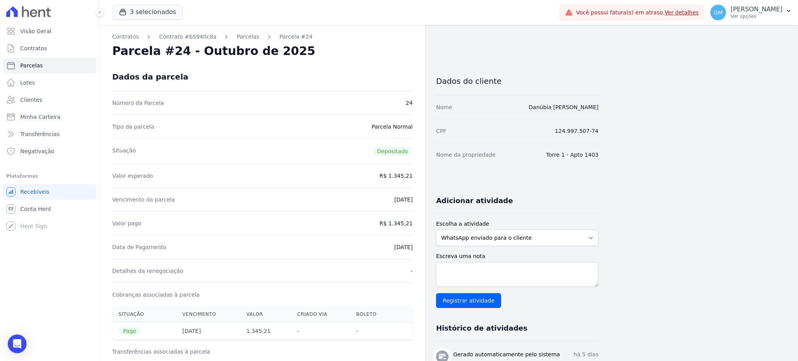
drag, startPoint x: 392, startPoint y: 222, endPoint x: 422, endPoint y: 222, distance: 30.4
copy dd "1.345,21"
click at [49, 99] on link "Clientes" at bounding box center [49, 100] width 93 height 16
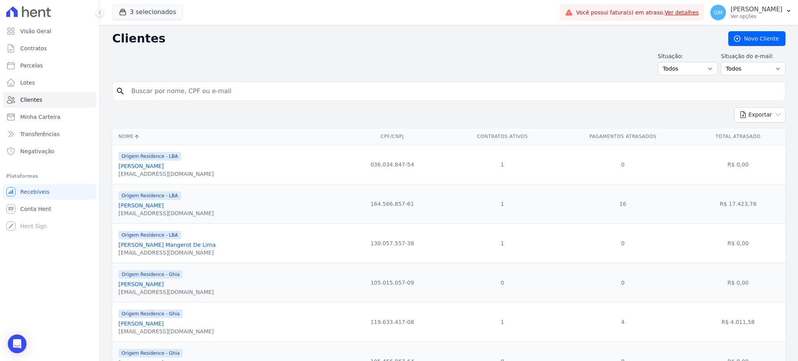
click at [155, 94] on input "search" at bounding box center [454, 91] width 655 height 16
paste input "[PERSON_NAME]"
type input "[PERSON_NAME]"
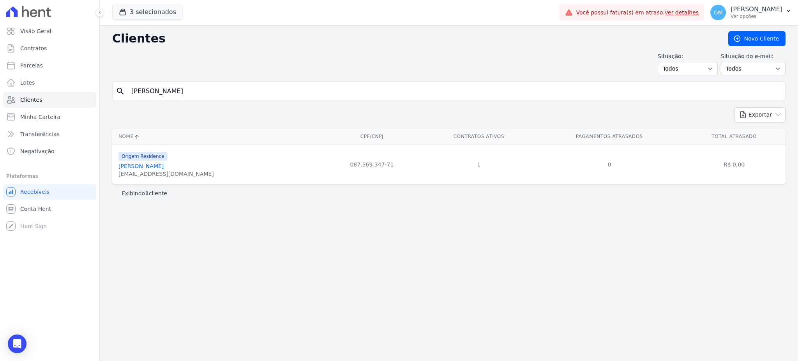
click at [162, 165] on link "[PERSON_NAME]" at bounding box center [140, 166] width 45 height 6
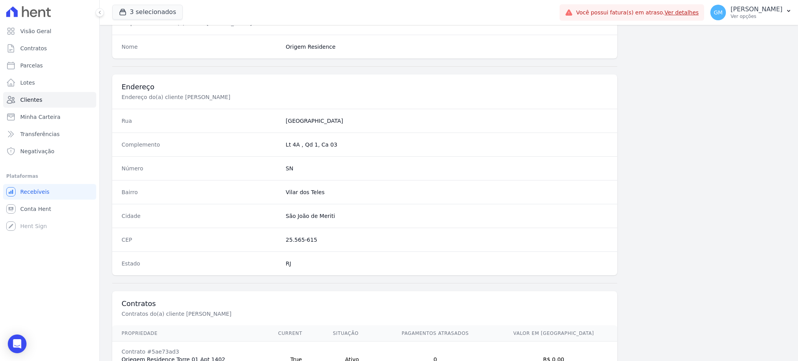
scroll to position [369, 0]
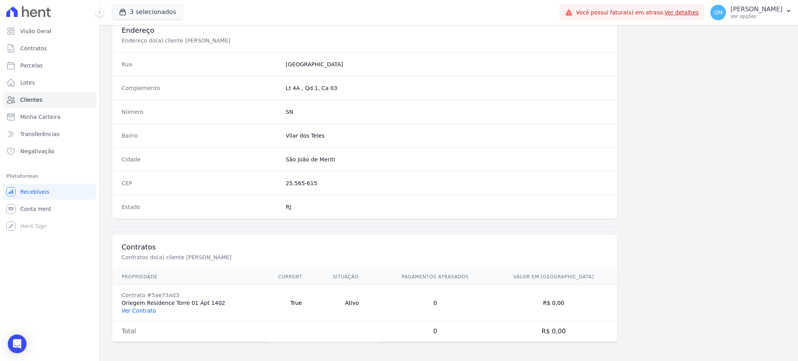
click at [145, 311] on link "Ver Contrato" at bounding box center [139, 310] width 34 height 6
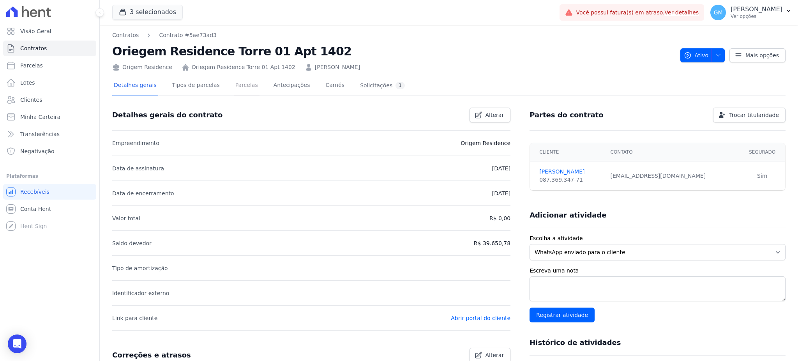
click at [241, 85] on link "Parcelas" at bounding box center [247, 86] width 26 height 21
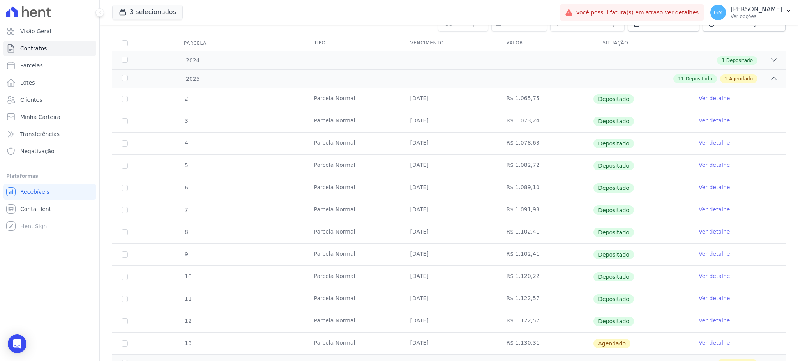
scroll to position [166, 0]
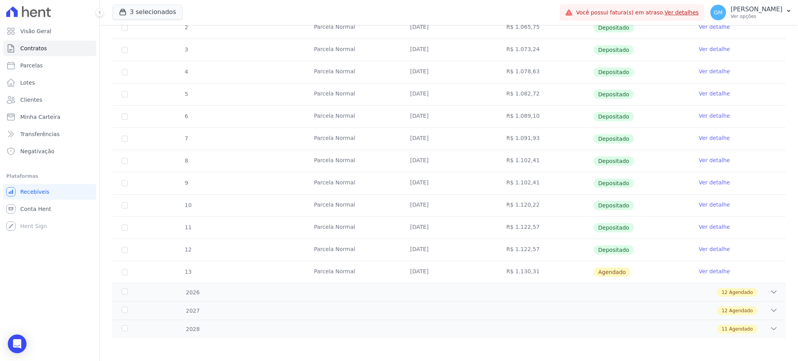
click at [705, 223] on link "Ver detalhe" at bounding box center [713, 227] width 31 height 8
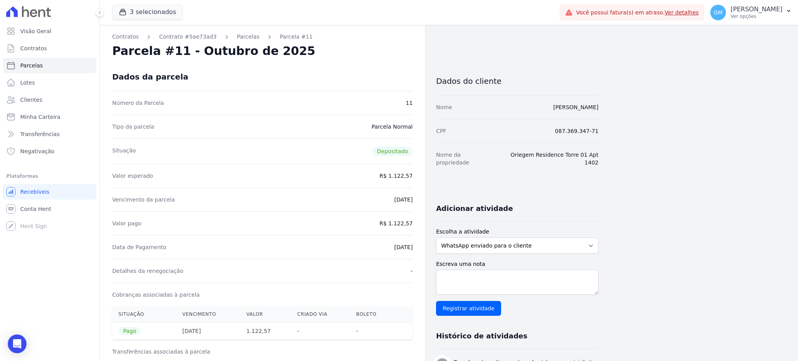
drag, startPoint x: 393, startPoint y: 221, endPoint x: 415, endPoint y: 223, distance: 22.7
click at [415, 223] on div "Contratos Contrato #5ae73ad3 [GEOGRAPHIC_DATA] Parcela #11 [GEOGRAPHIC_DATA] #1…" at bounding box center [262, 322] width 325 height 594
copy dd "1.122,57"
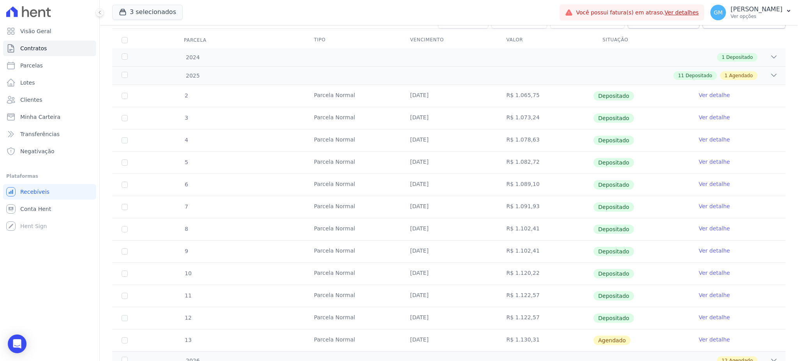
scroll to position [166, 0]
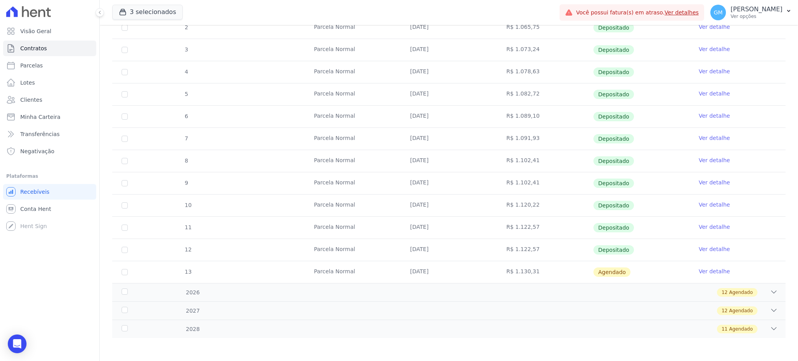
click at [699, 247] on link "Ver detalhe" at bounding box center [713, 249] width 31 height 8
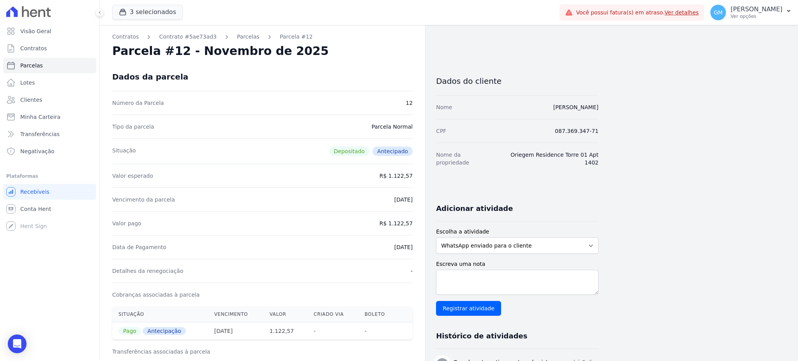
drag, startPoint x: 373, startPoint y: 249, endPoint x: 415, endPoint y: 247, distance: 41.7
click at [415, 247] on div "Contratos Contrato #5ae73ad3 [GEOGRAPHIC_DATA] Parcela #12 [GEOGRAPHIC_DATA] #1…" at bounding box center [262, 312] width 325 height 574
copy dd "[DATE]"
drag, startPoint x: 531, startPoint y: 108, endPoint x: 600, endPoint y: 114, distance: 69.6
click at [600, 114] on div "Contratos Contrato #5ae73ad3 [GEOGRAPHIC_DATA] Parcela #12 [GEOGRAPHIC_DATA] #1…" at bounding box center [443, 312] width 686 height 574
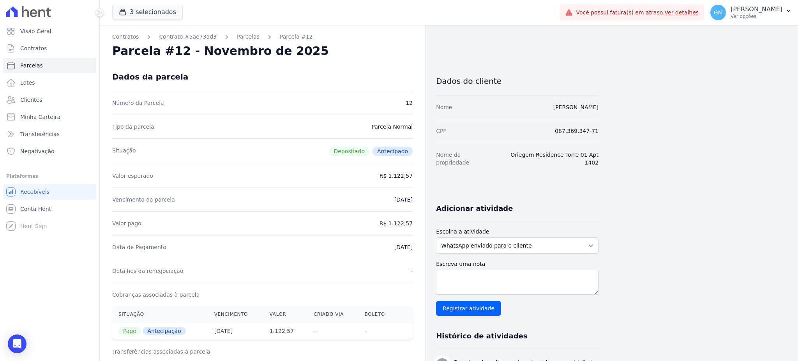
copy link "[PERSON_NAME]"
drag, startPoint x: 392, startPoint y: 224, endPoint x: 411, endPoint y: 224, distance: 19.5
click at [411, 224] on dd "R$ 1.122,57" at bounding box center [395, 223] width 33 height 8
copy dd "1.122,57"
click at [53, 101] on link "Clientes" at bounding box center [49, 100] width 93 height 16
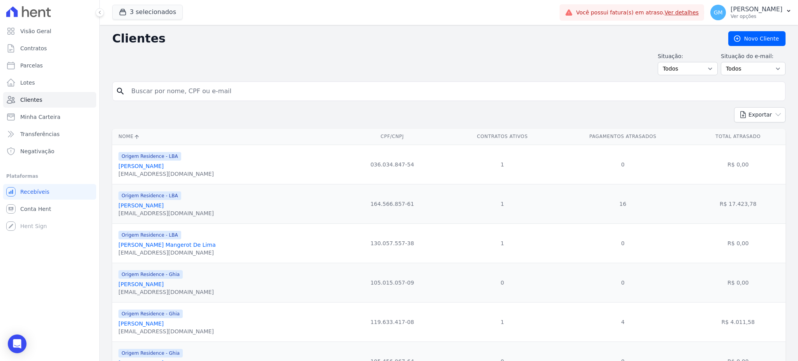
click at [150, 87] on input "search" at bounding box center [454, 91] width 655 height 16
paste input "[PERSON_NAME]"
type input "[PERSON_NAME]"
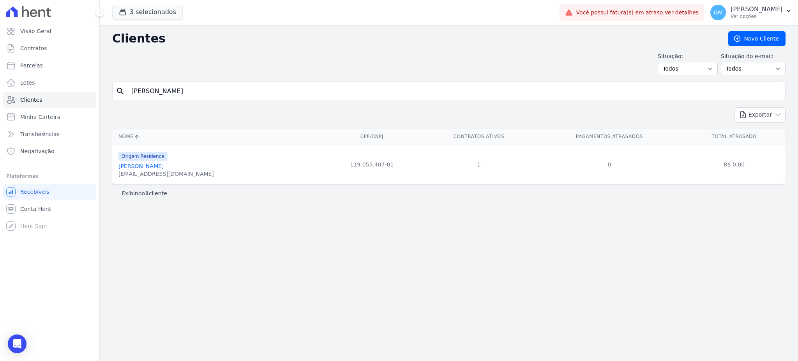
click at [160, 165] on link "[PERSON_NAME]" at bounding box center [140, 166] width 45 height 6
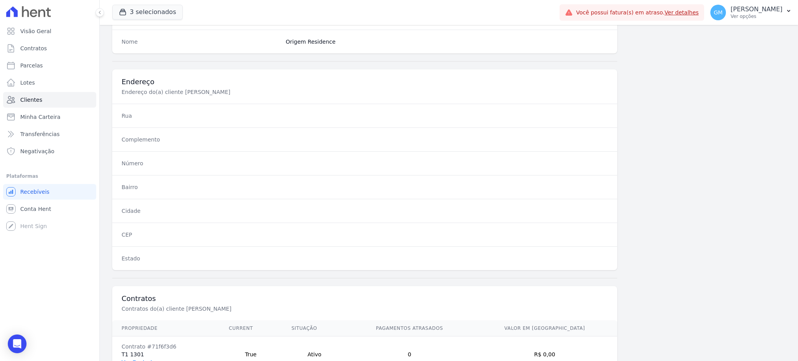
scroll to position [369, 0]
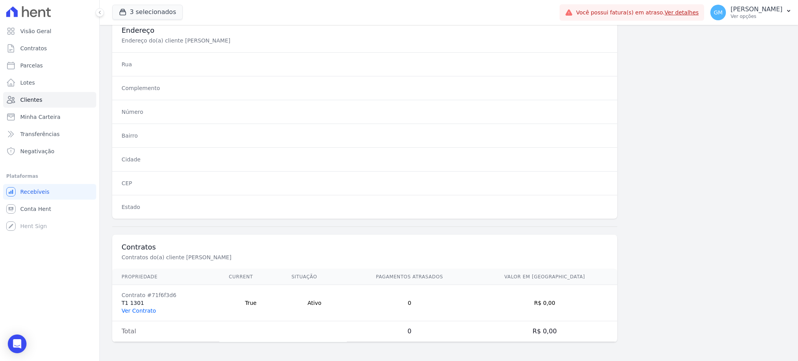
click at [143, 309] on link "Ver Contrato" at bounding box center [139, 310] width 34 height 6
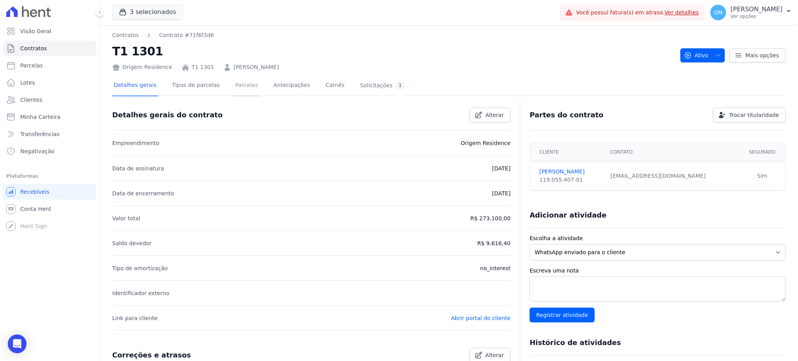
click at [239, 84] on link "Parcelas" at bounding box center [247, 86] width 26 height 21
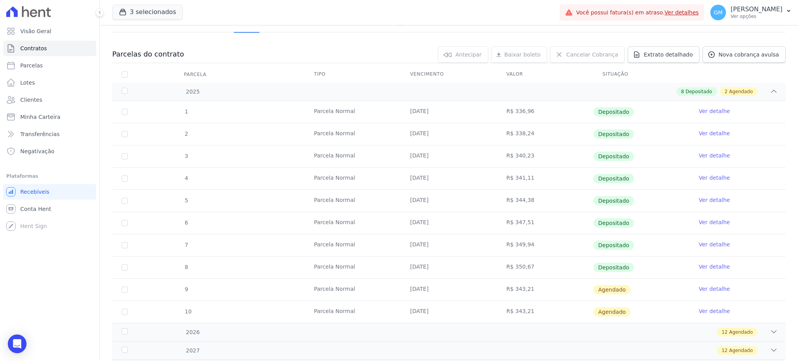
scroll to position [103, 0]
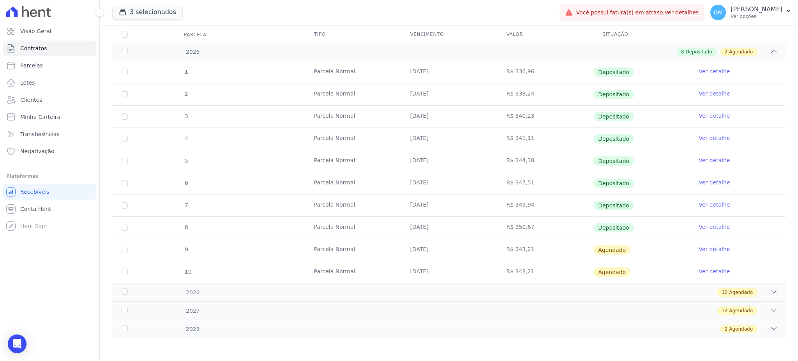
click at [715, 228] on link "Ver detalhe" at bounding box center [713, 227] width 31 height 8
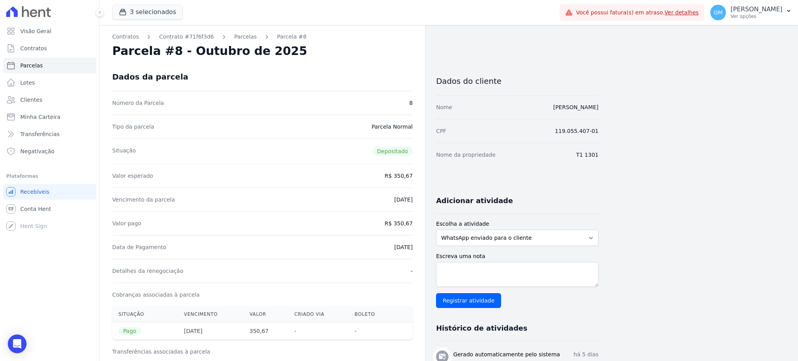
drag, startPoint x: 377, startPoint y: 252, endPoint x: 415, endPoint y: 249, distance: 37.9
click at [415, 249] on div "Contratos Contrato #71f6f3d6 [GEOGRAPHIC_DATA] Parcela #8 [GEOGRAPHIC_DATA] #8 …" at bounding box center [262, 322] width 325 height 594
copy dd "[DATE]"
drag, startPoint x: 326, startPoint y: 189, endPoint x: 328, endPoint y: 195, distance: 6.1
click at [326, 190] on div "Vencimento da parcela [DATE]" at bounding box center [262, 199] width 300 height 24
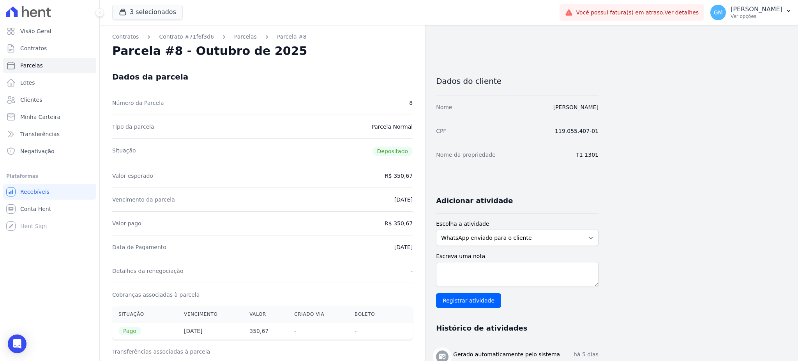
drag, startPoint x: 513, startPoint y: 106, endPoint x: 602, endPoint y: 106, distance: 88.8
click at [602, 106] on div "Contratos Contrato #71f6f3d6 [GEOGRAPHIC_DATA] Parcela #8 [GEOGRAPHIC_DATA] #8 …" at bounding box center [443, 322] width 686 height 594
click at [609, 111] on div "Contratos Contrato #71f6f3d6 [GEOGRAPHIC_DATA] Parcela #8 [GEOGRAPHIC_DATA] #8 …" at bounding box center [443, 322] width 686 height 594
drag, startPoint x: 609, startPoint y: 106, endPoint x: 538, endPoint y: 104, distance: 70.1
click at [538, 104] on div "Contratos Contrato #71f6f3d6 [GEOGRAPHIC_DATA] Parcela #8 [GEOGRAPHIC_DATA] #8 …" at bounding box center [443, 322] width 686 height 594
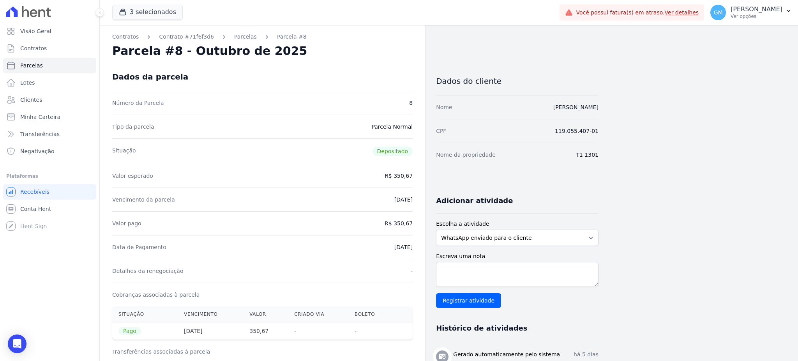
copy link "[PERSON_NAME]"
drag, startPoint x: 396, startPoint y: 223, endPoint x: 421, endPoint y: 222, distance: 25.0
click at [421, 222] on div "Contratos Contrato #71f6f3d6 [GEOGRAPHIC_DATA] Parcela #8 [GEOGRAPHIC_DATA] #8 …" at bounding box center [262, 322] width 325 height 594
copy dd "350,67"
